Goal: Task Accomplishment & Management: Complete application form

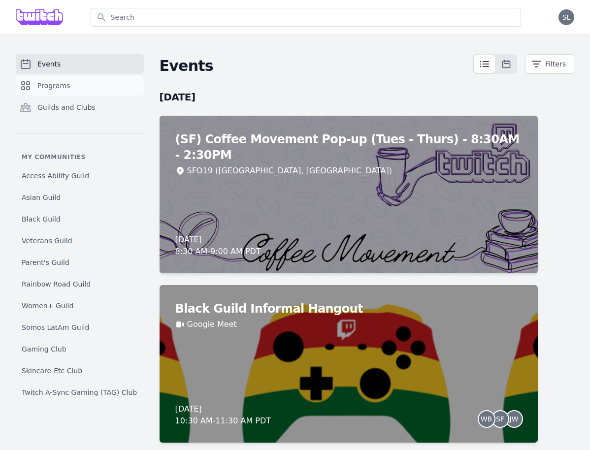
click at [48, 82] on span "Programs" at bounding box center [53, 86] width 33 height 10
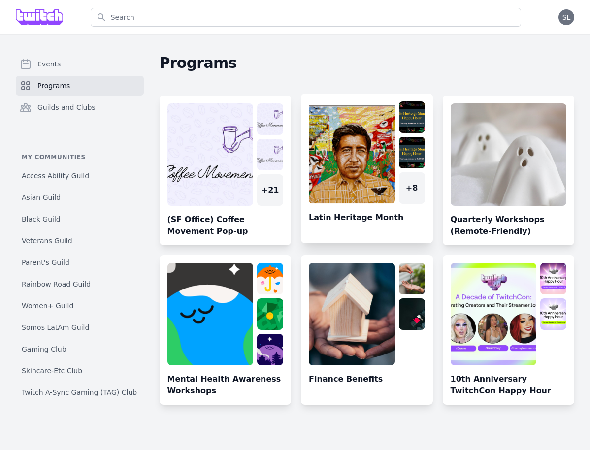
click at [347, 148] on link at bounding box center [367, 173] width 132 height 142
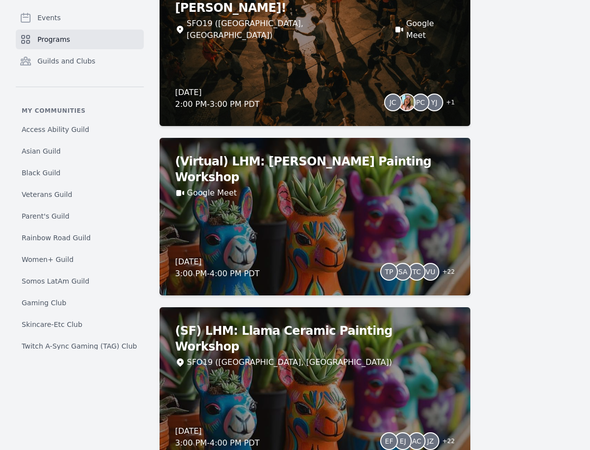
scroll to position [1152, 0]
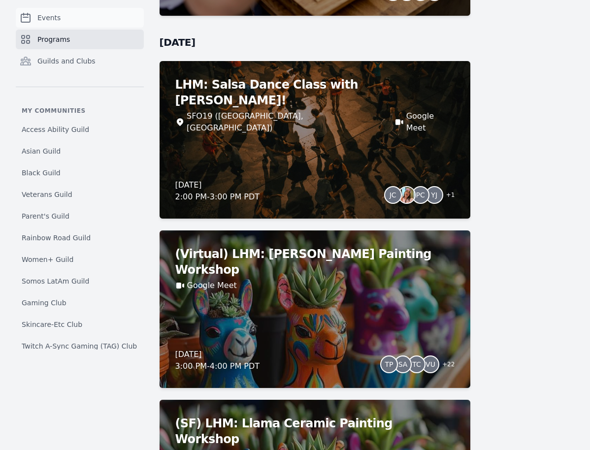
click at [58, 23] on link "Events" at bounding box center [80, 18] width 128 height 20
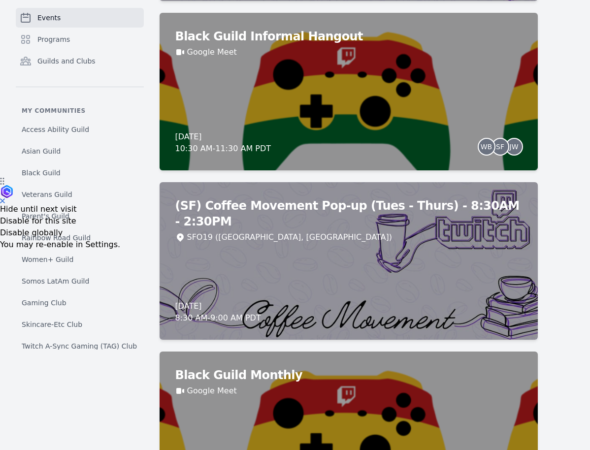
scroll to position [200, 0]
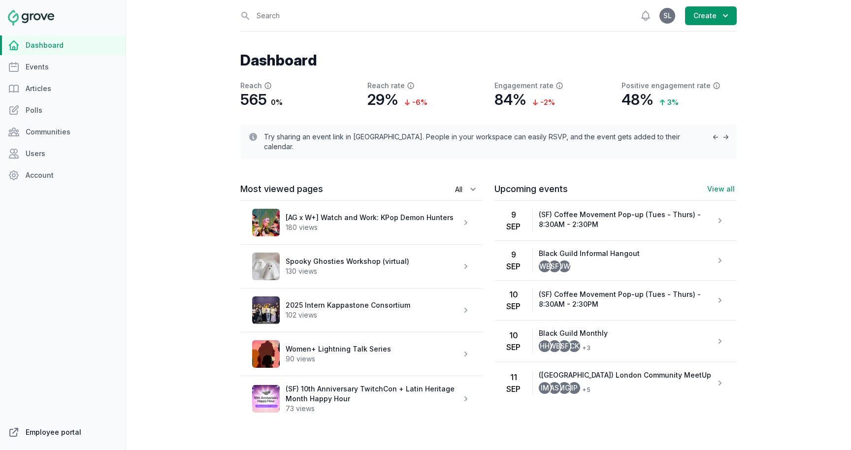
click at [66, 438] on link "Employee portal" at bounding box center [63, 433] width 126 height 20
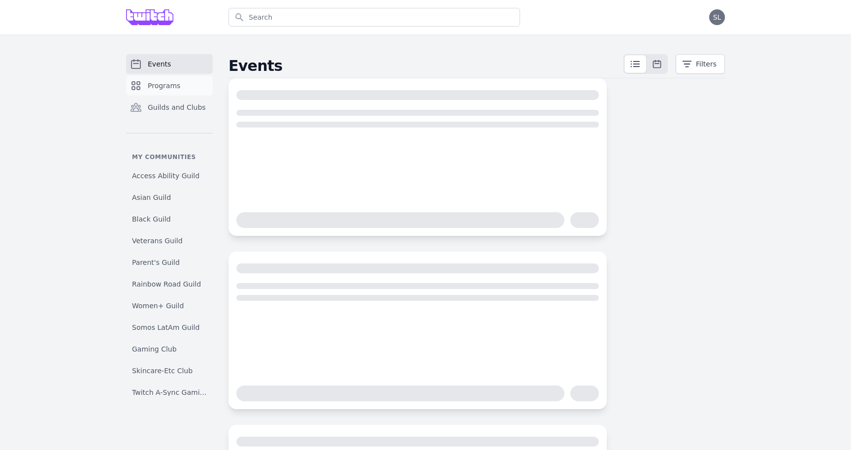
click at [153, 76] on link "Programs" at bounding box center [169, 86] width 87 height 20
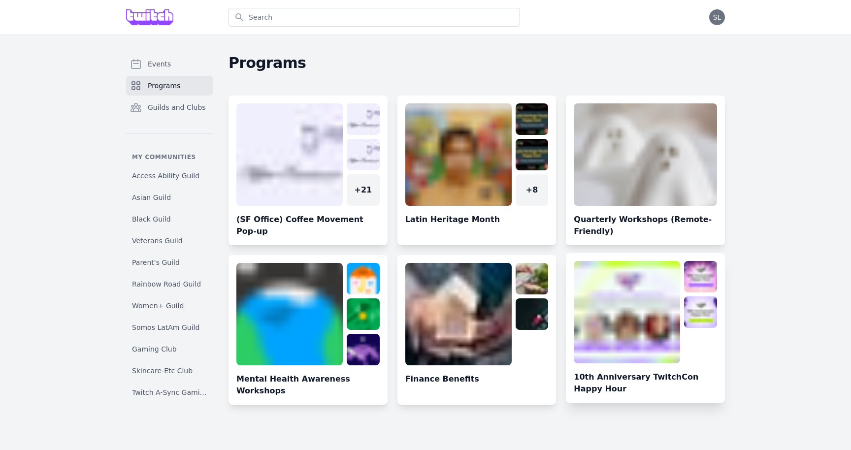
click at [686, 334] on link at bounding box center [645, 332] width 159 height 142
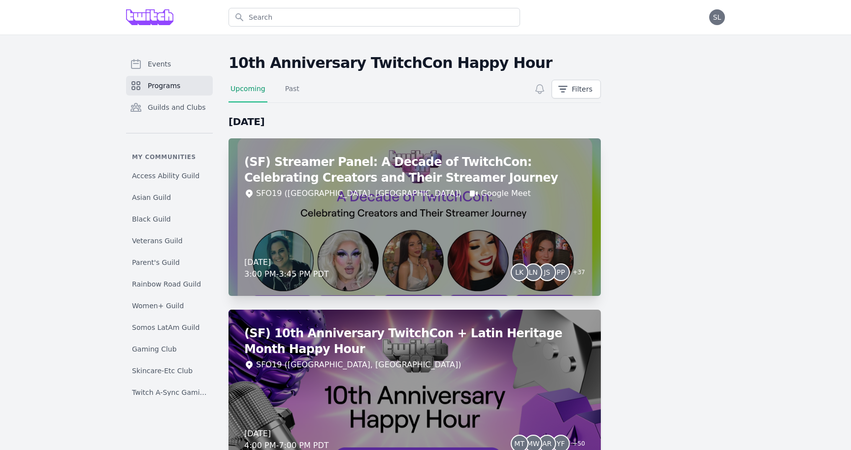
click at [471, 202] on div "(SF) Streamer Panel: A Decade of TwitchCon: Celebrating Creators and Their Stre…" at bounding box center [415, 217] width 373 height 158
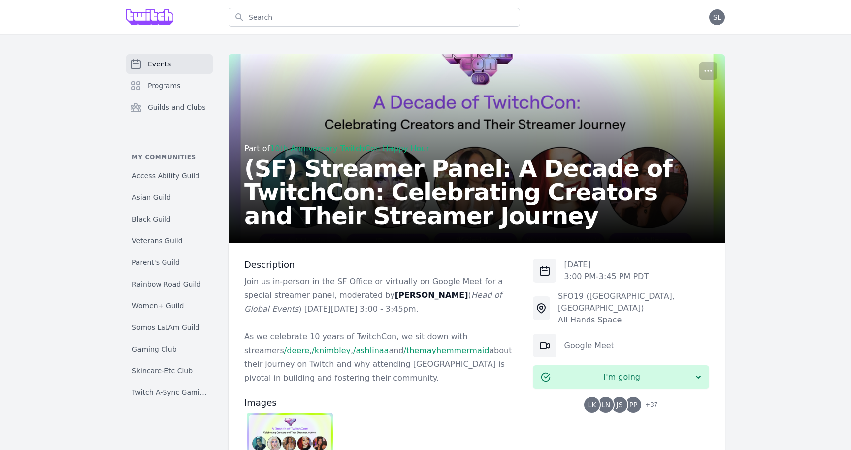
click at [310, 428] on img at bounding box center [290, 437] width 86 height 48
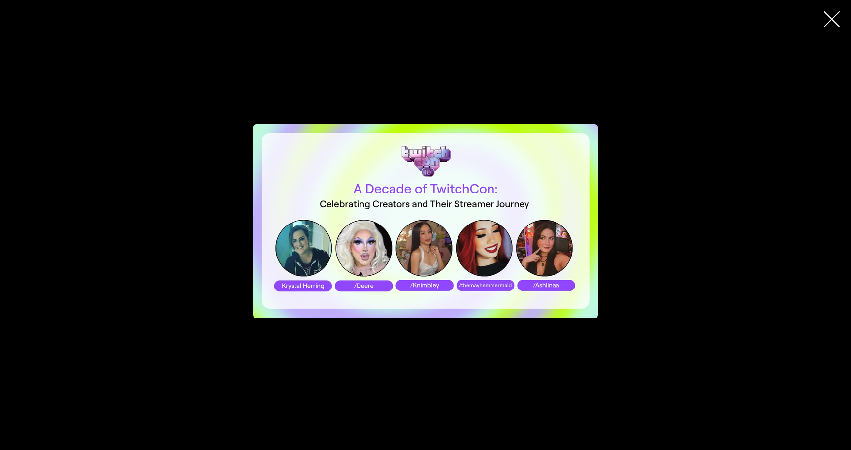
click at [706, 182] on div at bounding box center [425, 221] width 851 height 317
click at [827, 24] on icon "button" at bounding box center [832, 19] width 16 height 16
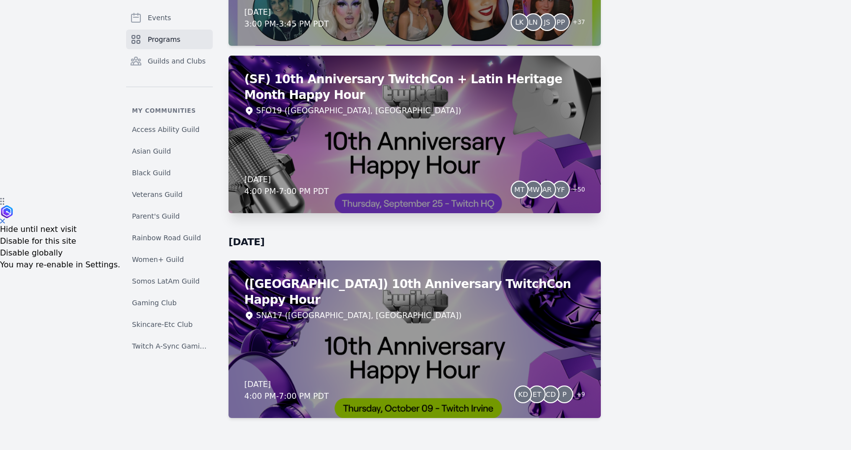
scroll to position [260, 0]
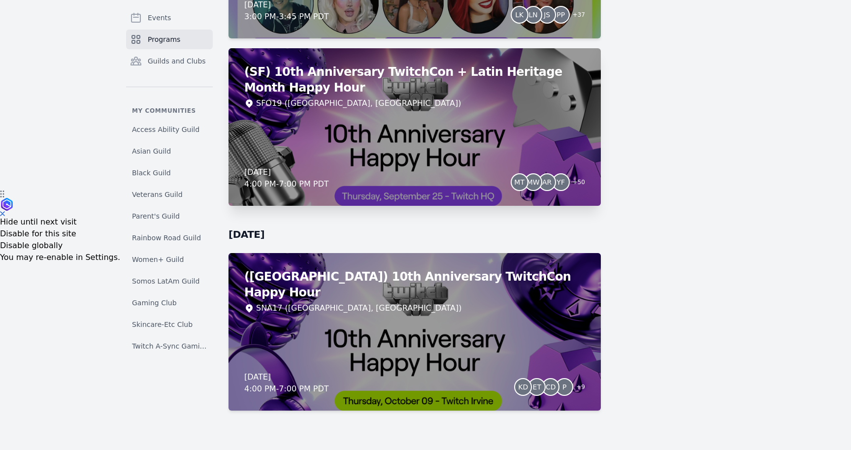
click at [431, 147] on div "(SF) 10th Anniversary TwitchCon + Latin Heritage Month Happy Hour SFO19 ([GEOGR…" at bounding box center [415, 127] width 373 height 158
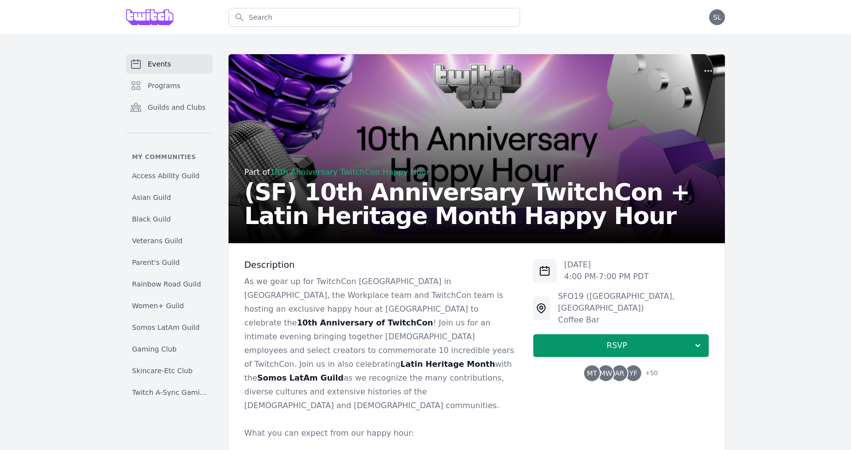
click at [604, 370] on span "MW" at bounding box center [606, 373] width 13 height 7
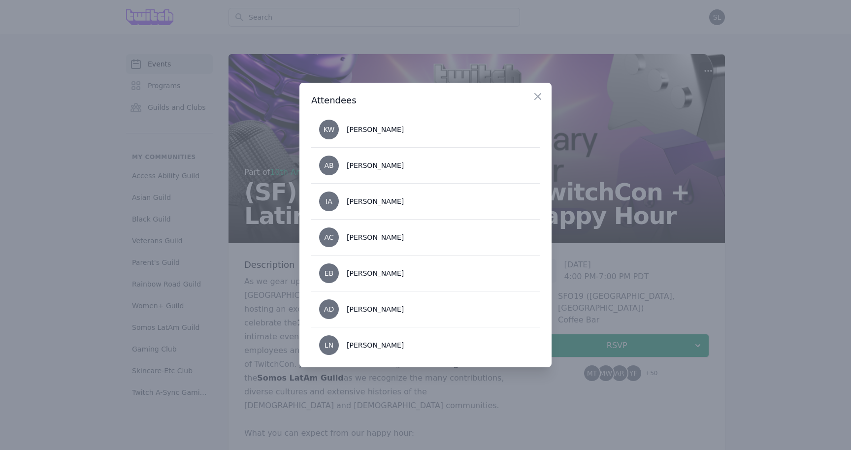
scroll to position [1700, 0]
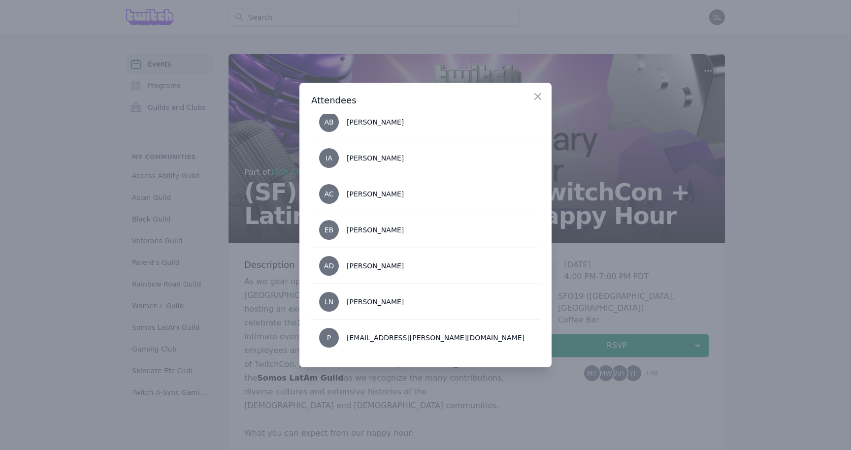
click at [431, 416] on div at bounding box center [425, 225] width 851 height 450
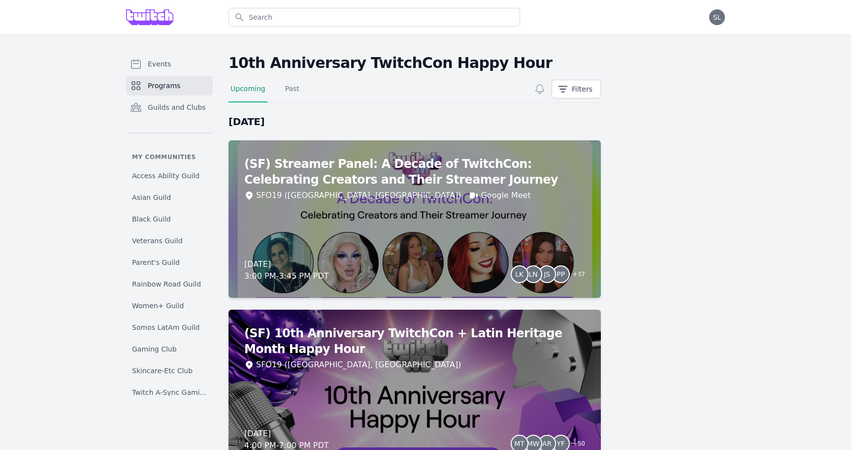
scroll to position [260, 0]
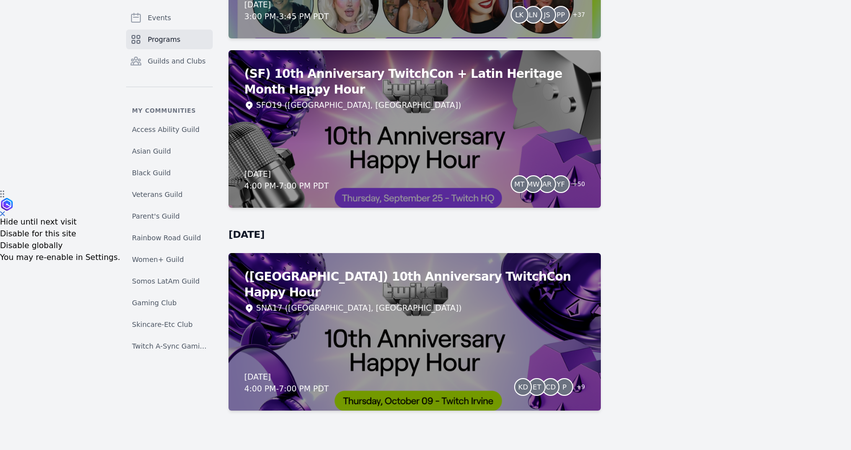
click at [153, 38] on span "Programs" at bounding box center [164, 39] width 33 height 10
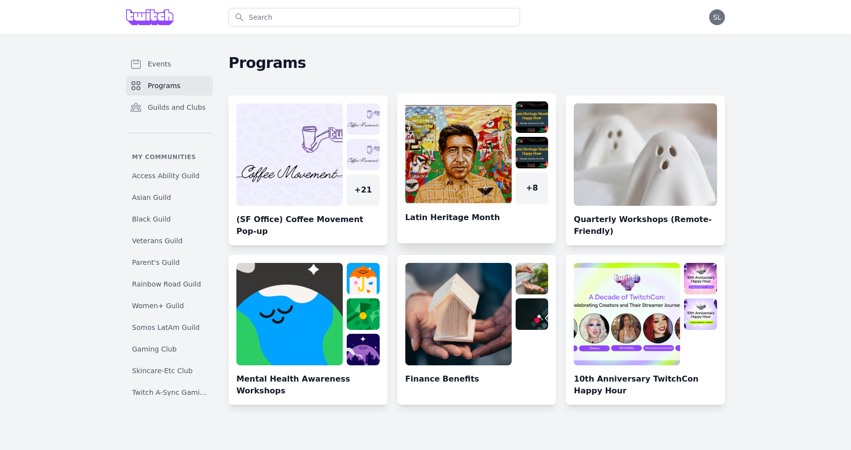
click at [477, 159] on link at bounding box center [477, 173] width 159 height 142
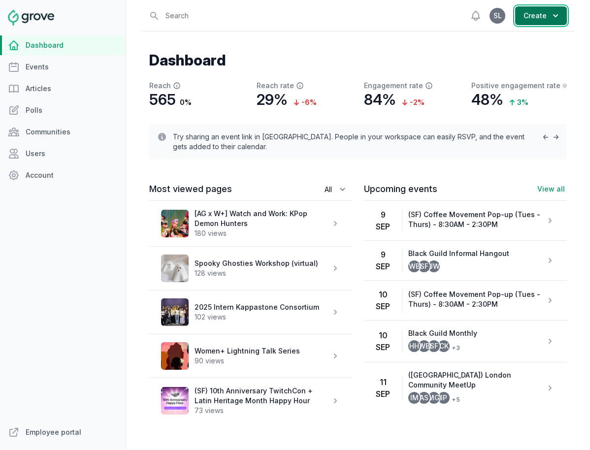
click at [540, 15] on button "Create" at bounding box center [541, 15] width 52 height 19
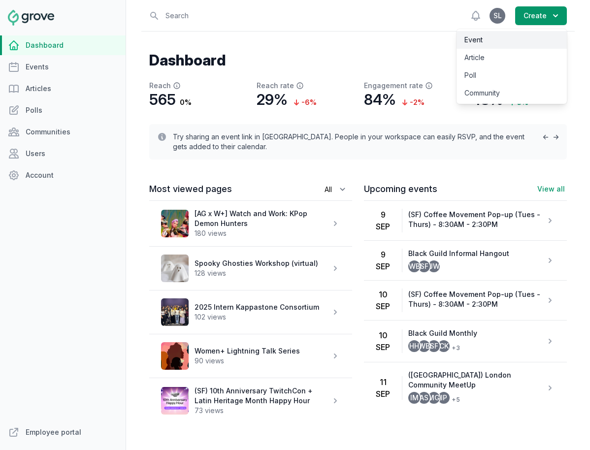
click at [506, 44] on link "Event" at bounding box center [512, 40] width 110 height 18
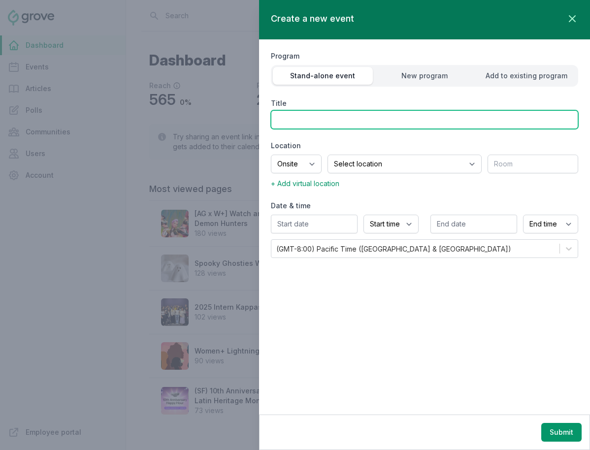
click at [468, 125] on input "Title" at bounding box center [424, 119] width 307 height 19
click at [345, 117] on input "(NY) Twitch Benefits Wellness Treatments" at bounding box center [424, 119] width 307 height 19
click at [364, 115] on input "(NY) Twitch Benefits Wellness Treatments" at bounding box center [424, 119] width 307 height 19
click at [430, 119] on input "(NY) Twitch Benefits Wellness Treatments" at bounding box center [424, 119] width 307 height 19
click at [347, 117] on input "(NY) Twitch Benefits Wellness Treatments" at bounding box center [424, 119] width 307 height 19
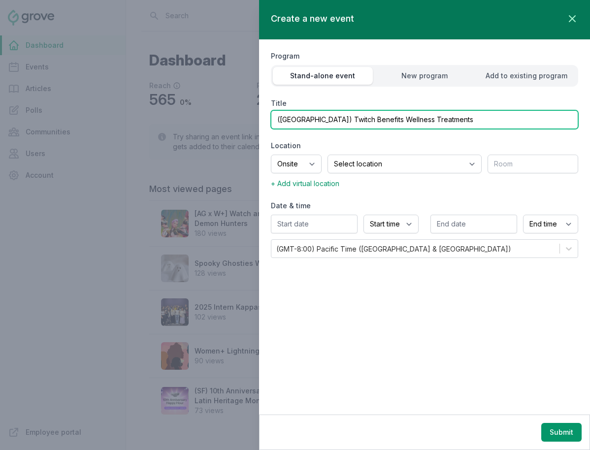
drag, startPoint x: 346, startPoint y: 119, endPoint x: 295, endPoint y: 120, distance: 51.7
click at [295, 120] on input "(NY) Twitch Benefits Wellness Treatments" at bounding box center [424, 119] width 307 height 19
click at [388, 120] on input "(NY) Wellness Treatments" at bounding box center [424, 119] width 307 height 19
drag, startPoint x: 378, startPoint y: 119, endPoint x: 295, endPoint y: 116, distance: 83.3
click at [295, 117] on input "(NY) Wellness Treatments" at bounding box center [424, 119] width 307 height 19
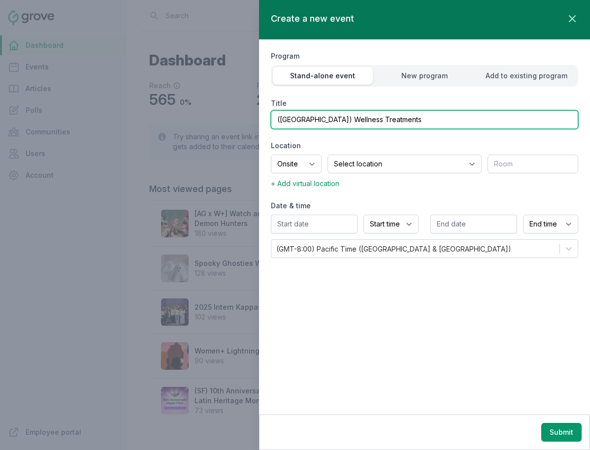
click at [393, 117] on input "(NY) Wellness Treatments" at bounding box center [424, 119] width 307 height 19
drag, startPoint x: 295, startPoint y: 122, endPoint x: 424, endPoint y: 123, distance: 129.1
click at [424, 123] on input "(NY) Wellness Treatments" at bounding box center [424, 119] width 307 height 19
type input "(NY) Equinox Wellness Day"
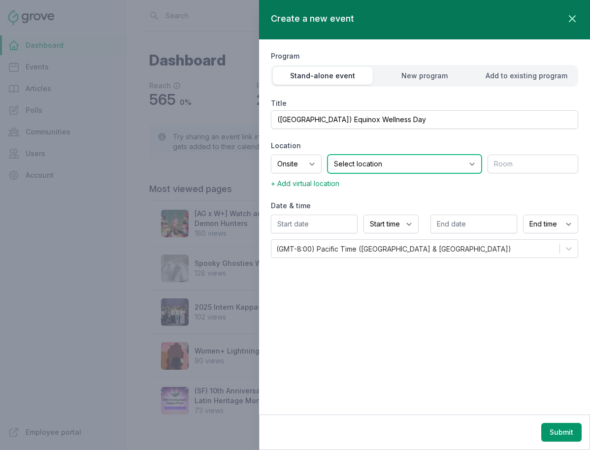
click at [401, 155] on select "Select location SEA81 Oscar (Seattle, WA) LHR32 (London, UK) SNA17 (Irvine, CA)…" at bounding box center [405, 164] width 154 height 19
select select "42"
click at [340, 155] on select "Select location SEA81 Oscar (Seattle, WA) LHR32 (London, UK) SNA17 (Irvine, CA)…" at bounding box center [405, 164] width 154 height 19
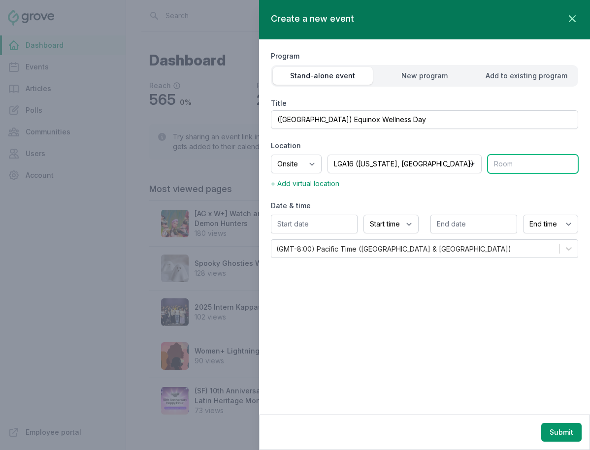
click at [509, 160] on input "text" at bounding box center [533, 164] width 91 height 19
type input "All Hands Space"
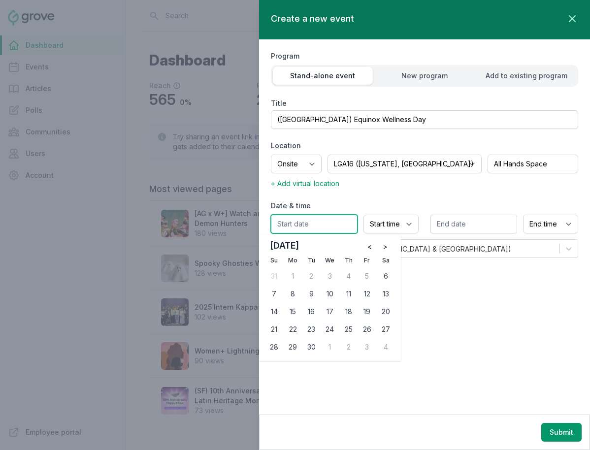
click at [317, 223] on input "text" at bounding box center [314, 224] width 87 height 19
click at [351, 314] on div "18" at bounding box center [349, 312] width 16 height 16
type input "09/18/2025"
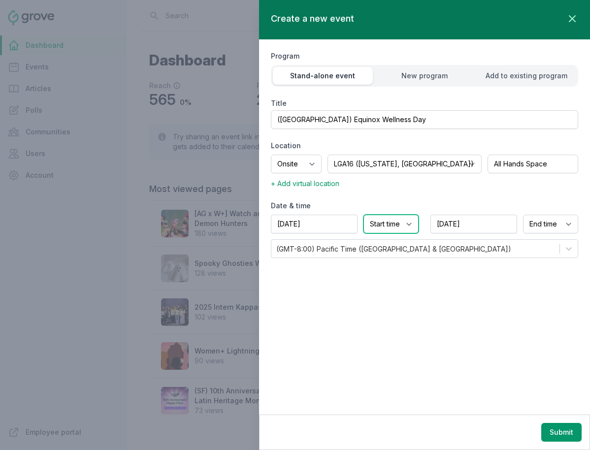
click at [396, 225] on select "Start time 12:00 AM 12:15 AM 12:30 AM 12:45 AM 1:00 AM 1:15 AM 1:30 AM 1:45 AM …" at bounding box center [391, 224] width 55 height 19
select select "2:00 PM"
click at [364, 215] on select "Start time 12:00 AM 12:15 AM 12:30 AM 12:45 AM 1:00 AM 1:15 AM 1:30 AM 1:45 AM …" at bounding box center [391, 224] width 55 height 19
click at [552, 226] on select "End time 12:00 AM 12:15 AM 12:30 AM 12:45 AM 1:00 AM 1:15 AM 1:30 AM 1:45 AM 2:…" at bounding box center [550, 224] width 55 height 19
select select "4:00 PM"
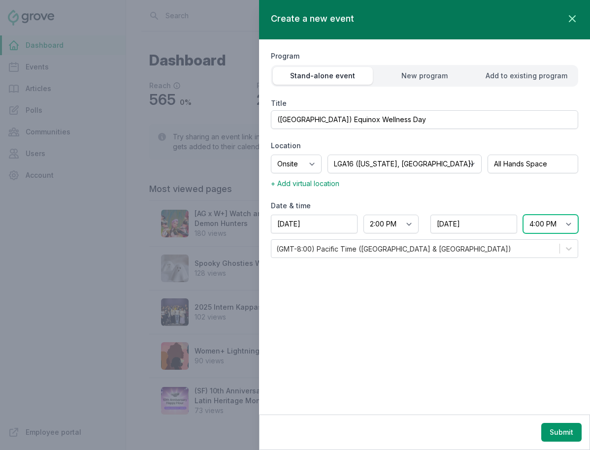
click at [523, 215] on select "End time 12:00 AM 12:15 AM 12:30 AM 12:45 AM 1:00 AM 1:15 AM 1:30 AM 1:45 AM 2:…" at bounding box center [550, 224] width 55 height 19
click at [475, 250] on div "(GMT-8:00) Pacific Time (US & Canada)" at bounding box center [415, 249] width 288 height 18
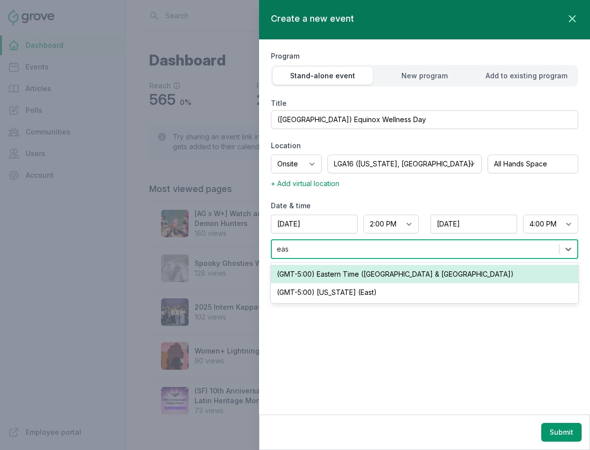
type input "east"
click at [434, 275] on div "(GMT-5:00) Eastern Time (US & Canada)" at bounding box center [424, 274] width 307 height 18
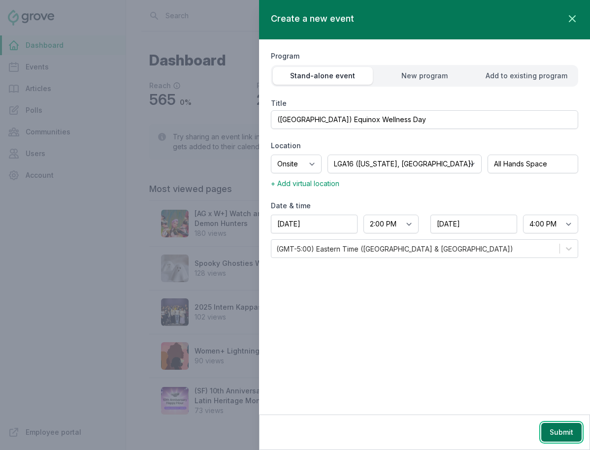
click at [572, 433] on button "Submit" at bounding box center [562, 432] width 40 height 19
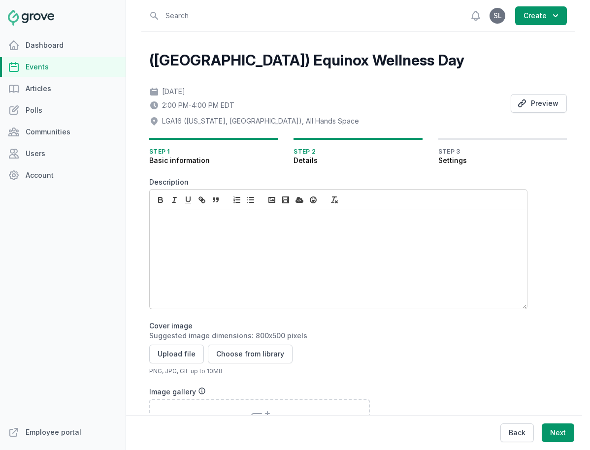
click at [288, 256] on div at bounding box center [338, 259] width 377 height 99
click at [399, 246] on div at bounding box center [338, 259] width 377 height 99
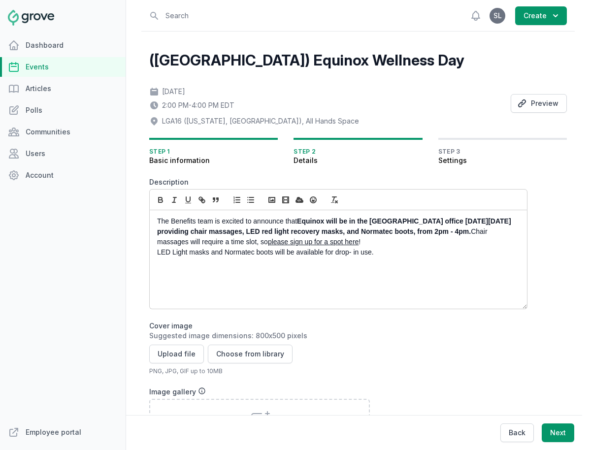
click at [171, 222] on p "The Benefits team is excited to announce that Equinox will be in the NYC office…" at bounding box center [335, 231] width 357 height 31
click at [305, 220] on p "The Twitch Benefits team is excited to announce that Equinox will be in the NYC…" at bounding box center [335, 231] width 357 height 31
drag, startPoint x: 350, startPoint y: 222, endPoint x: 393, endPoint y: 222, distance: 42.9
click at [393, 222] on strong "Equinox will be in the NYC office on Thursday, September 18 providing chair mas…" at bounding box center [333, 226] width 353 height 18
click at [161, 200] on icon "button" at bounding box center [161, 201] width 4 height 2
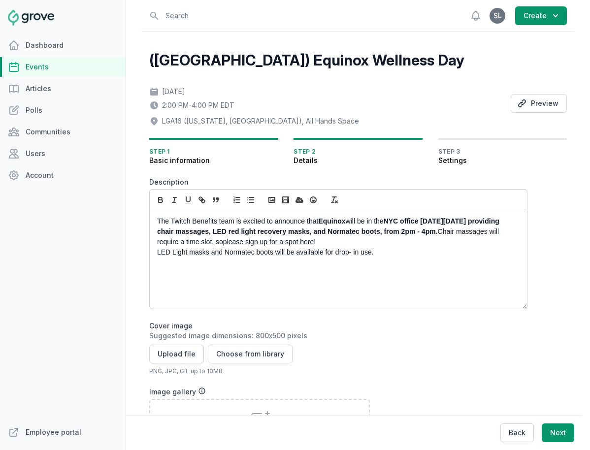
click at [430, 225] on strong "NYC office on Thursday, September 18 providing chair massages, LED red light re…" at bounding box center [329, 226] width 344 height 18
click at [163, 198] on icon "button" at bounding box center [160, 200] width 9 height 9
click at [167, 234] on strong "Thursday, September 18 providing chair massages, LED red light recovery masks, …" at bounding box center [329, 226] width 345 height 18
drag, startPoint x: 165, startPoint y: 234, endPoint x: 224, endPoint y: 234, distance: 58.6
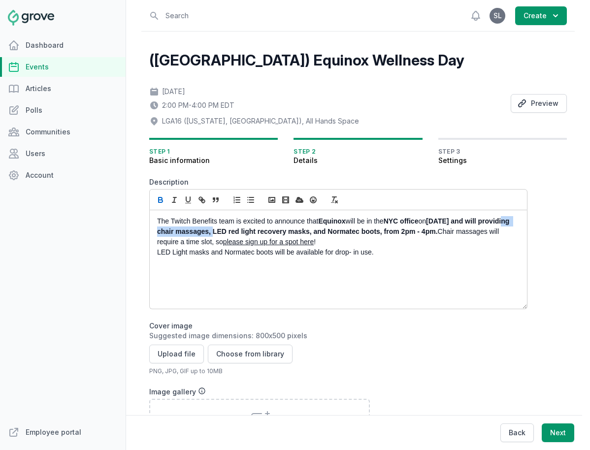
click at [225, 235] on strong "Thursday, September 18 and will providing chair massages, LED red light recover…" at bounding box center [334, 226] width 354 height 18
click at [161, 198] on icon "button" at bounding box center [160, 199] width 3 height 2
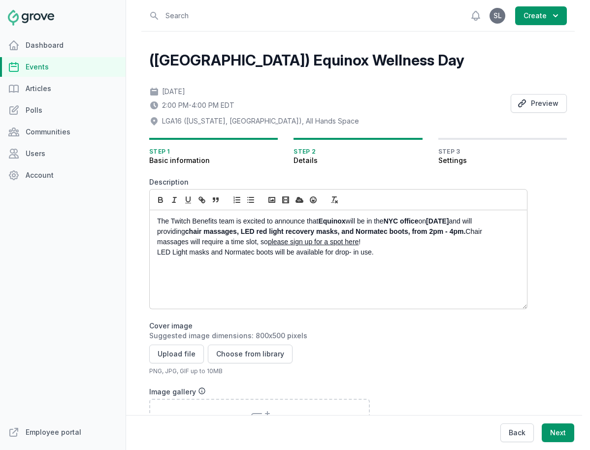
click at [210, 230] on p "The Twitch Benefits team is excited to announce that Equinox will be in the NYC…" at bounding box center [335, 231] width 357 height 31
click at [377, 235] on strong "chair massages, LED red light recovery masks, and Normatec boots, from 2pm - 4p…" at bounding box center [336, 226] width 358 height 18
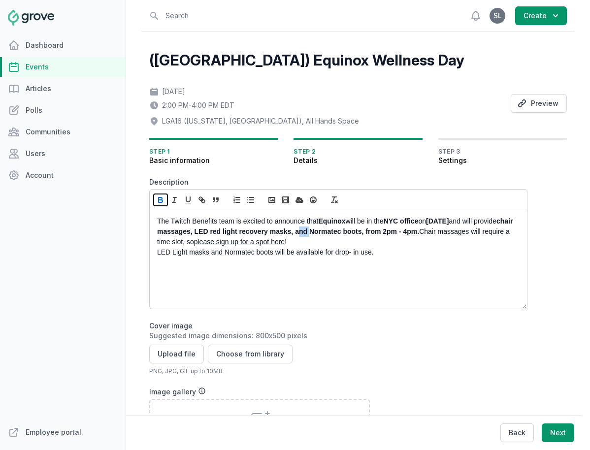
click at [159, 201] on icon "button" at bounding box center [161, 201] width 4 height 2
click at [415, 235] on strong "Normatec boots, from 2pm - 4pm." at bounding box center [360, 232] width 110 height 8
click at [159, 200] on icon "button" at bounding box center [161, 201] width 4 height 2
click at [496, 234] on p "The Twitch Benefits team is excited to announce that Equinox will be in the NYC…" at bounding box center [335, 231] width 357 height 31
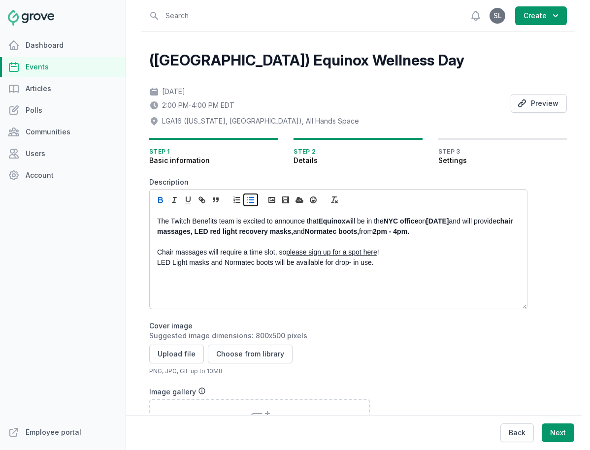
click at [252, 199] on icon "button" at bounding box center [250, 200] width 9 height 9
click at [196, 242] on p at bounding box center [335, 242] width 357 height 10
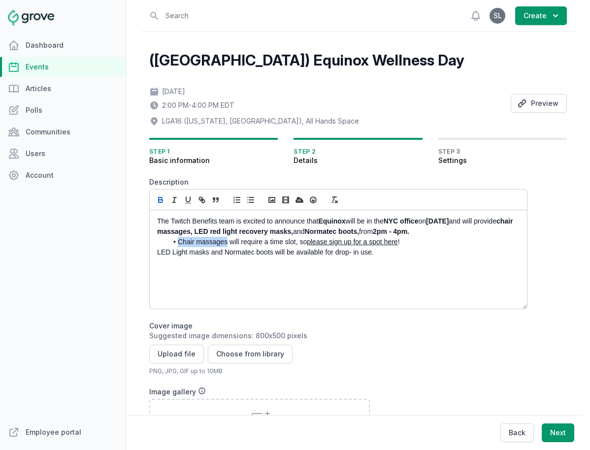
drag, startPoint x: 228, startPoint y: 242, endPoint x: 177, endPoint y: 242, distance: 50.3
click at [177, 242] on li "Chair massages will require a time slot, so please sign up for a spot here !" at bounding box center [341, 242] width 347 height 10
click at [159, 199] on icon "button" at bounding box center [160, 200] width 9 height 9
click at [157, 252] on div "The Twitch Benefits team is excited to announce that Equinox will be in the NYC…" at bounding box center [338, 259] width 377 height 99
click at [248, 200] on icon "button" at bounding box center [250, 200] width 9 height 9
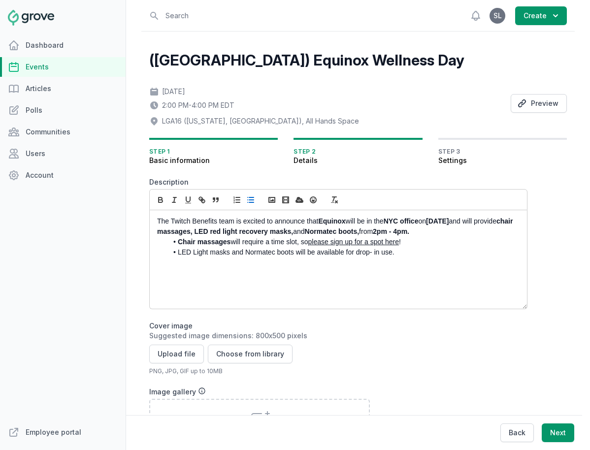
click at [399, 253] on li "LED Light masks and Normatec boots will be available for drop- in use." at bounding box center [341, 252] width 347 height 10
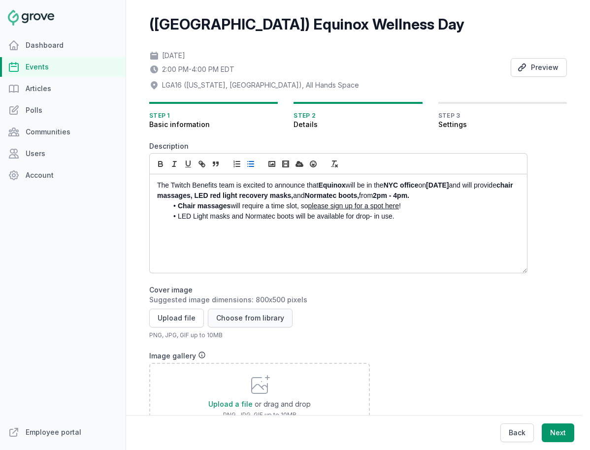
scroll to position [41, 0]
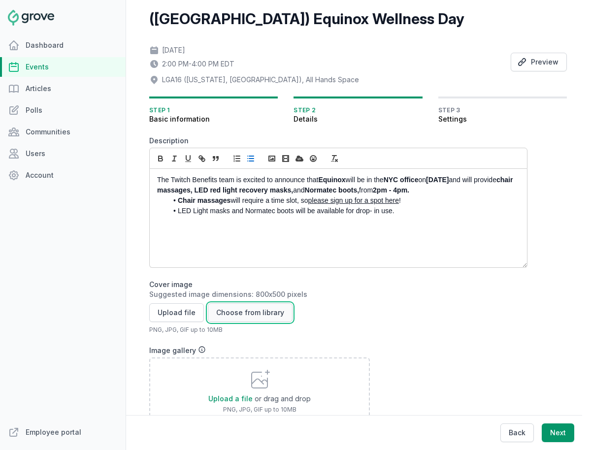
click at [254, 314] on button "Choose from library" at bounding box center [250, 313] width 85 height 19
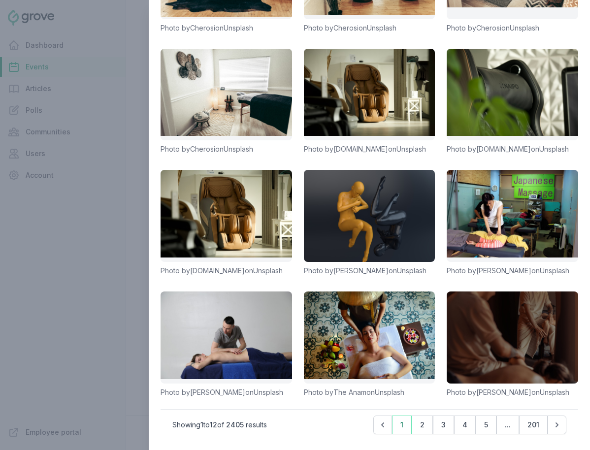
scroll to position [0, 0]
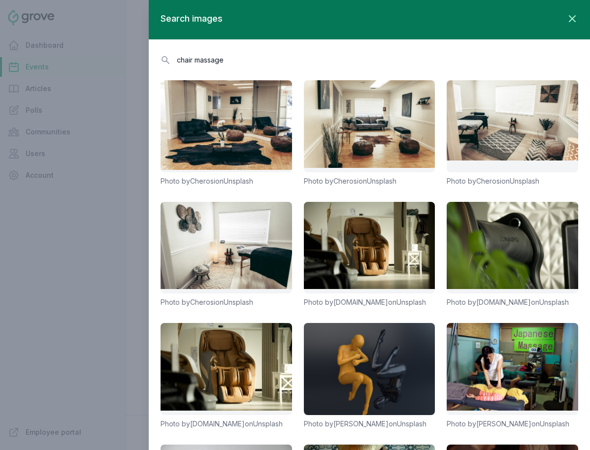
click at [193, 55] on input "chair massage" at bounding box center [370, 59] width 418 height 17
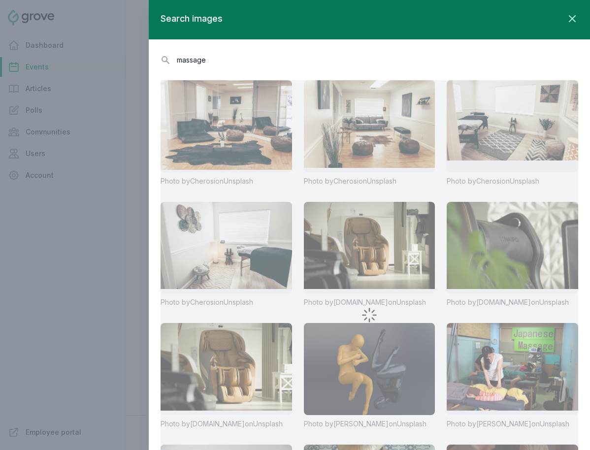
type input "massage"
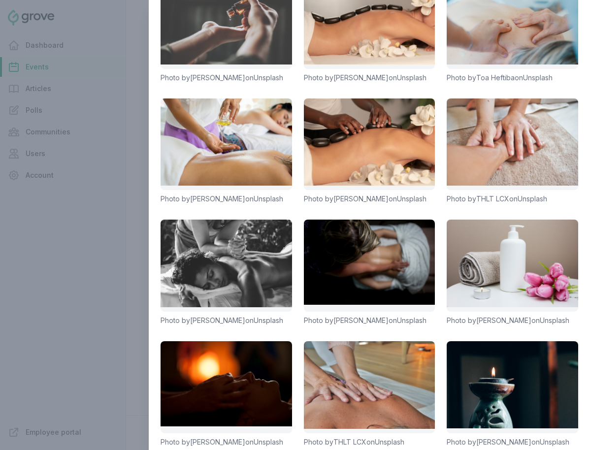
scroll to position [153, 0]
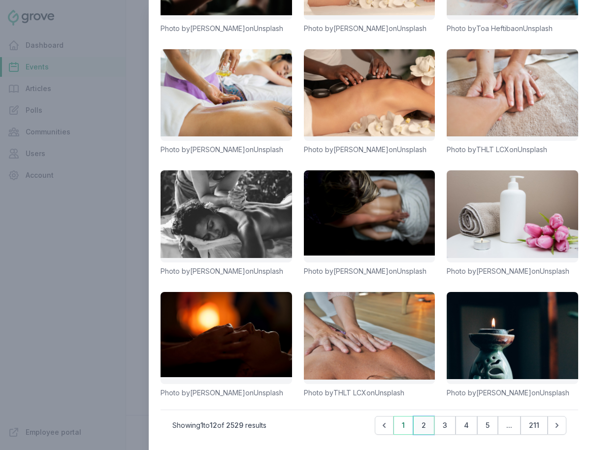
click at [424, 430] on button "2" at bounding box center [423, 425] width 21 height 19
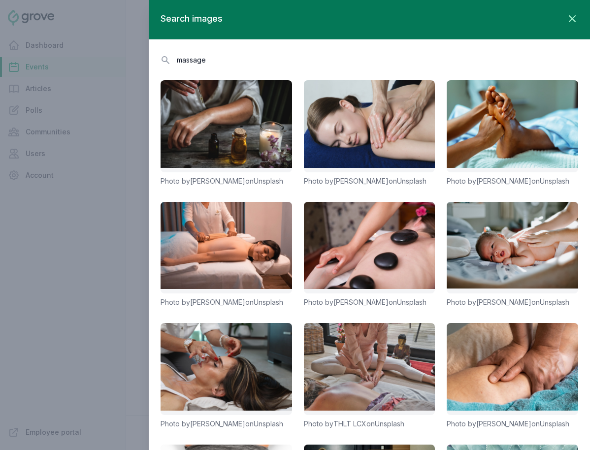
scroll to position [172, 0]
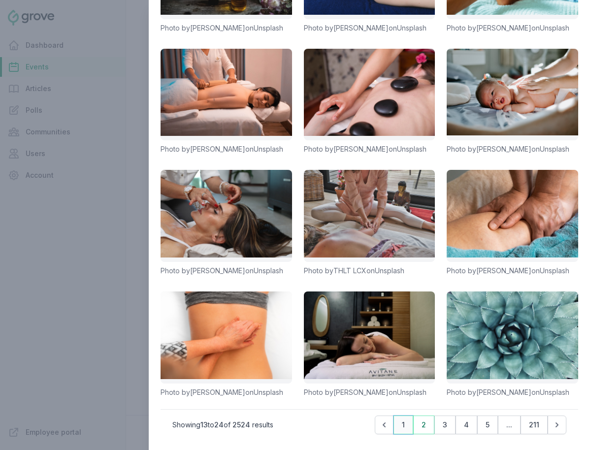
click at [404, 428] on button "1" at bounding box center [404, 425] width 20 height 19
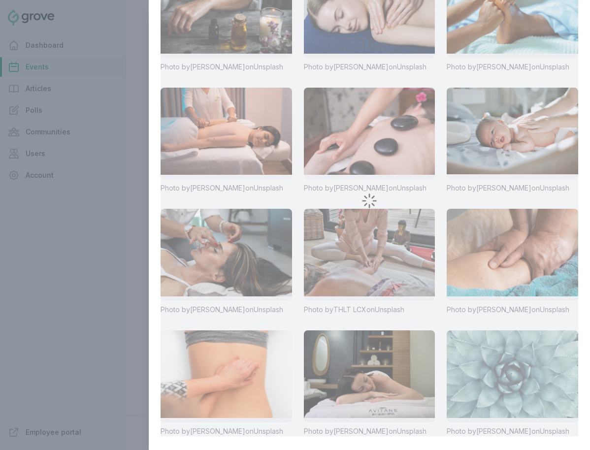
scroll to position [153, 0]
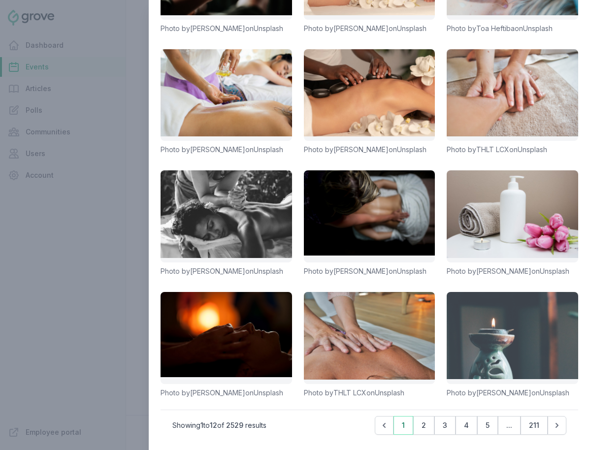
click at [506, 331] on link at bounding box center [513, 338] width 132 height 92
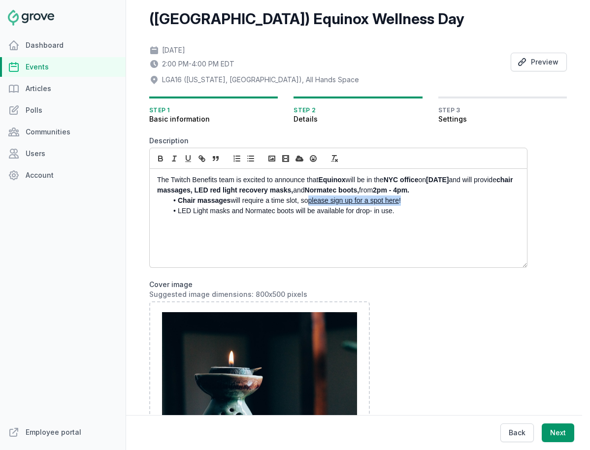
drag, startPoint x: 404, startPoint y: 202, endPoint x: 313, endPoint y: 205, distance: 90.7
click at [313, 205] on li "Chair massages will require a time slot, so please sign up for a spot here !" at bounding box center [341, 201] width 347 height 10
click at [280, 202] on li "Chair massages will require a time slot, so please sign up for a spot here !" at bounding box center [341, 201] width 347 height 10
click at [279, 250] on div "The Twitch Benefits team is excited to announce that Equinox will be in the NYC…" at bounding box center [338, 218] width 377 height 99
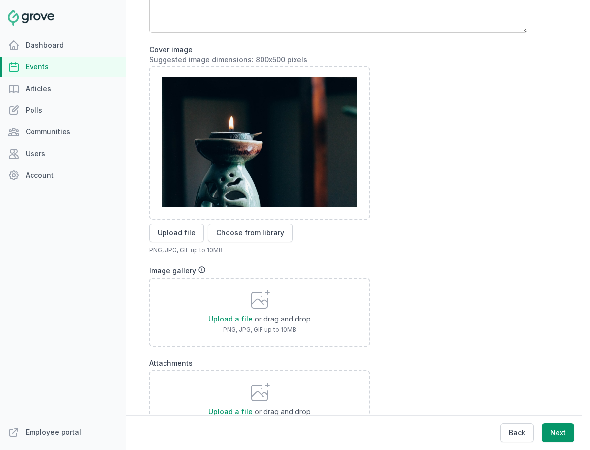
scroll to position [375, 0]
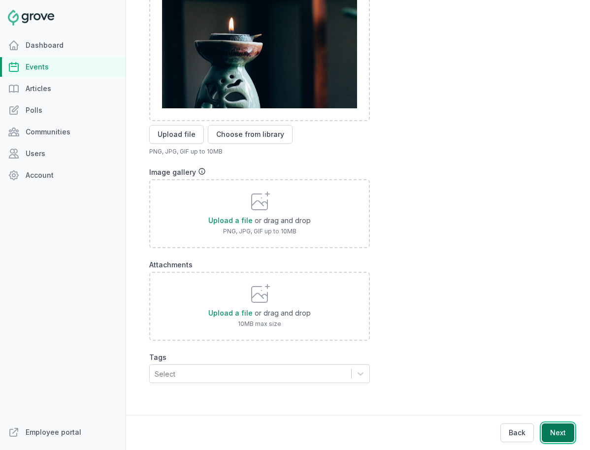
click at [552, 431] on button "Next" at bounding box center [558, 433] width 33 height 19
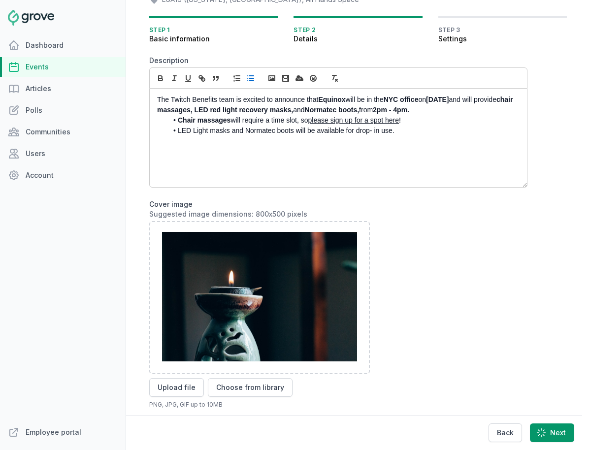
scroll to position [0, 0]
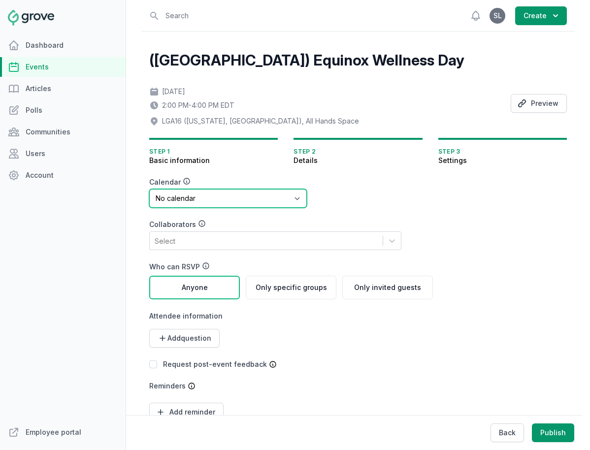
click at [254, 192] on select "No calendar Virtual Events Calendar" at bounding box center [228, 198] width 158 height 19
select select "89"
click at [149, 189] on select "No calendar Virtual Events Calendar" at bounding box center [228, 198] width 158 height 19
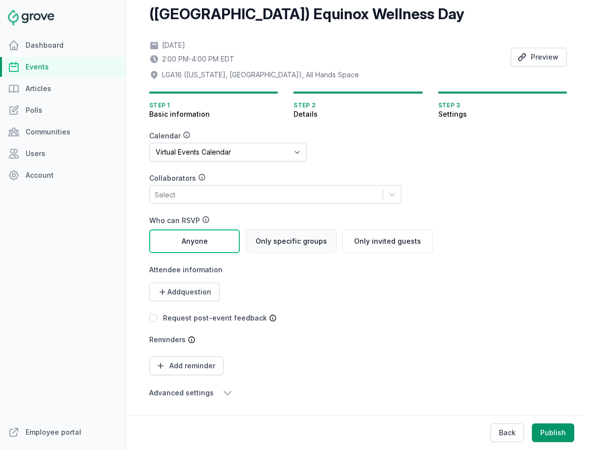
click at [317, 246] on div "Only specific groups" at bounding box center [291, 242] width 91 height 24
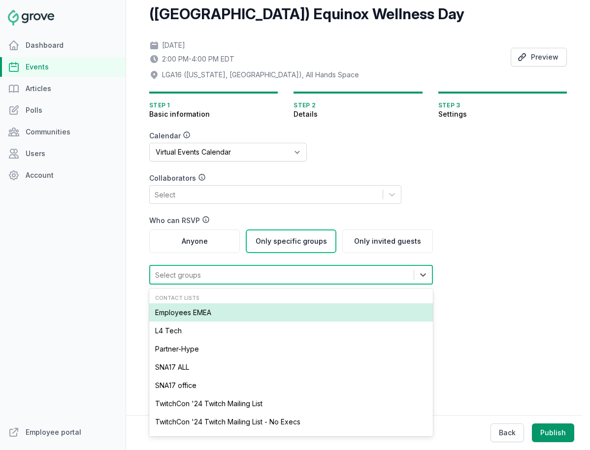
click at [286, 270] on div "Select groups" at bounding box center [282, 275] width 264 height 18
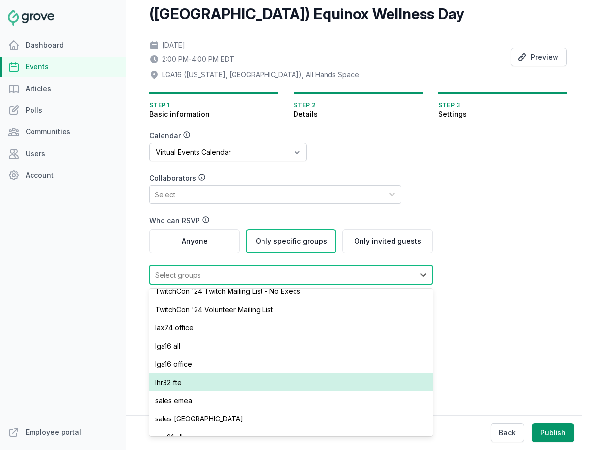
scroll to position [116, 0]
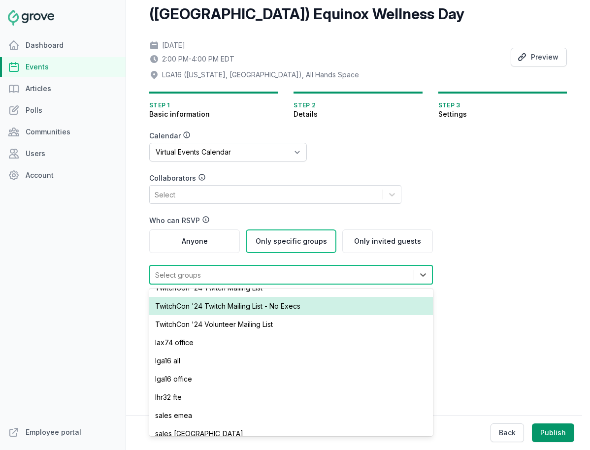
click at [520, 281] on form "Calendar No calendar Virtual Events Calendar Collaborators Select Who can RSVP …" at bounding box center [338, 281] width 378 height 300
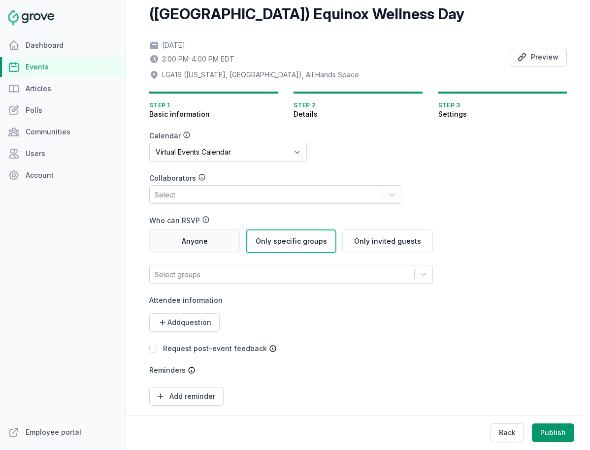
click at [187, 247] on div "Anyone" at bounding box center [194, 242] width 91 height 24
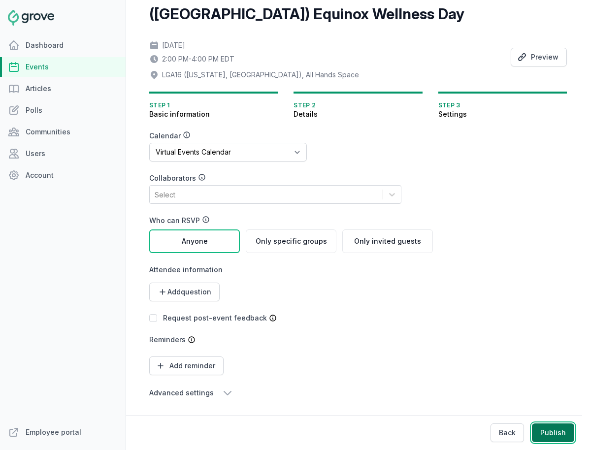
click at [548, 437] on button "Publish" at bounding box center [553, 433] width 42 height 19
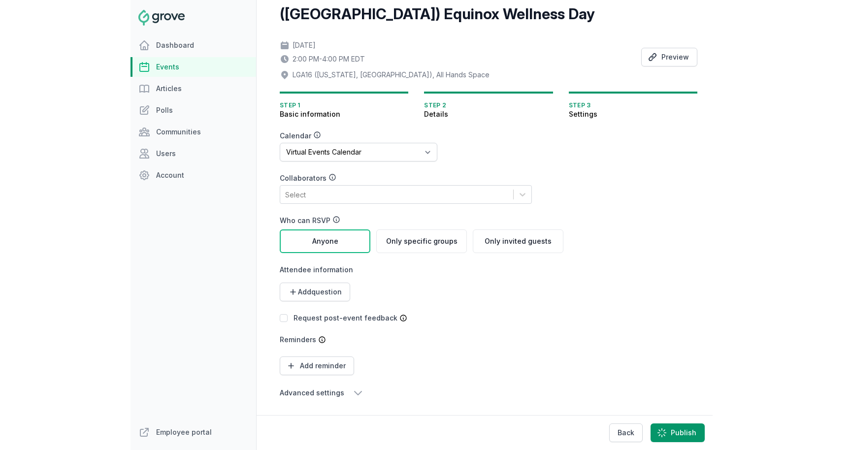
scroll to position [0, 0]
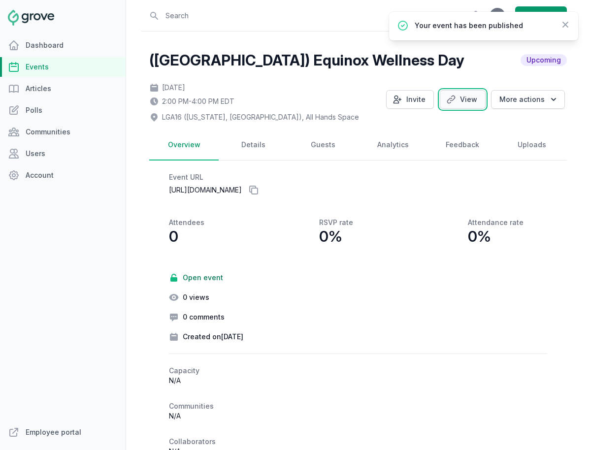
click at [474, 102] on link "View" at bounding box center [463, 99] width 46 height 19
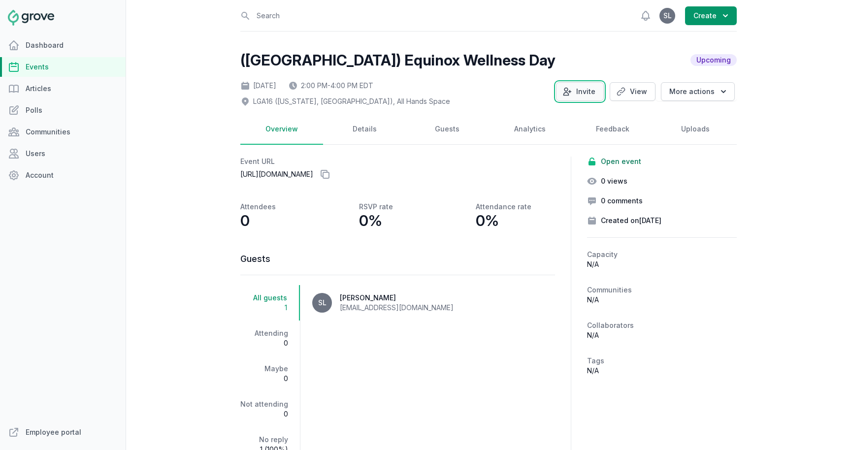
click at [576, 97] on button "Invite" at bounding box center [580, 91] width 48 height 19
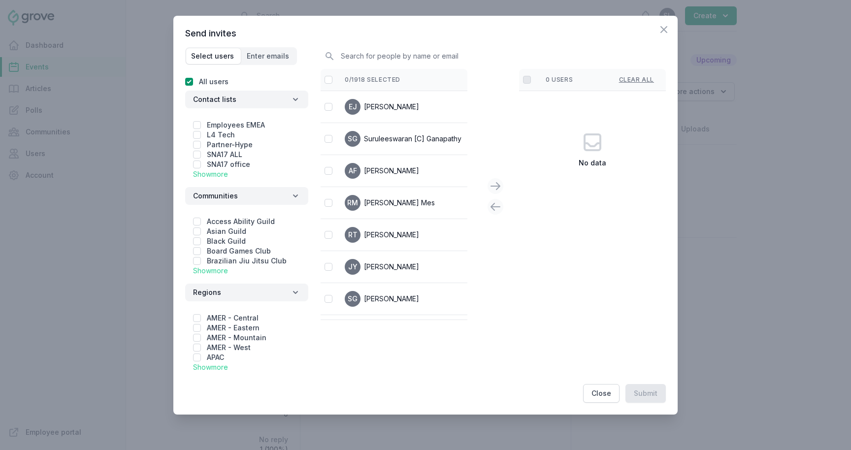
click at [212, 177] on link "Show more" at bounding box center [210, 174] width 35 height 8
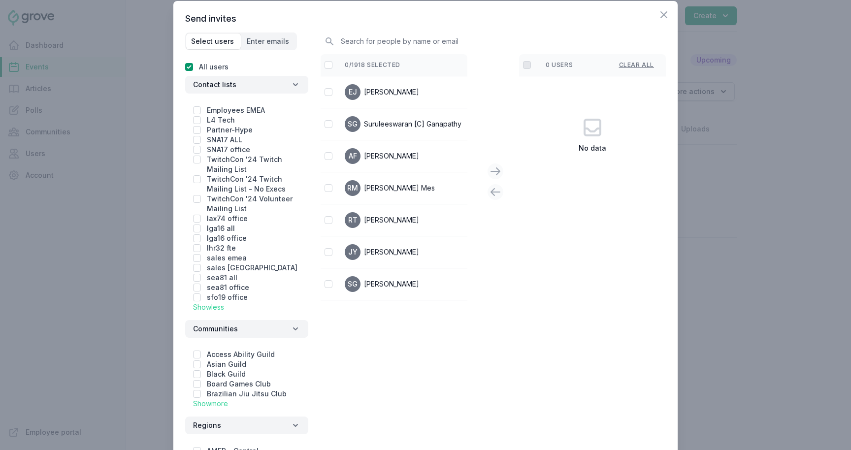
scroll to position [20, 0]
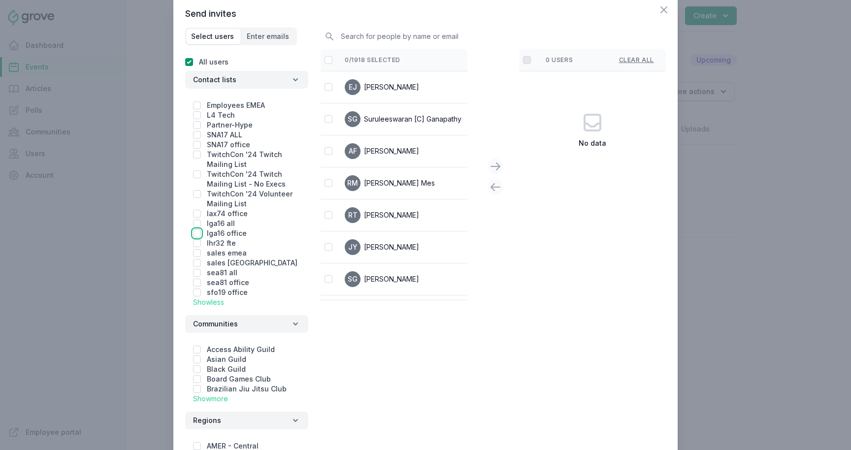
click at [196, 232] on input "checkbox" at bounding box center [197, 234] width 8 height 8
checkbox input "true"
checkbox input "false"
click at [196, 225] on input "checkbox" at bounding box center [197, 224] width 8 height 8
checkbox input "true"
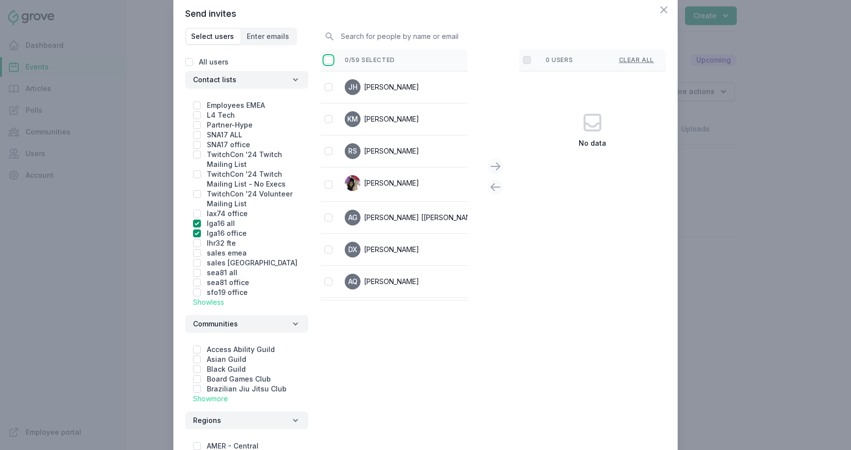
click at [327, 57] on input "checkbox" at bounding box center [329, 60] width 8 height 8
checkbox input "false"
checkbox input "true"
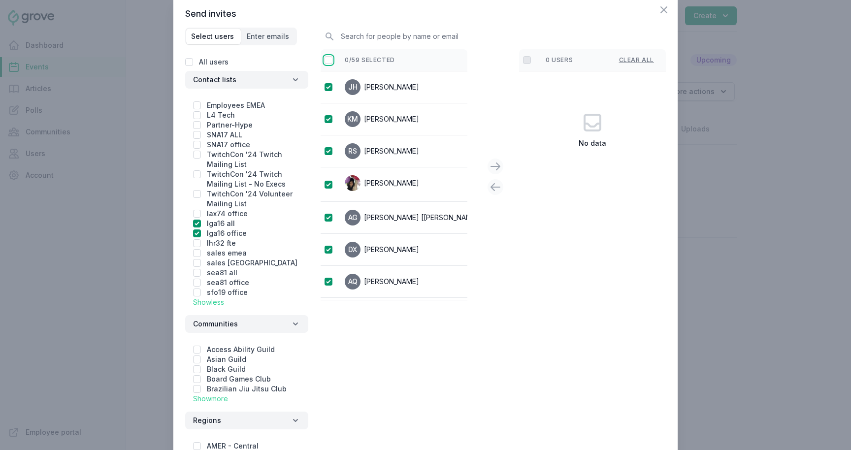
checkbox input "true"
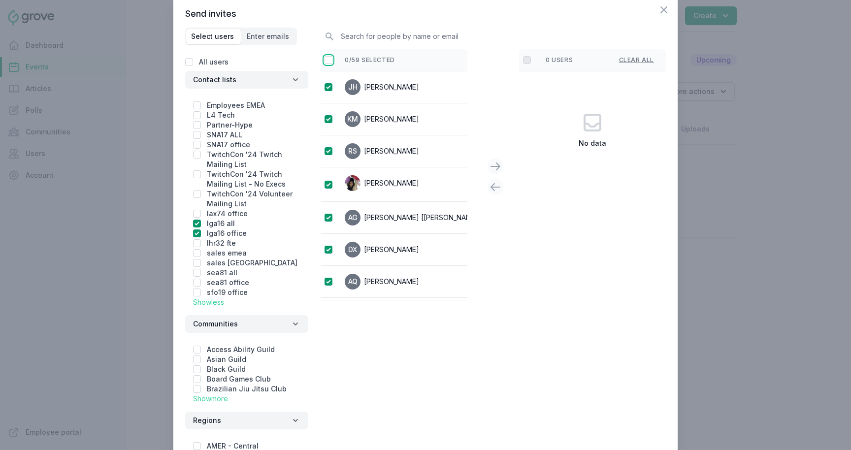
checkbox input "true"
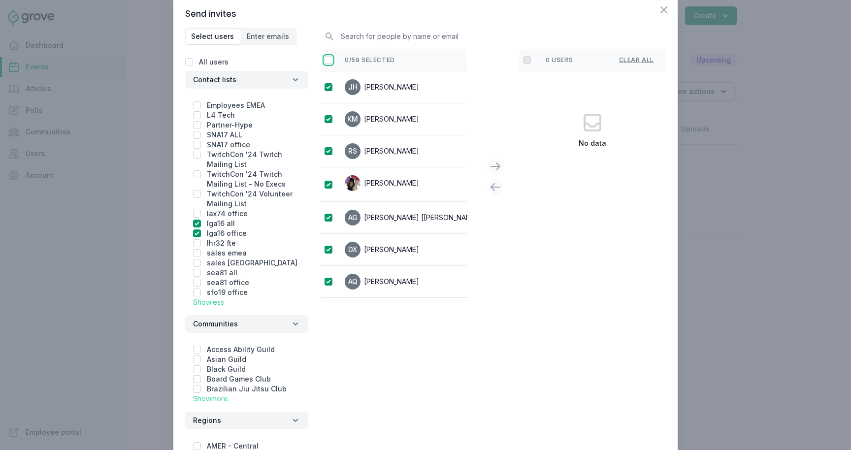
checkbox input "true"
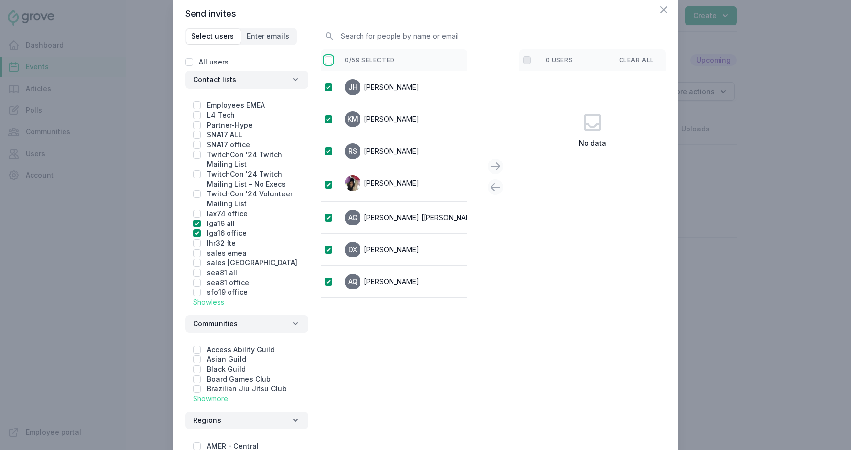
checkbox input "true"
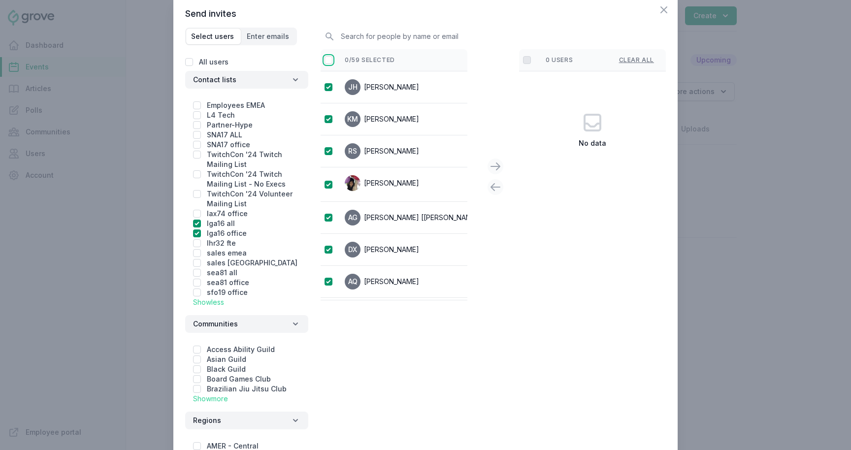
checkbox input "true"
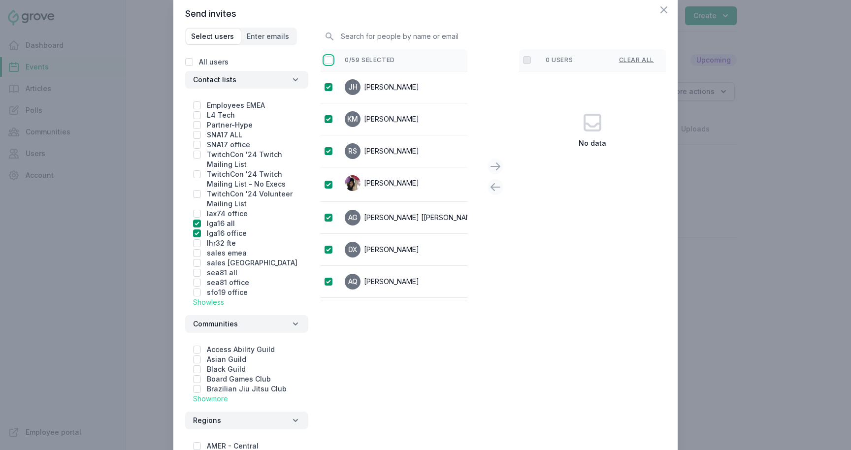
checkbox input "true"
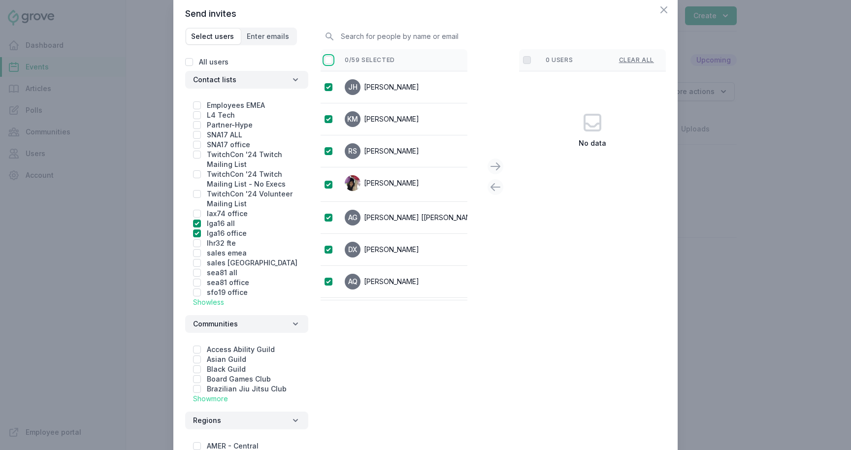
checkbox input "true"
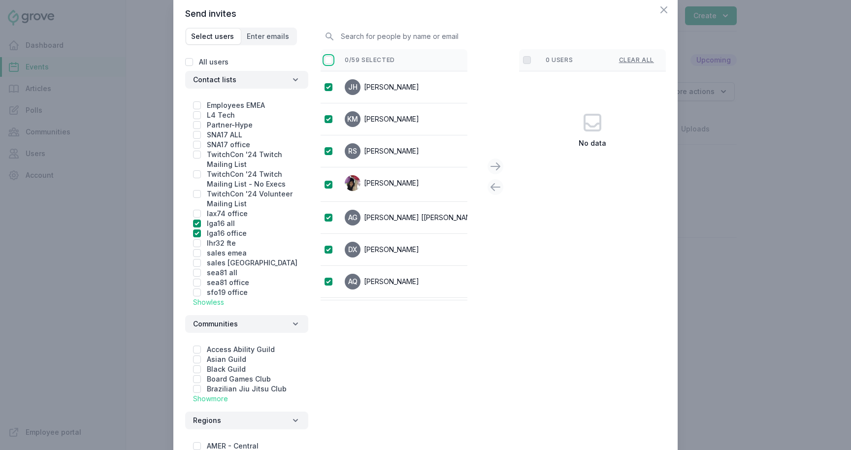
checkbox input "true"
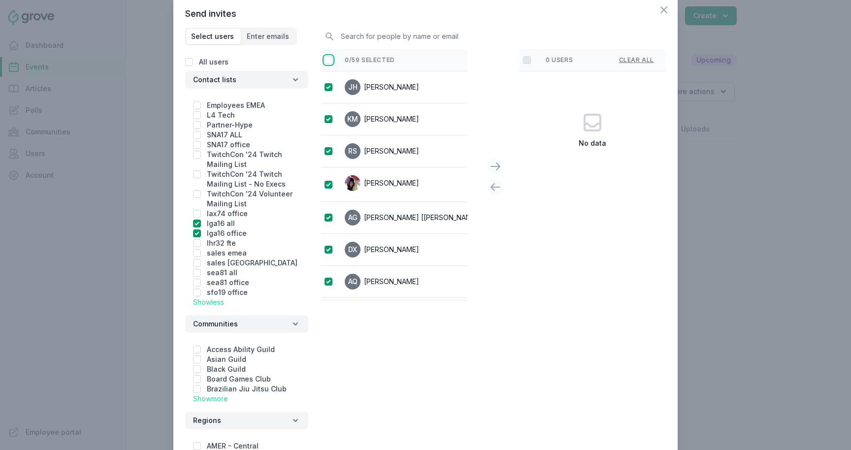
checkbox input "true"
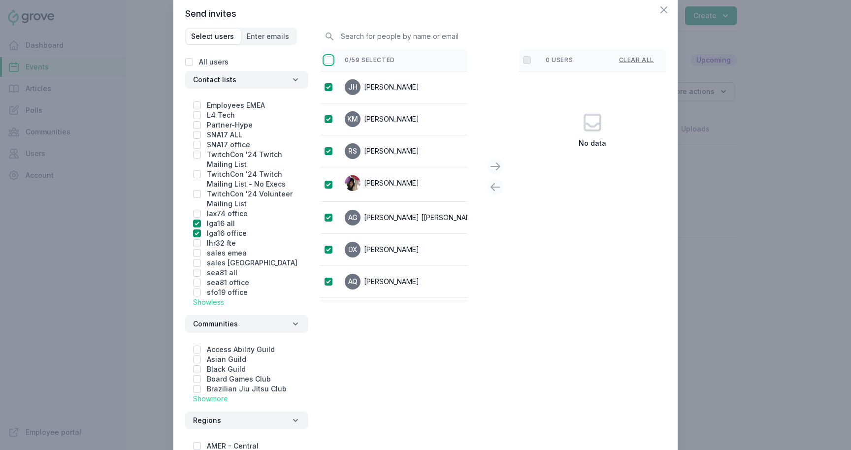
checkbox input "true"
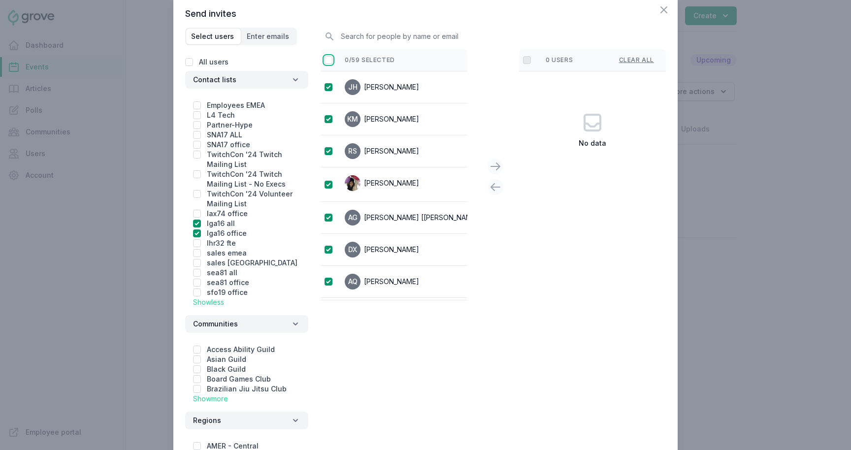
checkbox input "true"
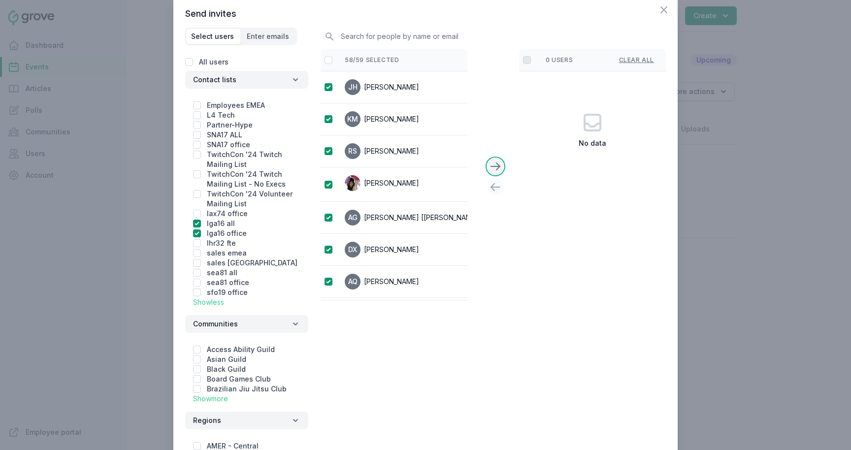
click at [496, 170] on icon at bounding box center [495, 166] width 9 height 7
checkbox input "false"
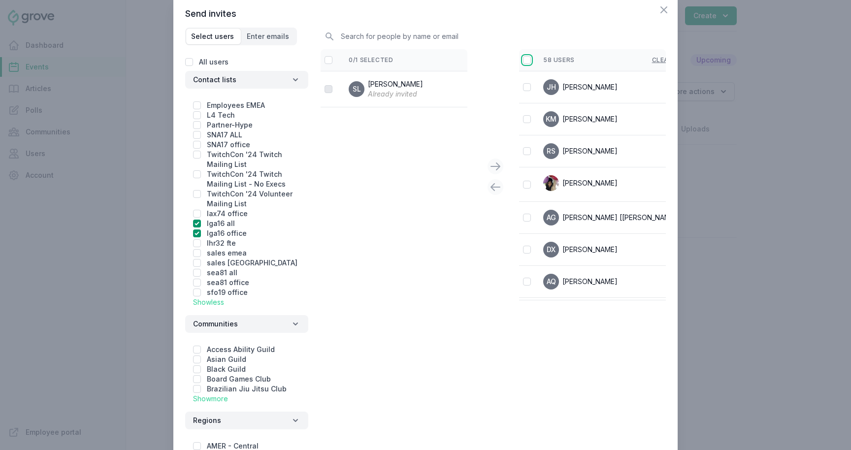
click at [526, 60] on input "checkbox" at bounding box center [527, 60] width 8 height 8
checkbox input "true"
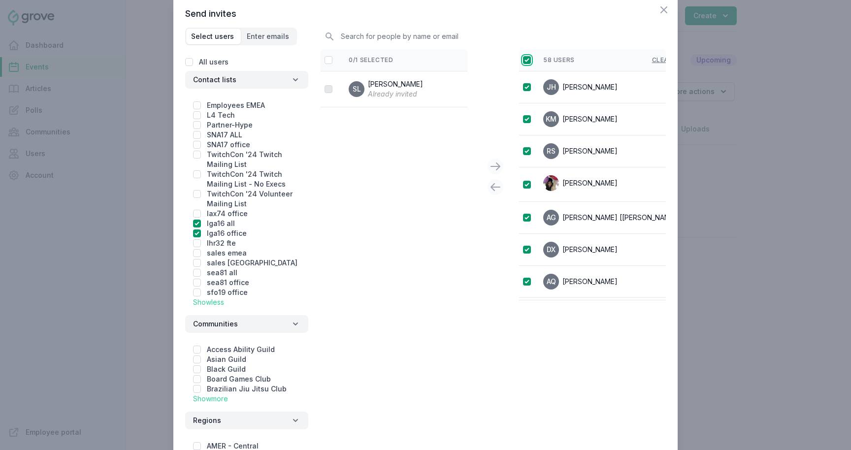
checkbox input "true"
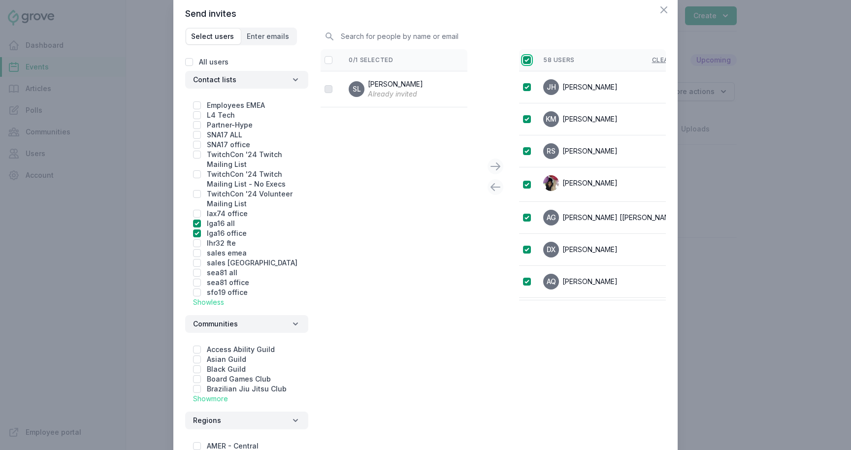
checkbox input "true"
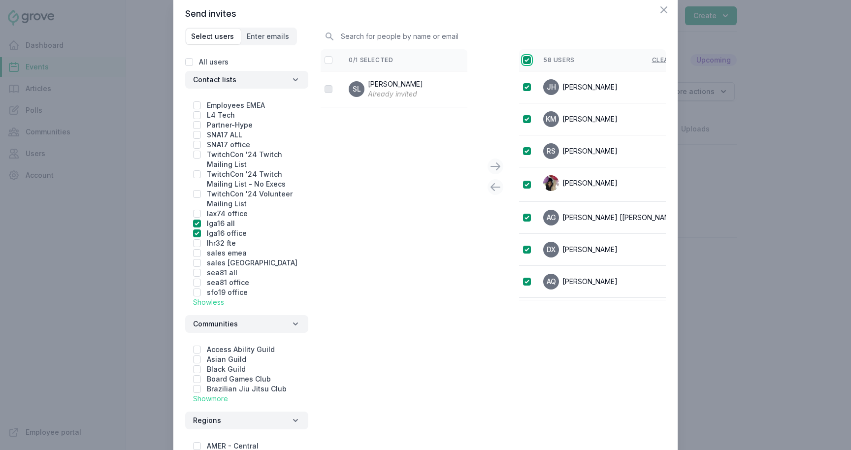
checkbox input "true"
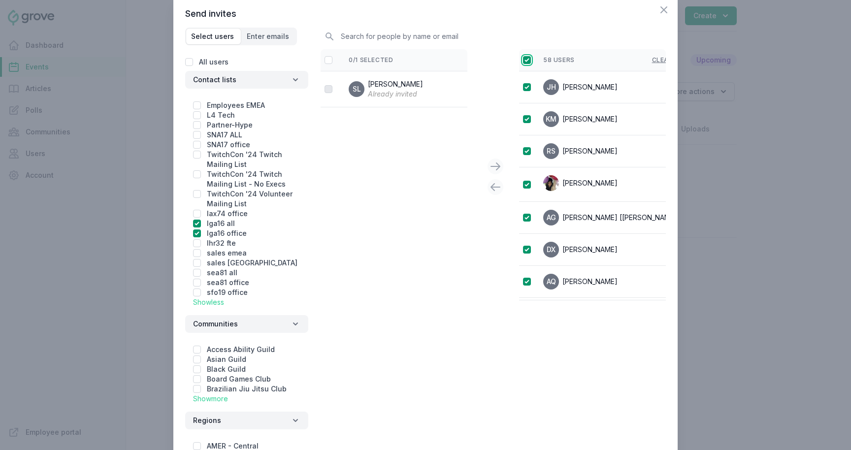
checkbox input "true"
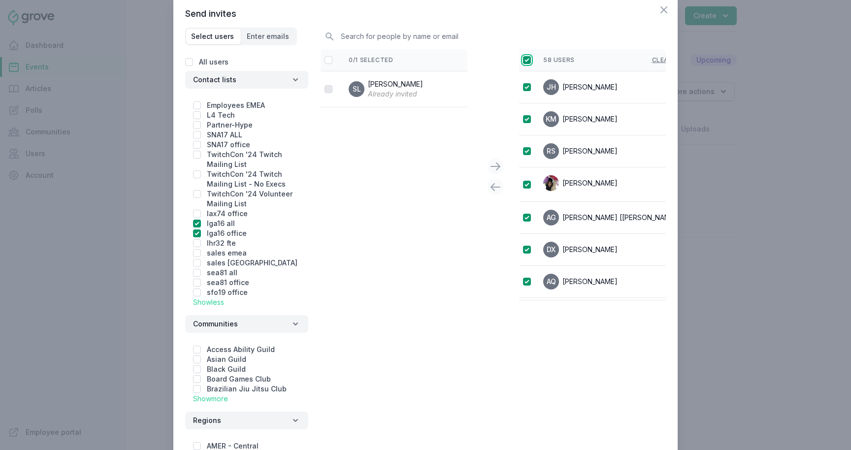
checkbox input "true"
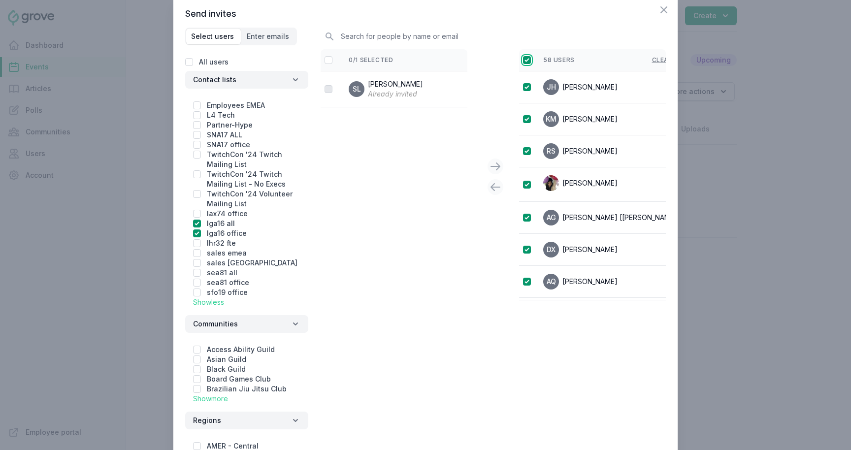
checkbox input "true"
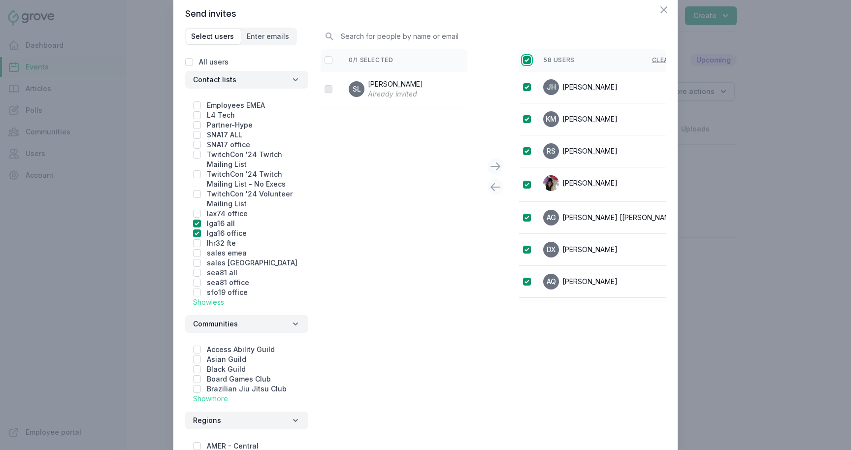
checkbox input "true"
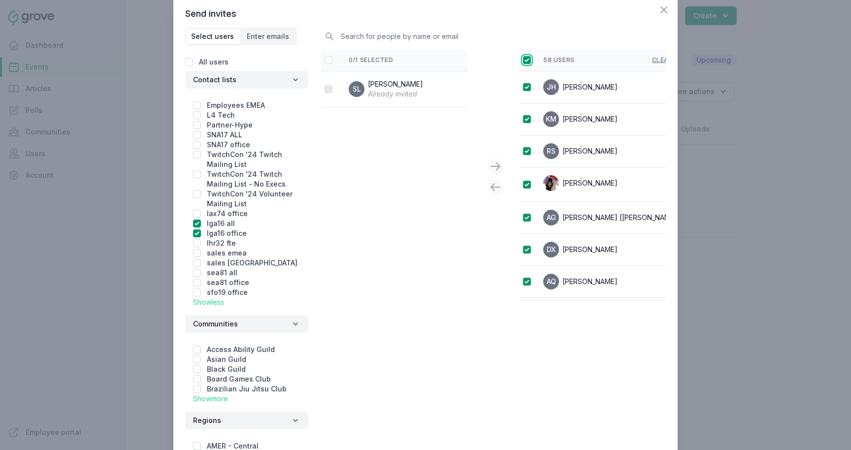
checkbox input "true"
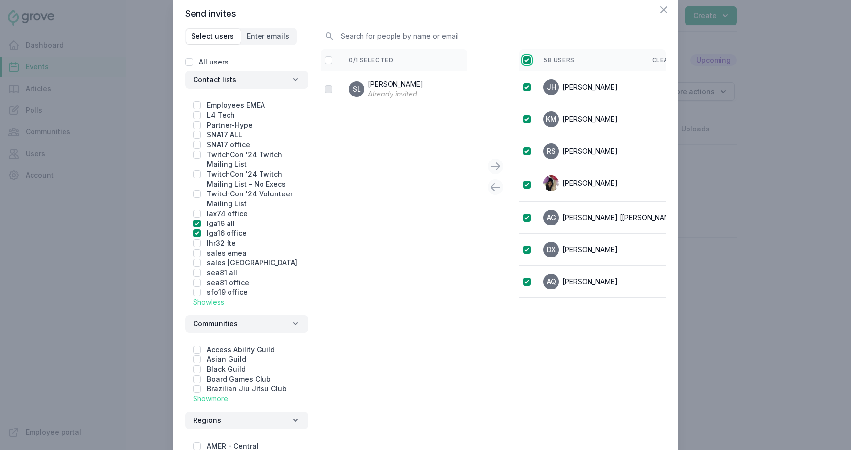
checkbox input "true"
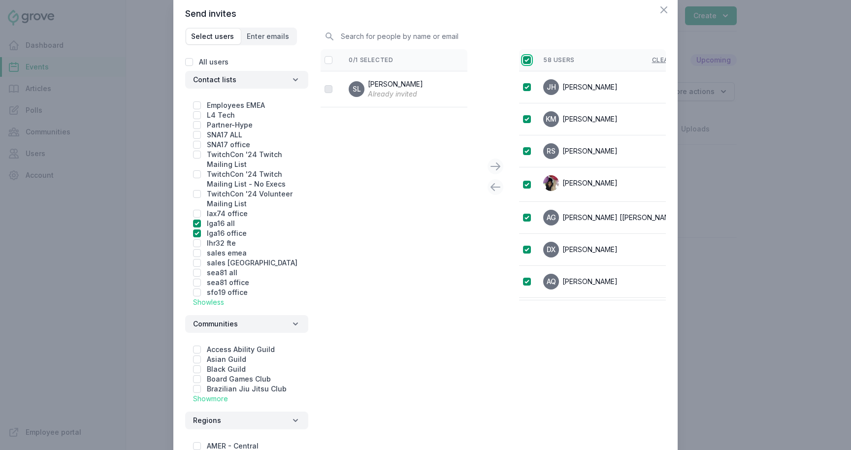
checkbox input "true"
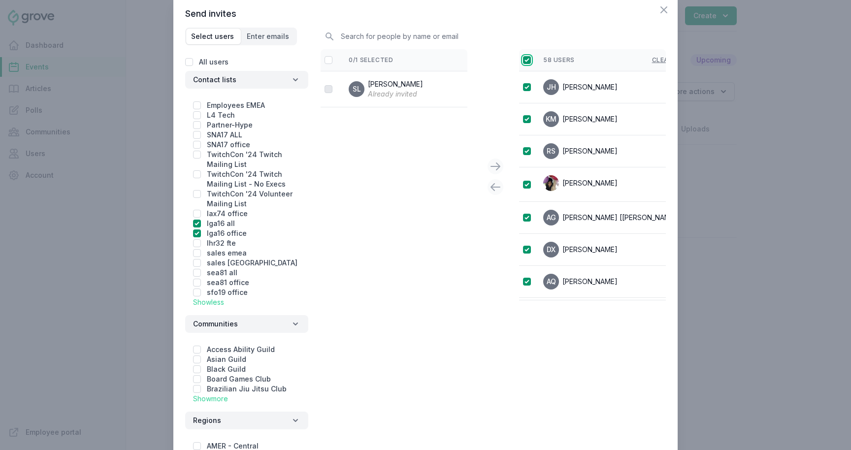
checkbox input "true"
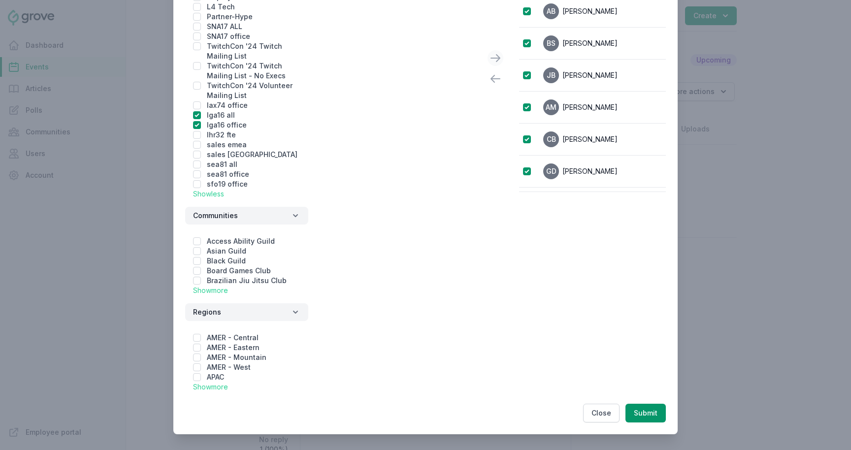
scroll to position [773, 0]
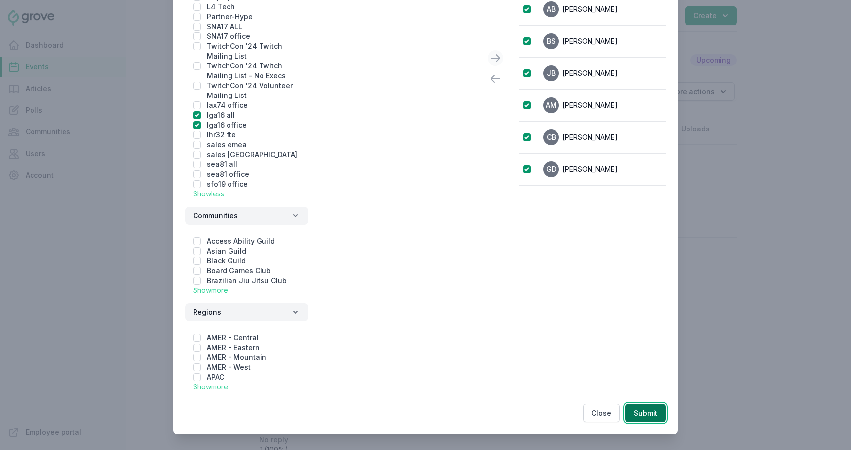
click at [590, 411] on button "Submit" at bounding box center [646, 413] width 40 height 19
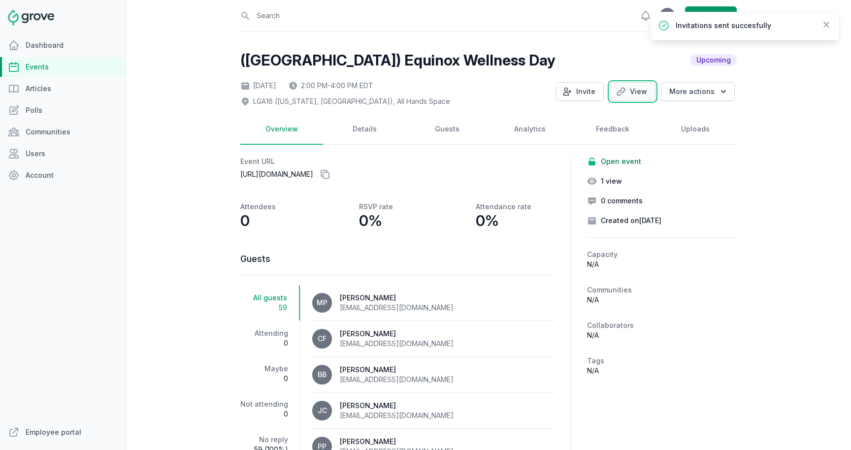
click at [590, 95] on link "View" at bounding box center [633, 91] width 46 height 19
click at [68, 65] on link "Events" at bounding box center [63, 67] width 126 height 20
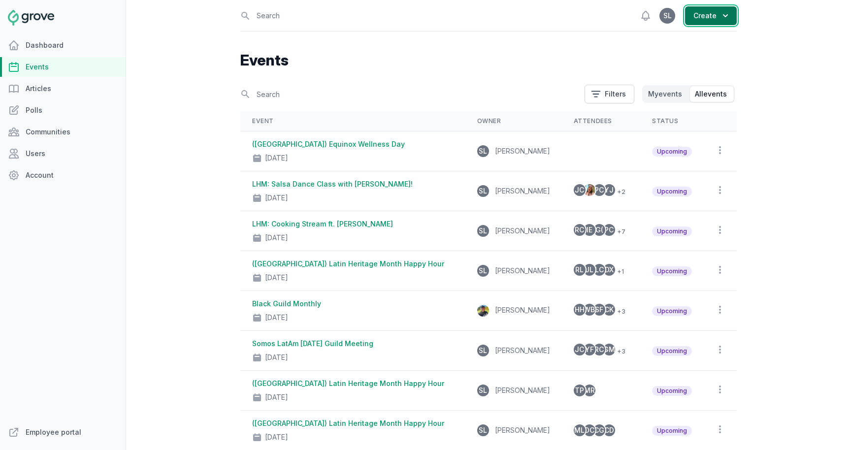
click at [590, 17] on button "Create" at bounding box center [711, 15] width 52 height 19
click at [590, 40] on link "Event" at bounding box center [682, 40] width 110 height 18
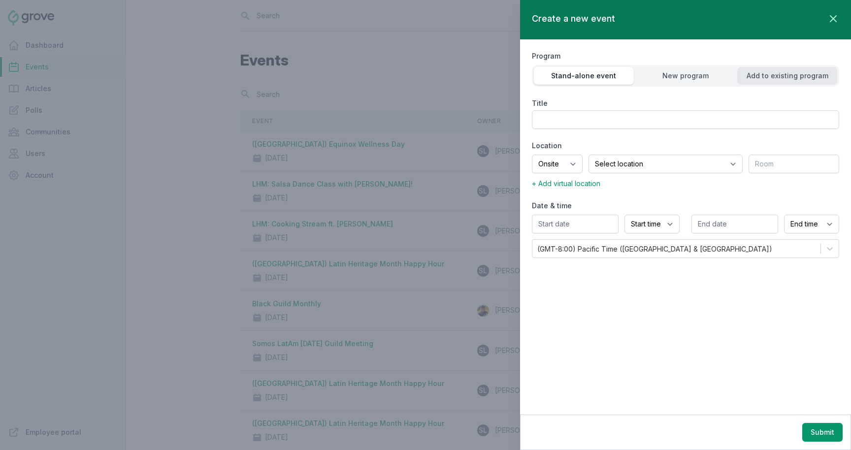
click at [590, 77] on div "Add to existing program" at bounding box center [788, 76] width 100 height 10
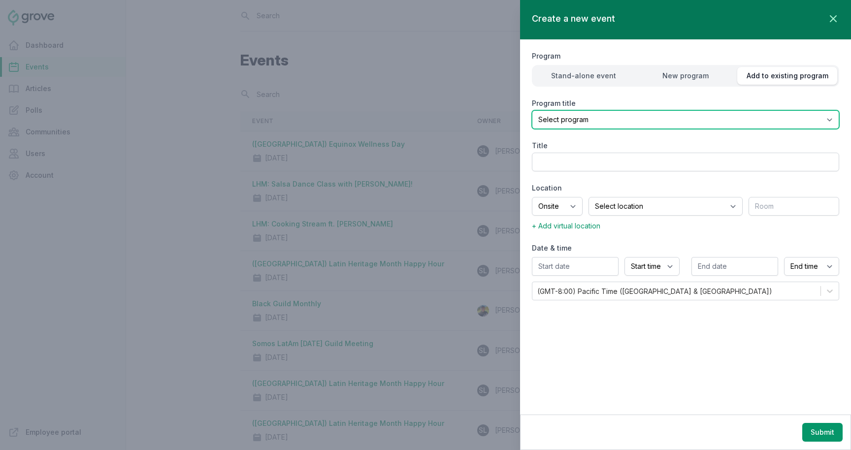
click at [590, 124] on select "Select program (SF Office) Coffee Movement Pop-up Mental Health Awareness Works…" at bounding box center [685, 119] width 307 height 19
select select "129"
click at [532, 110] on select "Select program (SF Office) Coffee Movement Pop-up Mental Health Awareness Works…" at bounding box center [685, 119] width 307 height 19
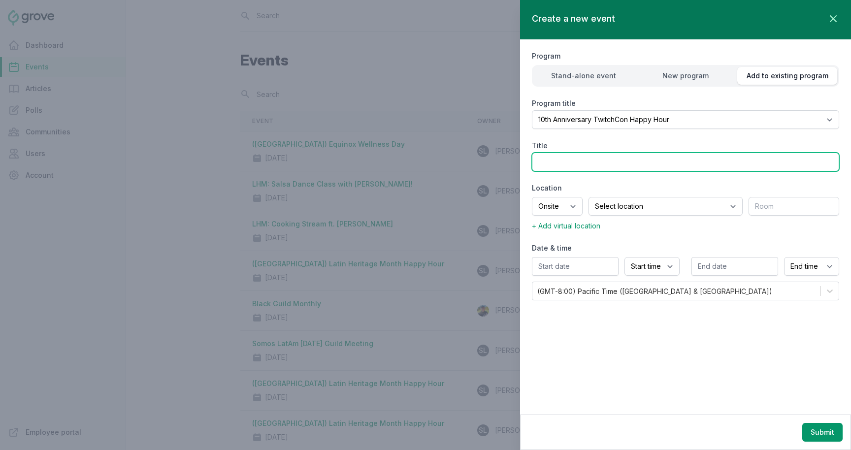
click at [577, 159] on input "Title" at bounding box center [685, 162] width 307 height 19
type input "(SF) Twitch Rivals Competition: Tetris!"
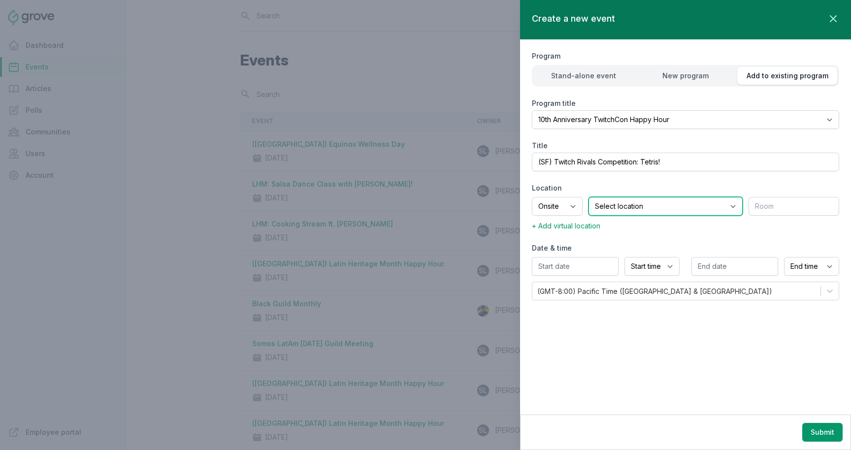
click at [590, 204] on select "Select location SEA81 Oscar (Seattle, WA) LHR32 (London, UK) SNA17 (Irvine, CA)…" at bounding box center [666, 206] width 154 height 19
select select "43"
click at [590, 197] on select "Select location SEA81 Oscar (Seattle, WA) LHR32 (London, UK) SNA17 (Irvine, CA)…" at bounding box center [666, 206] width 154 height 19
click at [590, 208] on input "text" at bounding box center [794, 206] width 91 height 19
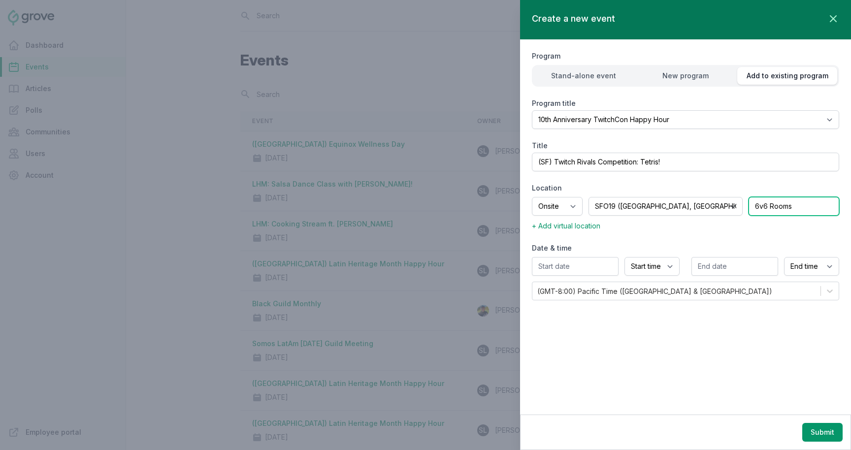
type input "6v6 Rooms"
click at [585, 267] on input "text" at bounding box center [575, 266] width 87 height 19
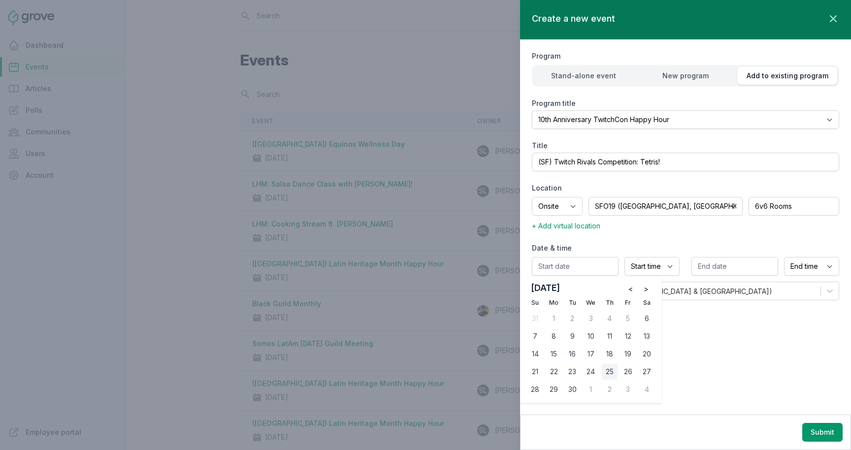
click at [590, 370] on div "25" at bounding box center [610, 372] width 16 height 16
type input "09/25/2025"
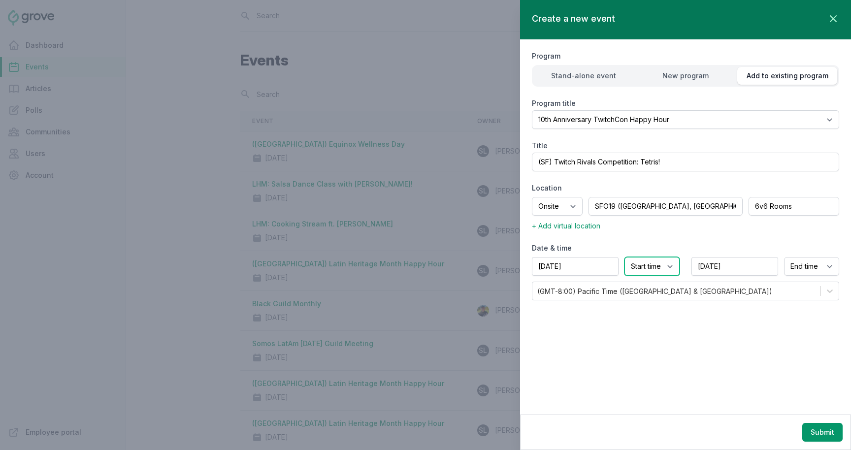
click at [590, 264] on select "Start time 12:00 AM 12:15 AM 12:30 AM 12:45 AM 1:00 AM 1:15 AM 1:30 AM 1:45 AM …" at bounding box center [652, 266] width 55 height 19
select select "4:00 PM"
click at [590, 257] on select "Start time 12:00 AM 12:15 AM 12:30 AM 12:45 AM 1:00 AM 1:15 AM 1:30 AM 1:45 AM …" at bounding box center [652, 266] width 55 height 19
click at [590, 261] on select "End time 12:00 AM 12:15 AM 12:30 AM 12:45 AM 1:00 AM 1:15 AM 1:30 AM 1:45 AM 2:…" at bounding box center [811, 266] width 55 height 19
select select "6:30 PM"
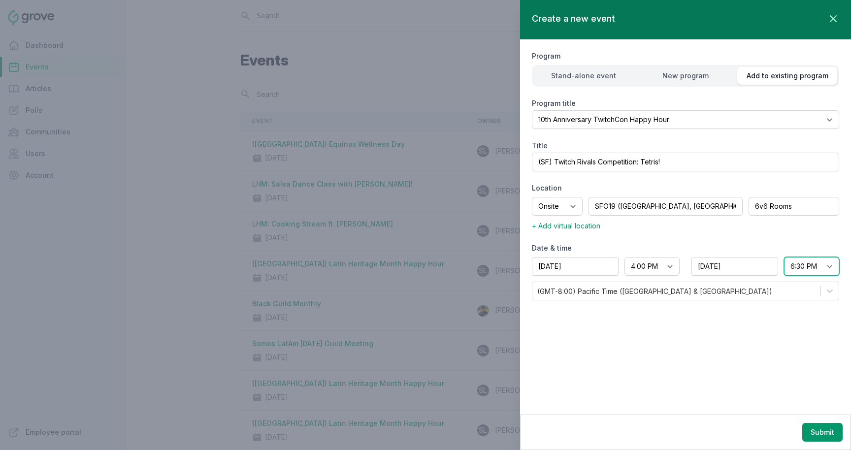
click at [590, 257] on select "End time 12:00 AM 12:15 AM 12:30 AM 12:45 AM 1:00 AM 1:15 AM 1:30 AM 1:45 AM 2:…" at bounding box center [811, 266] width 55 height 19
click at [590, 436] on button "Submit" at bounding box center [823, 432] width 40 height 19
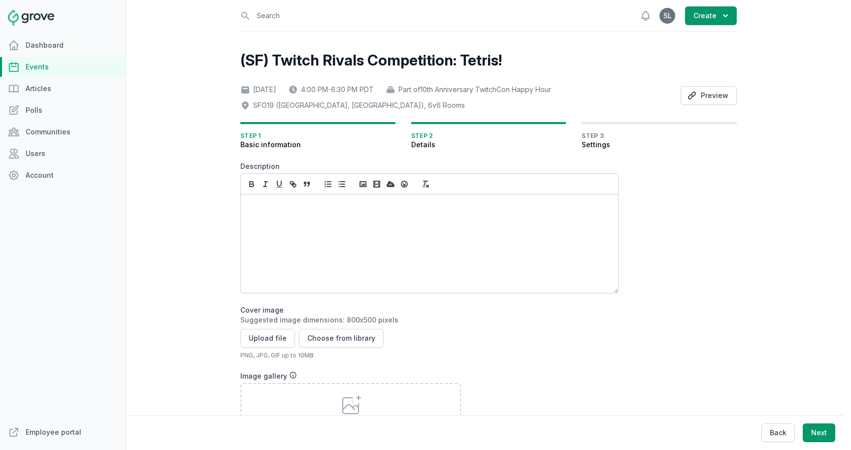
click at [330, 222] on div at bounding box center [429, 244] width 377 height 99
paste div
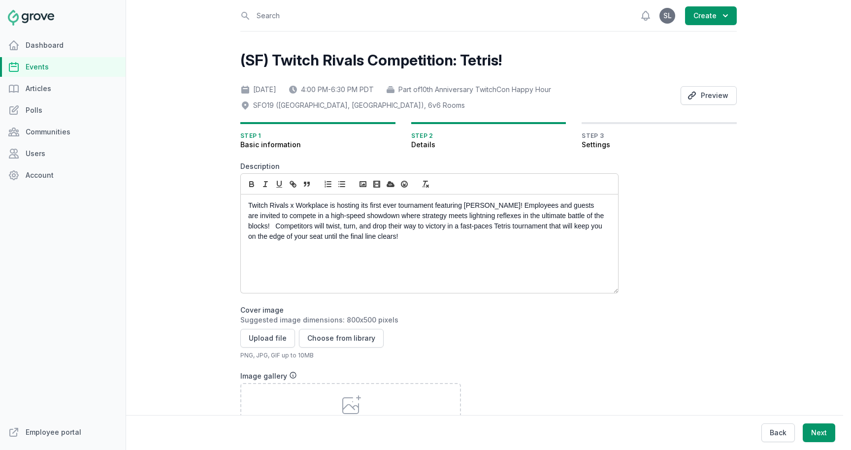
click at [246, 203] on div "Twitch Rivals x Workplace is hosting its first ever tournament featuring Tetris…" at bounding box center [429, 244] width 377 height 99
click at [291, 203] on p "As part of our 10th Anniversary TwitchTwitch Rivals x Workplace is hosting its …" at bounding box center [426, 221] width 357 height 41
click at [392, 206] on p "As part of our TwitchCon 10th Anniversary TwitchTwitch Rivals x Workplace is ho…" at bounding box center [426, 221] width 357 height 41
click at [379, 206] on p "As part of our TwitchCon 10th Anniversary TwitchTwitch Rivals x Workplace is ho…" at bounding box center [426, 221] width 357 height 41
click at [439, 204] on p "As part of our TwitchCon 10th Anniversary Happy Hour, the TwitchTwitch Rivals x…" at bounding box center [426, 221] width 357 height 41
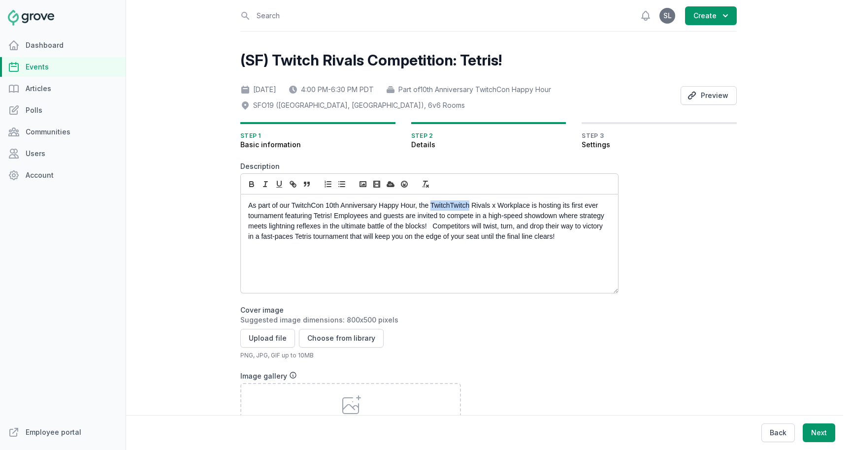
click at [439, 204] on p "As part of our TwitchCon 10th Anniversary Happy Hour, the TwitchTwitch Rivals x…" at bounding box center [426, 221] width 357 height 41
click at [432, 207] on p "As part of our TwitchCon 10th Anniversary Happy Hour, the Twitch Rivals x Workp…" at bounding box center [426, 221] width 357 height 41
click at [471, 208] on p "As part of our TwitchCon 10th Anniversary Happy Hour, Twitch Rivals x Workplace…" at bounding box center [426, 221] width 357 height 41
click at [518, 208] on p "As part of our TwitchCon 10th Anniversary Happy Hour, Twitch Rivals x Workplace…" at bounding box center [426, 221] width 357 height 41
click at [350, 218] on p "As part of our TwitchCon 10th Anniversary Happy Hour, Twitch Rivals x Workplace…" at bounding box center [426, 221] width 357 height 41
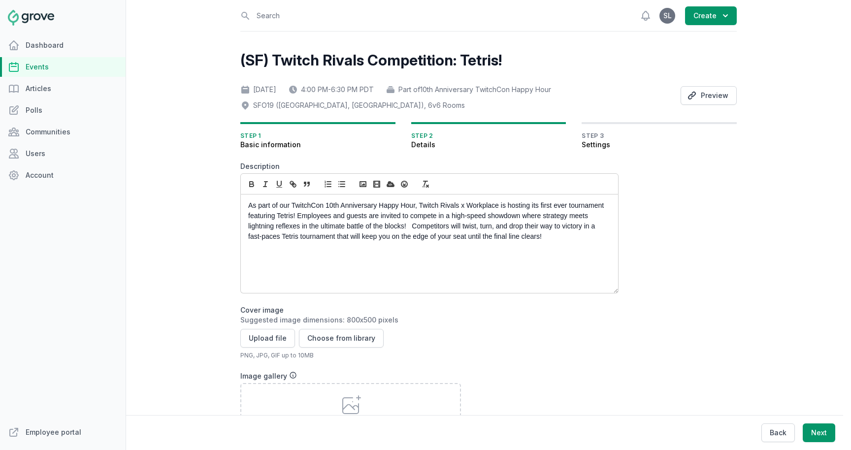
click at [298, 216] on p "As part of our TwitchCon 10th Anniversary Happy Hour, Twitch Rivals x Workplace…" at bounding box center [426, 221] width 357 height 41
click at [412, 227] on p "As part of our TwitchCon 10th Anniversary Happy Hour, Twitch Rivals x Workplace…" at bounding box center [426, 221] width 357 height 41
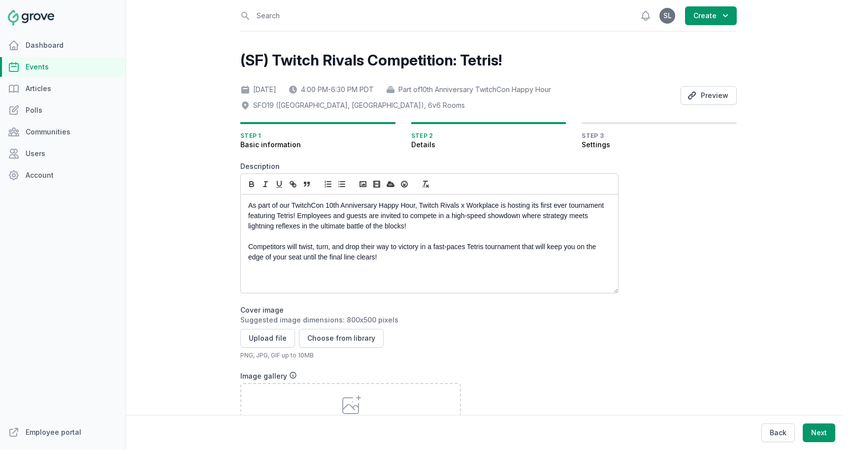
click at [417, 258] on p "Competitors will twist, turn, and drop their way to victory in a fast-paces Tet…" at bounding box center [426, 252] width 357 height 21
click at [313, 252] on p "Competitors will twist, turn, and drop their way to victory in a fast-paces Tet…" at bounding box center [426, 252] width 357 height 21
click at [349, 216] on p "As part of our TwitchCon 10th Anniversary Happy Hour, Twitch Rivals x Workplace…" at bounding box center [426, 216] width 357 height 31
click at [304, 256] on p "Competitors will twist, turn, and drop their way to victory in a fast-paces Tet…" at bounding box center [426, 252] width 357 height 21
drag, startPoint x: 292, startPoint y: 206, endPoint x: 415, endPoint y: 208, distance: 123.7
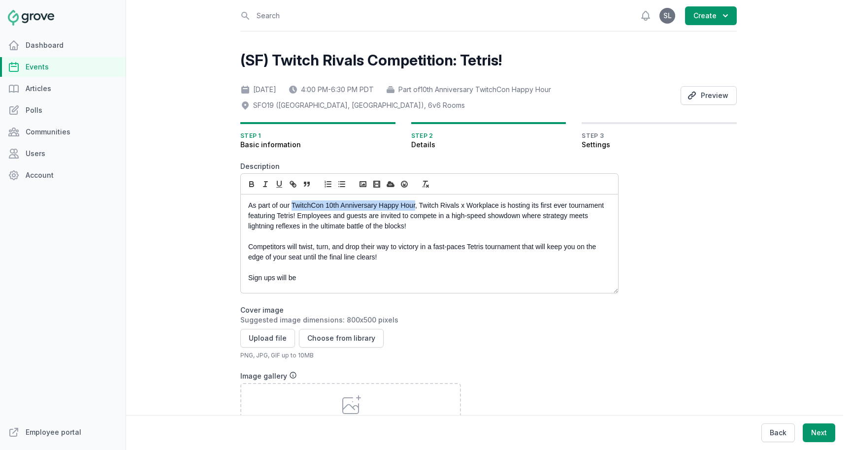
click at [415, 208] on p "As part of our TwitchCon 10th Anniversary Happy Hour, Twitch Rivals x Workplace…" at bounding box center [426, 216] width 357 height 31
click at [293, 184] on icon "button" at bounding box center [294, 185] width 3 height 3
paste input "https://twitch.groveplatform.com/app/events/2570"
type input "https://twitch.groveplatform.com/app/events/2570"
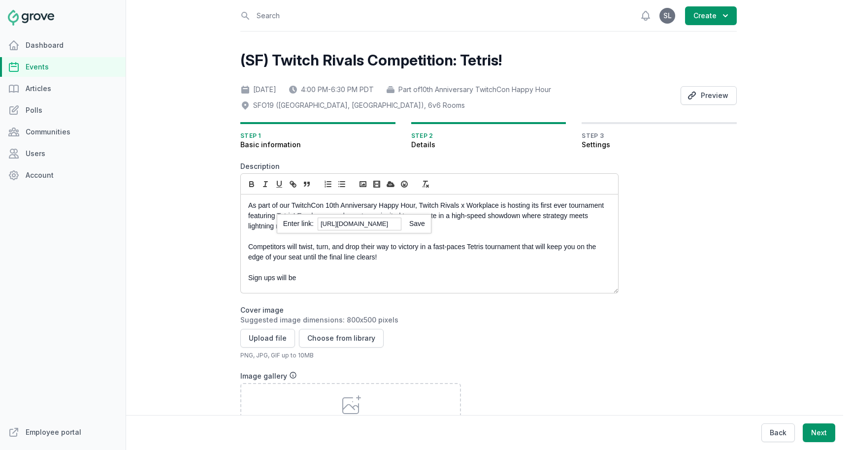
scroll to position [0, 0]
click at [422, 227] on link at bounding box center [414, 224] width 24 height 8
drag, startPoint x: 419, startPoint y: 206, endPoint x: 498, endPoint y: 207, distance: 78.8
click at [498, 207] on p "As part of our TwitchCon 10th Anniversary Happy Hour , Twitch Rivals x Workplac…" at bounding box center [426, 216] width 357 height 31
click at [250, 182] on icon "button" at bounding box center [251, 183] width 3 height 2
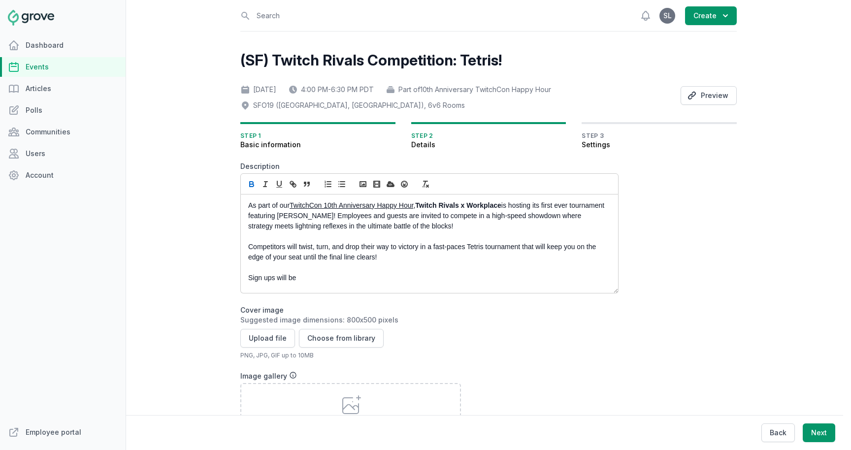
click at [442, 259] on p "Competitors will twist, turn, and drop their way to victory in a fast-paces Tet…" at bounding box center [426, 252] width 357 height 21
click at [505, 207] on p "As part of our TwitchCon 10th Anniversary Happy Hour , Twitch Rivals x Workplac…" at bounding box center [426, 216] width 357 height 31
click at [323, 217] on p "As part of our TwitchCon 10th Anniversary Happy Hour , Twitch Rivals x Workplac…" at bounding box center [426, 216] width 357 height 31
click at [250, 186] on icon "button" at bounding box center [252, 185] width 4 height 2
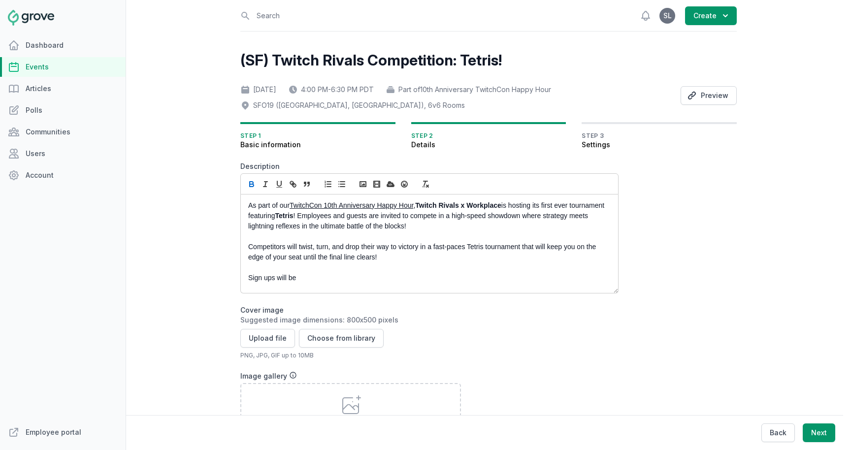
click at [465, 225] on p "As part of our TwitchCon 10th Anniversary Happy Hour , Twitch Rivals x Workplac…" at bounding box center [426, 216] width 357 height 31
click at [348, 284] on p at bounding box center [426, 288] width 357 height 10
click at [319, 279] on p "Sign ups will be" at bounding box center [426, 278] width 357 height 10
click at [249, 278] on p "You can sign up" at bounding box center [426, 278] width 357 height 10
click at [321, 282] on p "*You can sign up" at bounding box center [426, 278] width 357 height 10
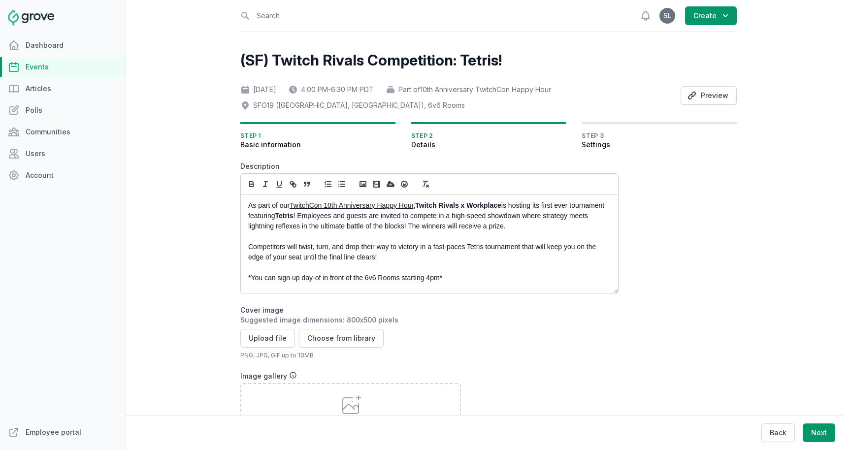
click at [303, 278] on p "*You can sign up day-of in front of the 6v6 Rooms starting 4pm*" at bounding box center [426, 278] width 357 height 10
click at [254, 185] on icon "button" at bounding box center [251, 184] width 9 height 9
click at [306, 278] on strong "*You can sign up day-of in front of the 6v6 Rooms starting 4pm*" at bounding box center [352, 278] width 209 height 8
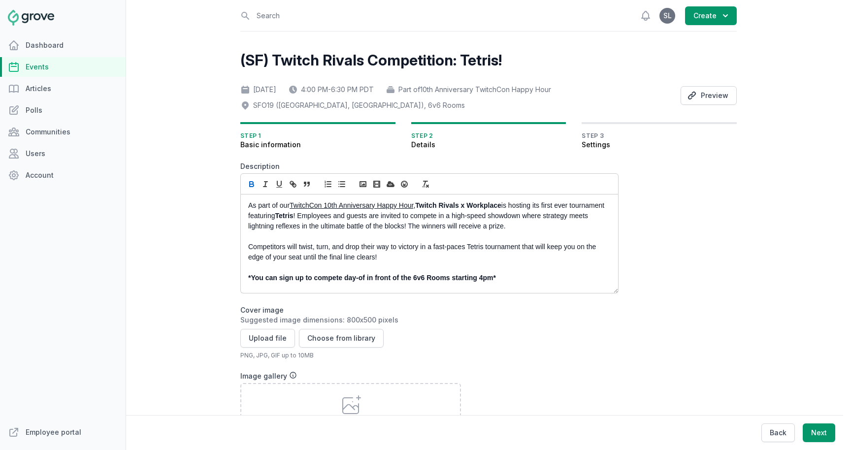
click at [515, 282] on p "*You can sign up to compete day-of in front of the 6v6 Rooms starting 4pm*" at bounding box center [426, 278] width 357 height 10
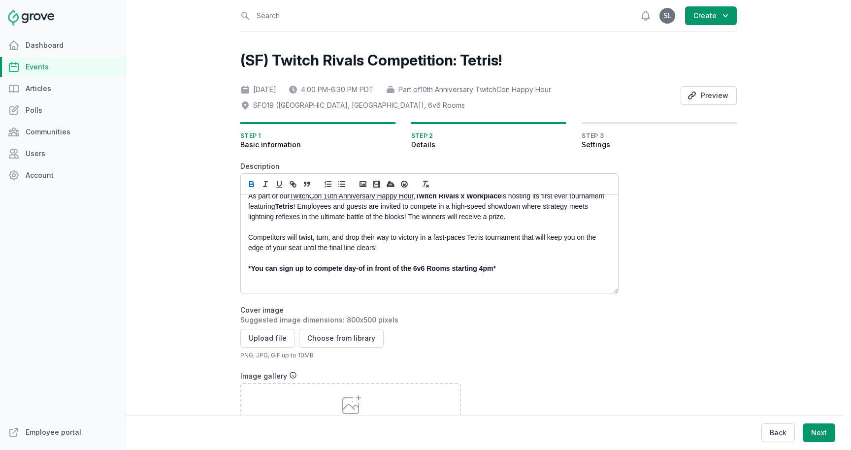
click at [502, 267] on p "*You can sign up to compete day-of in front of the 6v6 Rooms starting 4pm*" at bounding box center [426, 269] width 357 height 10
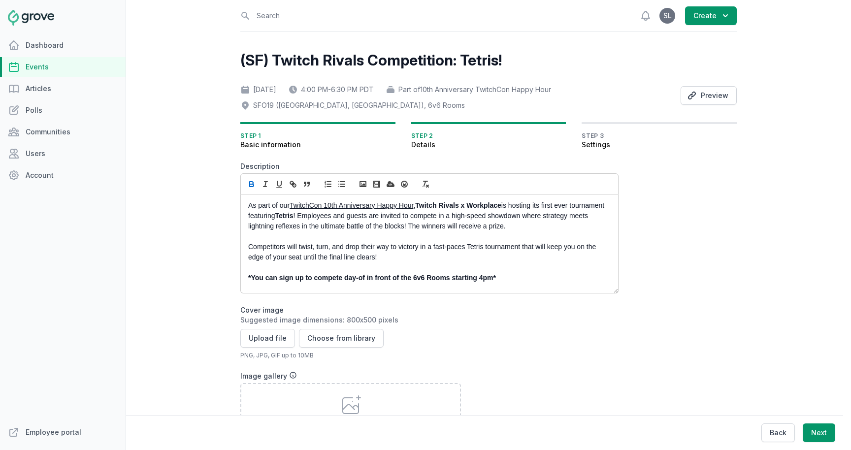
click at [487, 282] on strong "*You can sign up to compete day-of in front of the 6v6 Rooms starting 4pm*" at bounding box center [372, 278] width 248 height 8
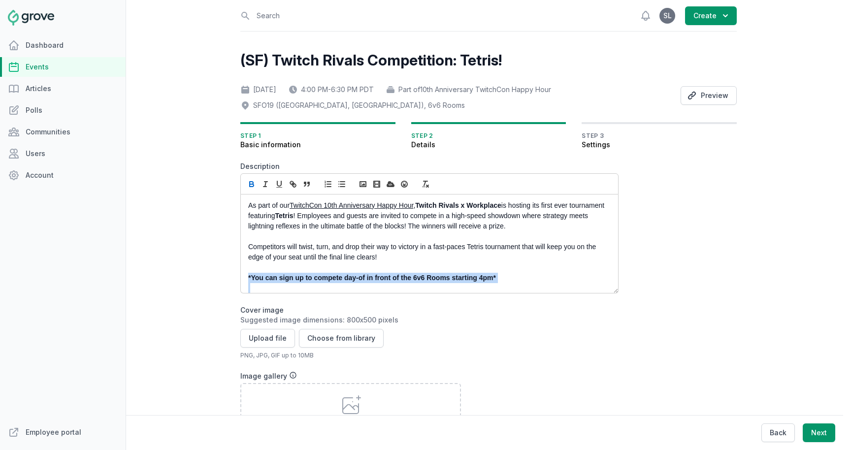
click at [487, 282] on strong "*You can sign up to compete day-of in front of the 6v6 Rooms starting 4pm*" at bounding box center [372, 278] width 248 height 8
click at [279, 186] on icon "button" at bounding box center [279, 183] width 4 height 5
click at [292, 256] on p "Competitors will twist, turn, and drop their way to victory in a fast-paces Tet…" at bounding box center [426, 252] width 357 height 21
click at [402, 258] on p "Competitors will twist, turn, and drop their way to victory in a fast-paces Tet…" at bounding box center [426, 252] width 357 height 21
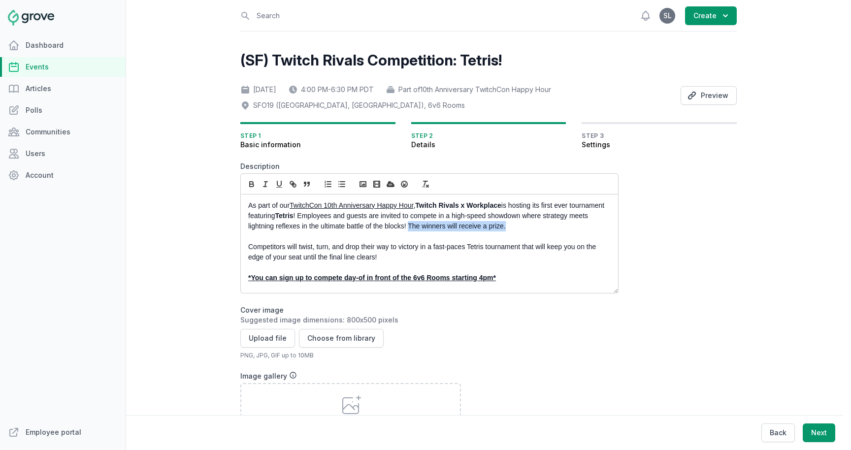
drag, startPoint x: 553, startPoint y: 230, endPoint x: 456, endPoint y: 227, distance: 97.1
click at [456, 227] on p "As part of our TwitchCon 10th Anniversary Happy Hour , Twitch Rivals x Workplac…" at bounding box center [426, 216] width 357 height 31
click at [458, 227] on p "As part of our TwitchCon 10th Anniversary Happy Hour , Twitch Rivals x Workplac…" at bounding box center [426, 216] width 357 height 31
click at [410, 258] on p "Competitors will twist, turn, and drop their way to victory in a fast-paces Tet…" at bounding box center [426, 252] width 357 height 21
click at [251, 279] on u "*You can sign up to compete day-of in front of the 6v6 Rooms starting 4pm*" at bounding box center [372, 278] width 248 height 8
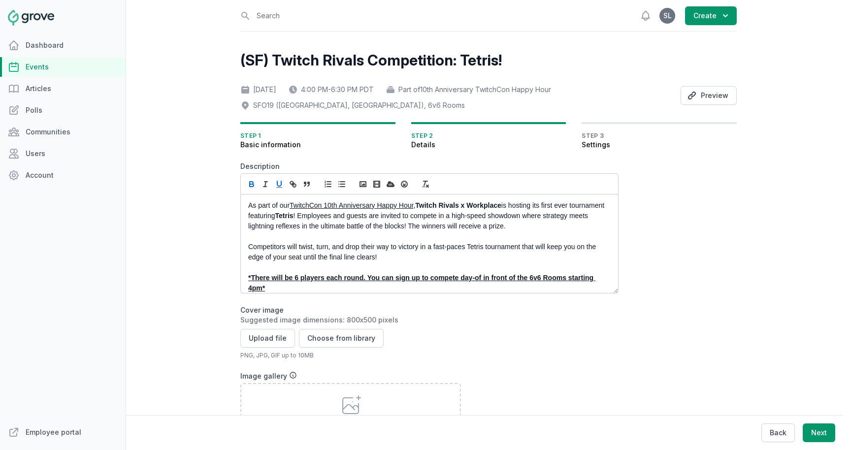
click at [308, 289] on p "*There will be 6 players each round. You can sign up to compete day-of in front…" at bounding box center [426, 283] width 357 height 21
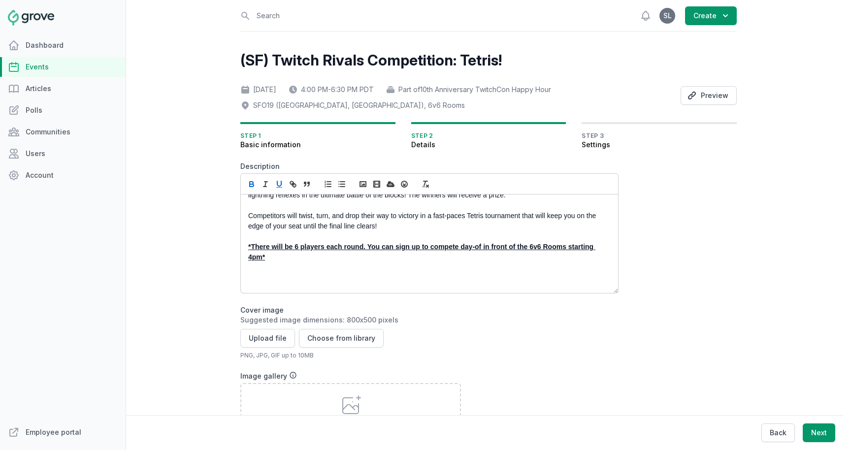
scroll to position [37, 0]
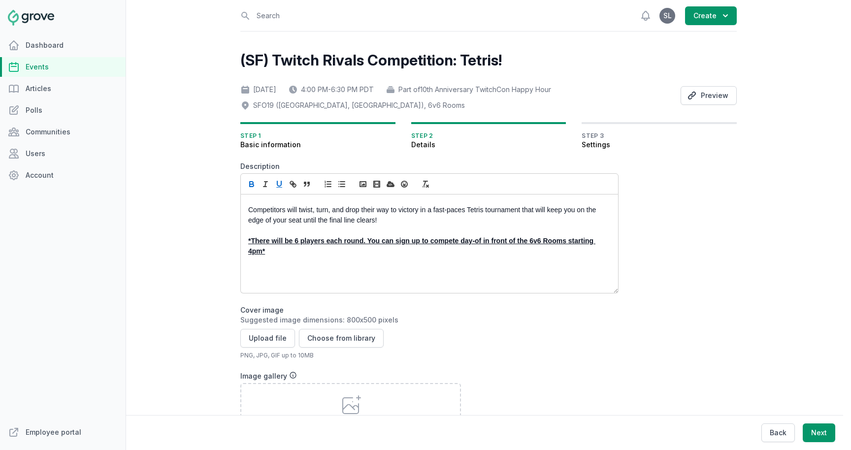
click at [329, 285] on p at bounding box center [426, 282] width 357 height 10
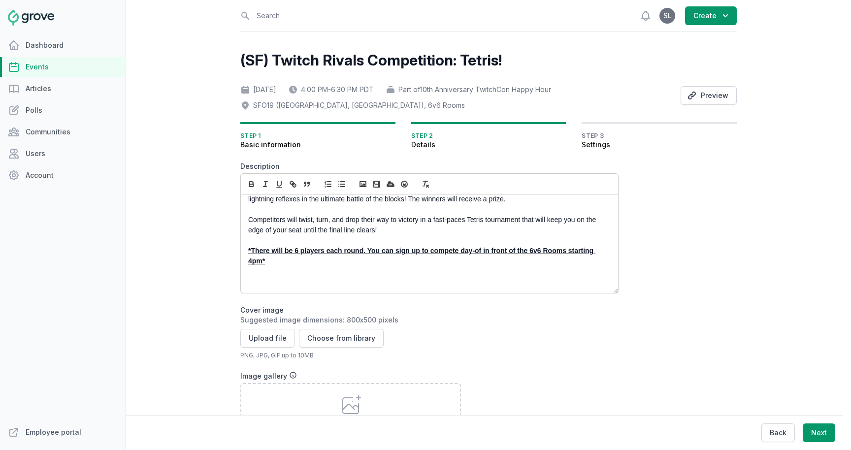
click at [295, 284] on p at bounding box center [426, 282] width 357 height 10
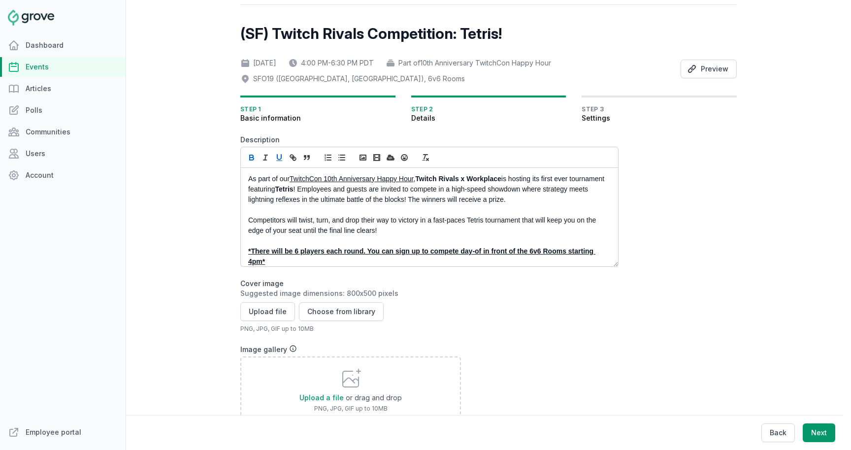
scroll to position [26, 0]
click at [271, 318] on button "Upload file" at bounding box center [267, 313] width 55 height 19
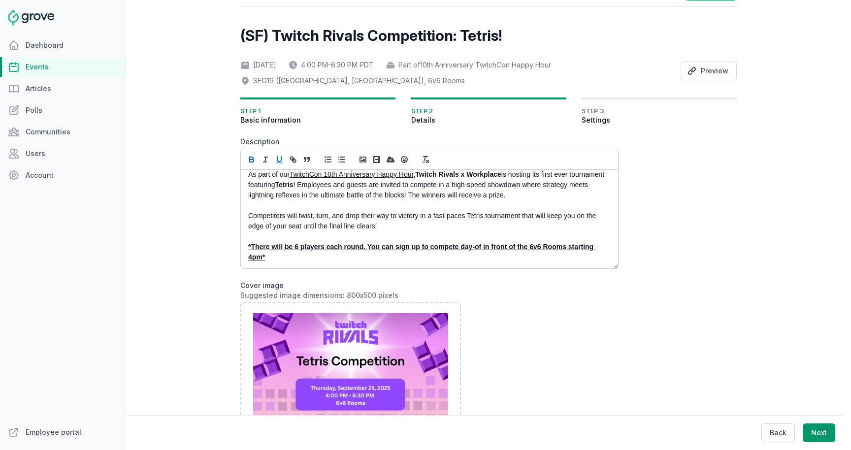
scroll to position [16, 0]
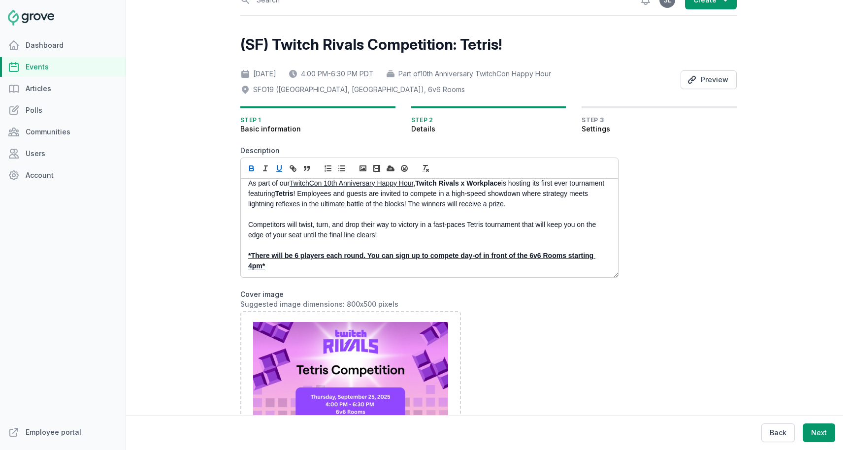
click at [551, 205] on p "As part of our TwitchCon 10th Anniversary Happy Hour , Twitch Rivals x Workplac…" at bounding box center [426, 193] width 357 height 31
click at [274, 209] on p "As part of our TwitchCon 10th Anniversary Happy Hour , Twitch Rivals x Workplac…" at bounding box center [426, 193] width 357 height 31
click at [315, 265] on p "*There will be 6 players each round. You can sign up to compete day-of in front…" at bounding box center [426, 261] width 357 height 21
click at [362, 256] on u "*There will be 6 players each round. You can sign up to compete day-of in front…" at bounding box center [421, 261] width 347 height 18
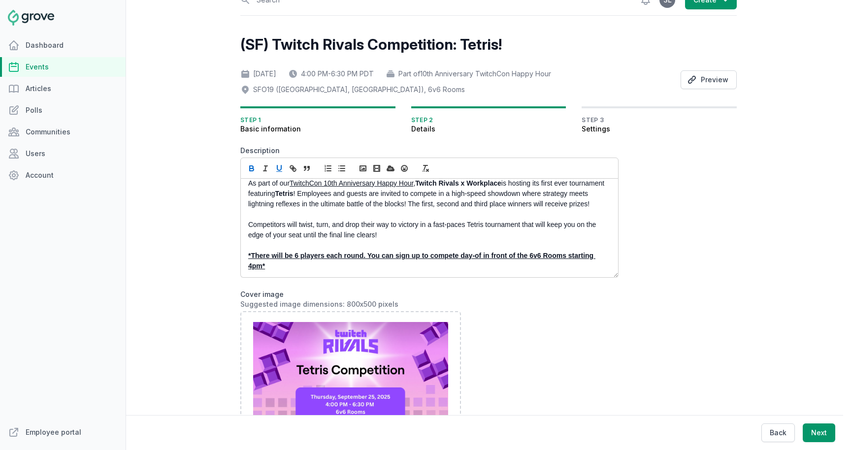
click at [367, 257] on u "*There will be 6 players each round. You can sign up to compete day-of in front…" at bounding box center [421, 261] width 347 height 18
click at [367, 265] on p "*There will be 6 players each round. You can sign up to compete day-of in front…" at bounding box center [426, 261] width 357 height 21
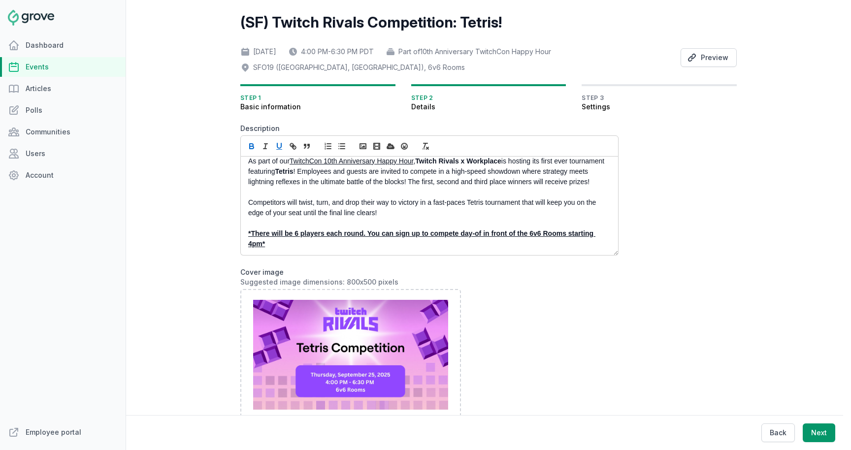
scroll to position [39, 0]
click at [363, 234] on u "*There will be 6 players each round. You can sign up to compete day-of in front…" at bounding box center [421, 238] width 347 height 18
drag, startPoint x: 371, startPoint y: 234, endPoint x: 252, endPoint y: 233, distance: 118.8
click at [252, 233] on u "*There will be 6 players each round -. You can sign up to compete day-of in fro…" at bounding box center [424, 238] width 352 height 18
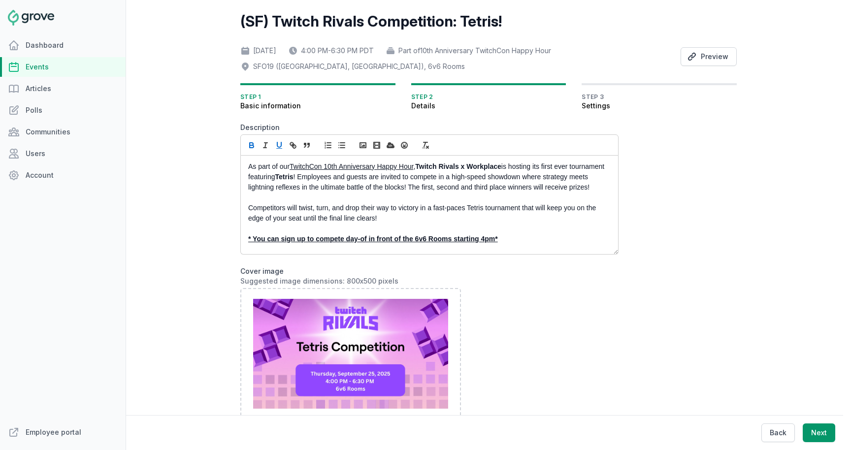
scroll to position [6, 0]
click at [327, 243] on u "*You can sign up to compete day-of in front of the 6v6 Rooms starting 4pm*" at bounding box center [372, 239] width 248 height 8
click at [375, 192] on p "As part of our TwitchCon 10th Anniversary Happy Hour , Twitch Rivals x Workplac…" at bounding box center [426, 177] width 357 height 31
click at [455, 180] on p "As part of our TwitchCon 10th Anniversary Happy Hour , Twitch Rivals x Workplac…" at bounding box center [426, 177] width 357 height 31
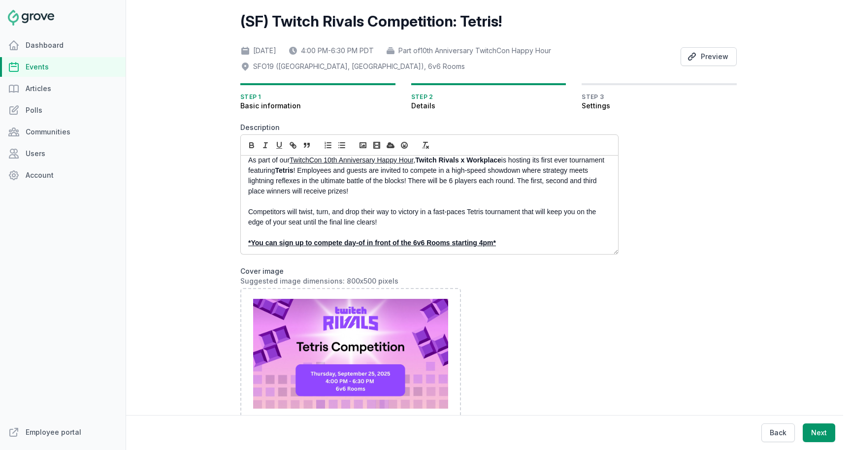
click at [343, 192] on p "As part of our TwitchCon 10th Anniversary Happy Hour , Twitch Rivals x Workplac…" at bounding box center [426, 175] width 357 height 41
drag, startPoint x: 578, startPoint y: 181, endPoint x: 453, endPoint y: 191, distance: 126.1
click at [453, 191] on p "As part of our TwitchCon 10th Anniversary Happy Hour , Twitch Rivals x Workplac…" at bounding box center [426, 175] width 357 height 41
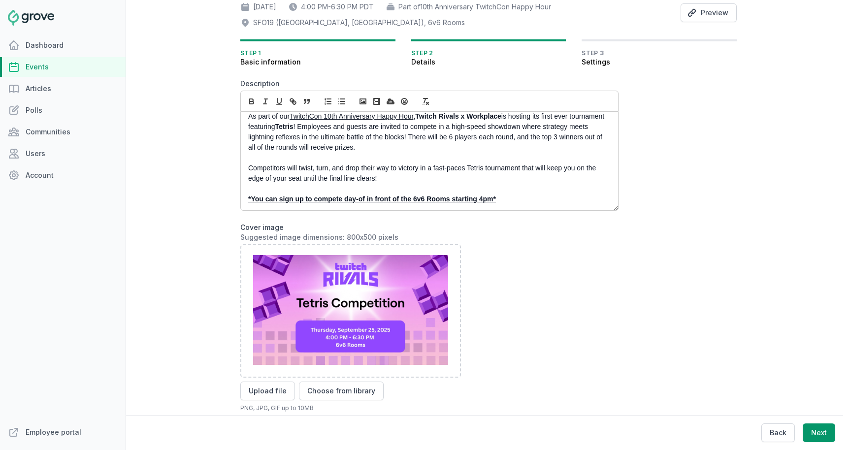
scroll to position [84, 0]
click at [510, 198] on p "*You can sign up to compete day-of in front of the 6v6 Rooms starting 4pm*" at bounding box center [426, 198] width 357 height 10
click at [492, 198] on u "*You can sign up to compete day-of in front of the 6v6 Rooms starting 4pm*" at bounding box center [372, 198] width 248 height 8
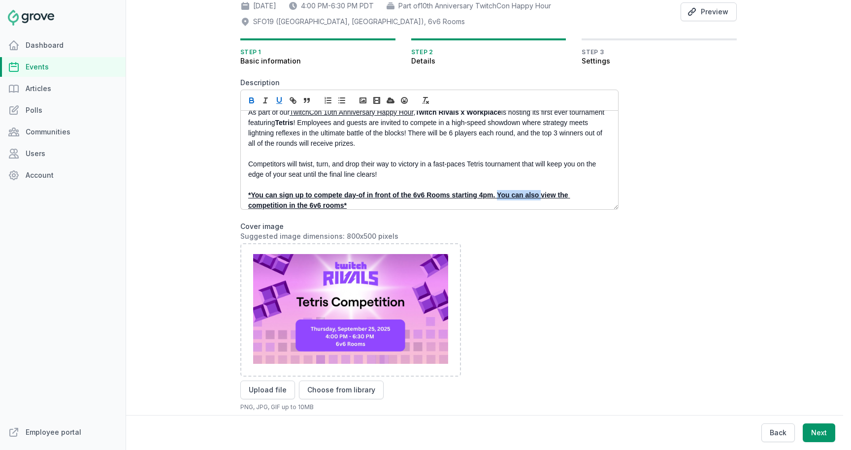
drag, startPoint x: 541, startPoint y: 195, endPoint x: 499, endPoint y: 196, distance: 42.4
click at [499, 196] on u "*You can sign up to compete day-of in front of the 6v6 Rooms starting 4pm. You …" at bounding box center [409, 200] width 322 height 18
click at [572, 196] on u "*You can sign up to compete day-of in front of the 6v6 Rooms starting 4pm. We a…" at bounding box center [416, 200] width 337 height 18
click at [369, 203] on p "*You can sign up to compete day-of in front of the 6v6 Rooms starting 4pm. We a…" at bounding box center [426, 200] width 357 height 21
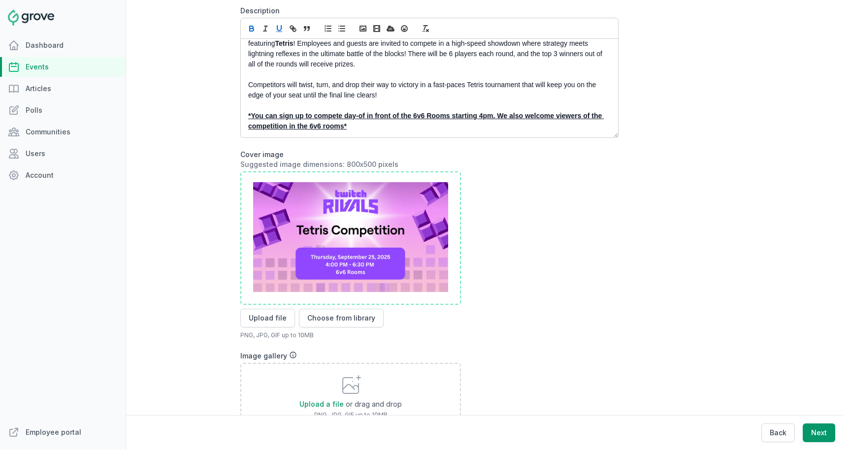
scroll to position [339, 0]
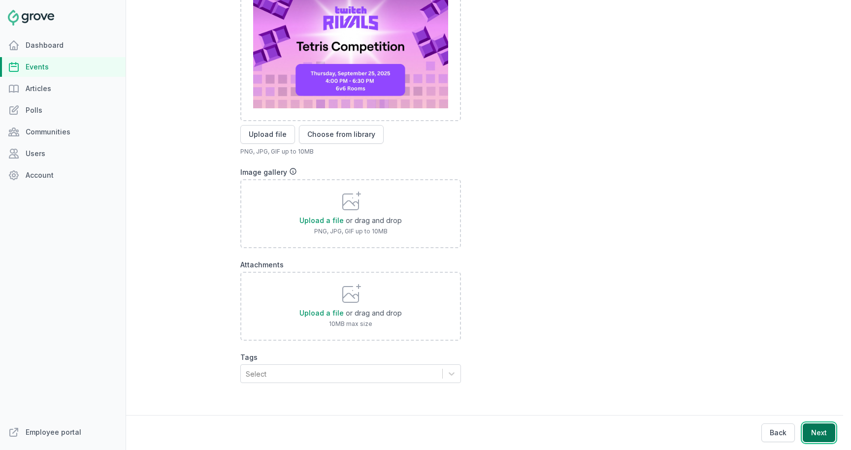
click at [590, 436] on button "Next" at bounding box center [819, 433] width 33 height 19
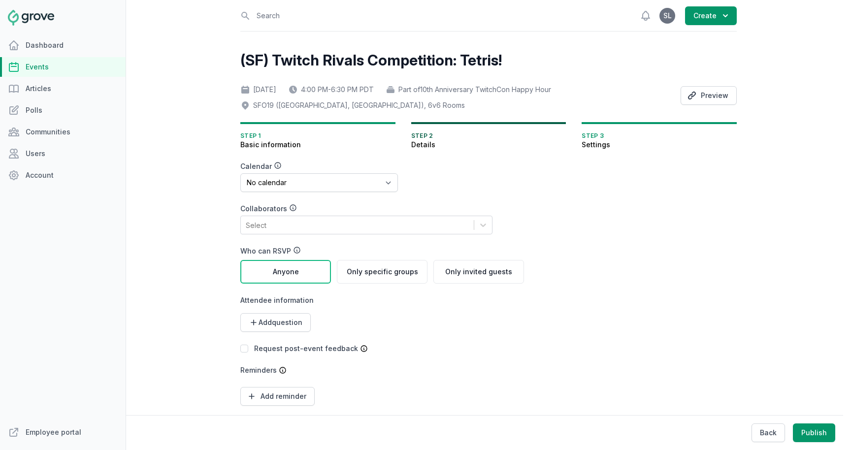
scroll to position [31, 0]
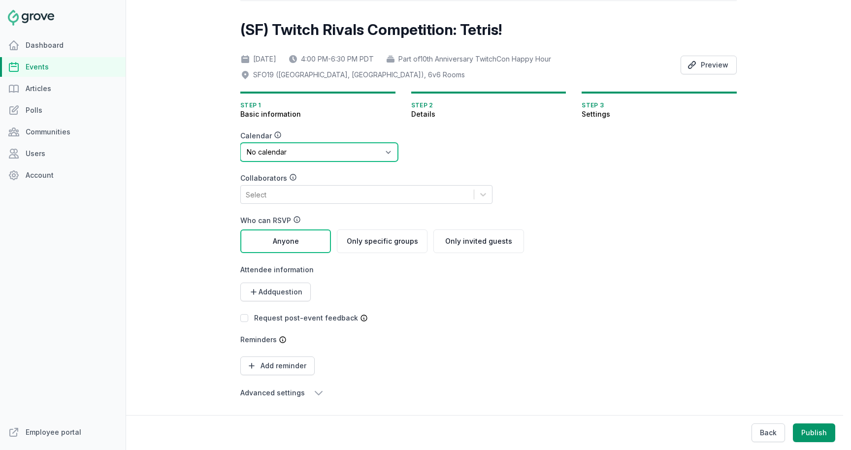
click at [304, 150] on select "No calendar Virtual Events Calendar" at bounding box center [319, 152] width 158 height 19
select select "89"
click at [240, 143] on select "No calendar Virtual Events Calendar" at bounding box center [319, 152] width 158 height 19
click at [590, 425] on button "Publish" at bounding box center [814, 433] width 42 height 19
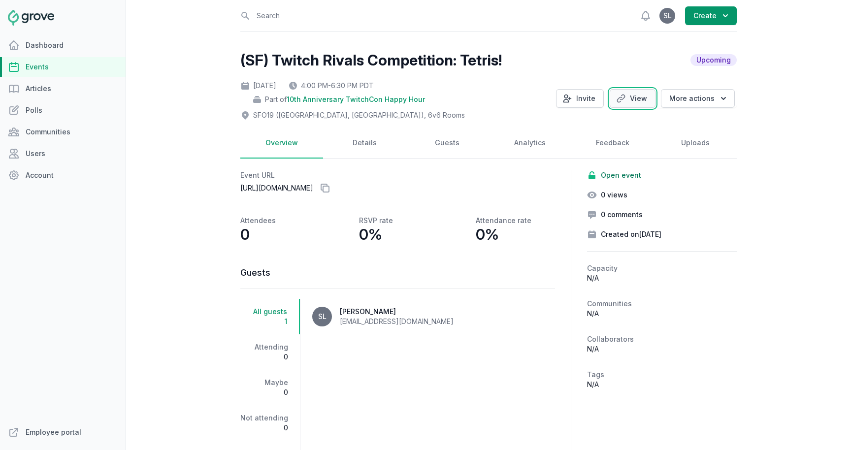
click at [590, 100] on link "View" at bounding box center [633, 98] width 46 height 19
click at [71, 64] on link "Events" at bounding box center [63, 67] width 126 height 20
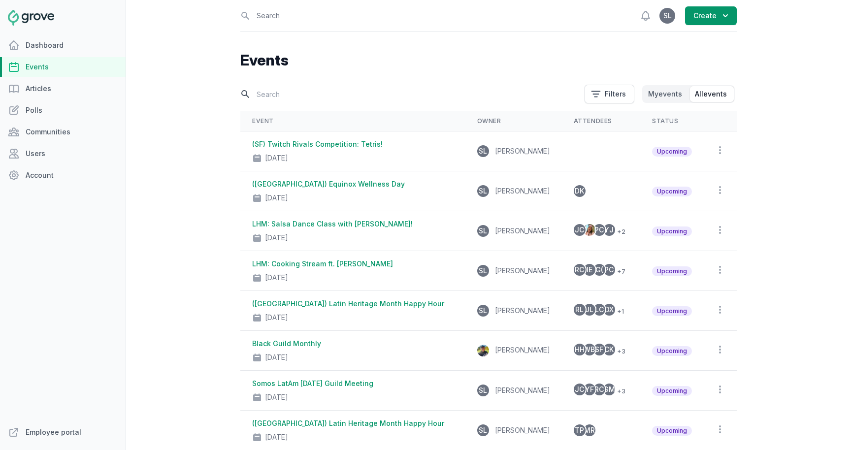
click at [295, 96] on input "text" at bounding box center [409, 94] width 339 height 17
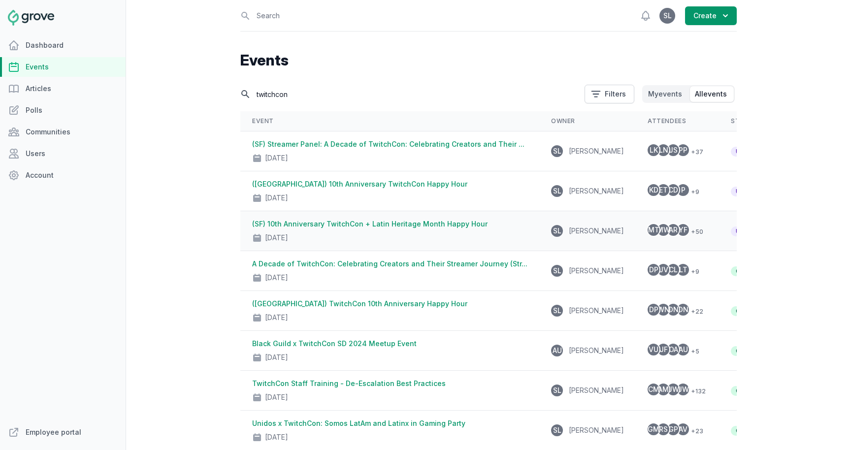
type input "twitchcon"
click at [317, 227] on link "(SF) 10th Anniversary TwitchCon + Latin Heritage Month Happy Hour" at bounding box center [370, 224] width 236 height 8
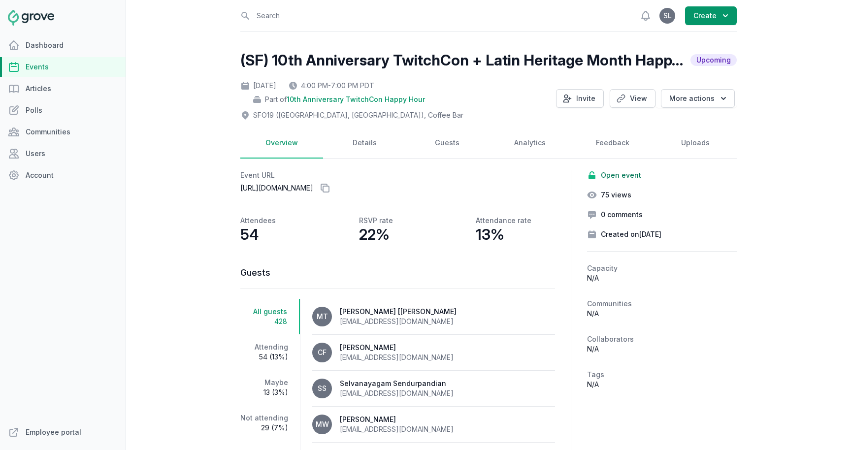
scroll to position [69, 0]
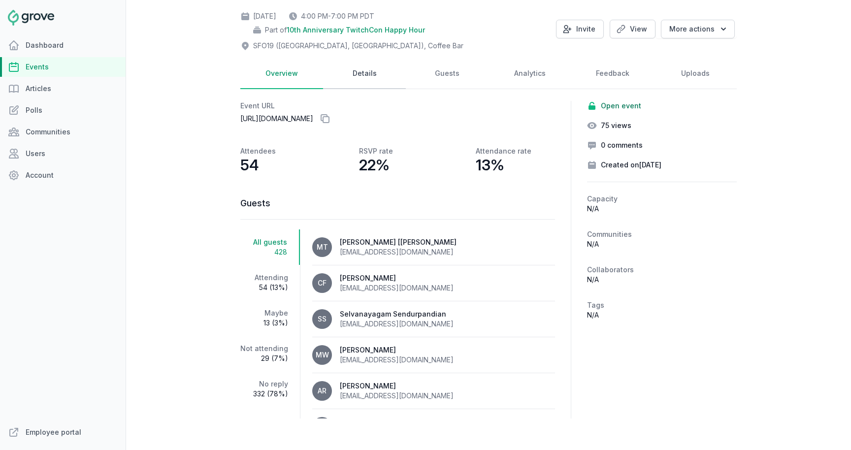
click at [361, 75] on link "Details" at bounding box center [364, 74] width 83 height 31
select select "129"
select select "43"
select select "4:00 PM"
select select "7:00 PM"
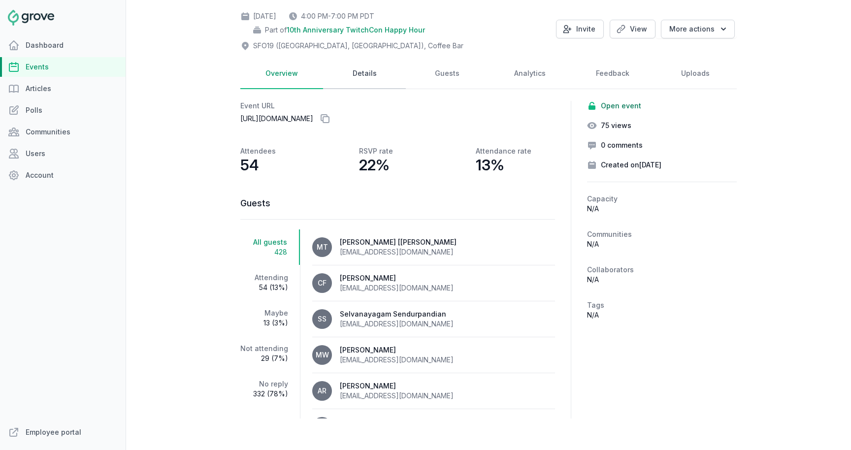
select select "89"
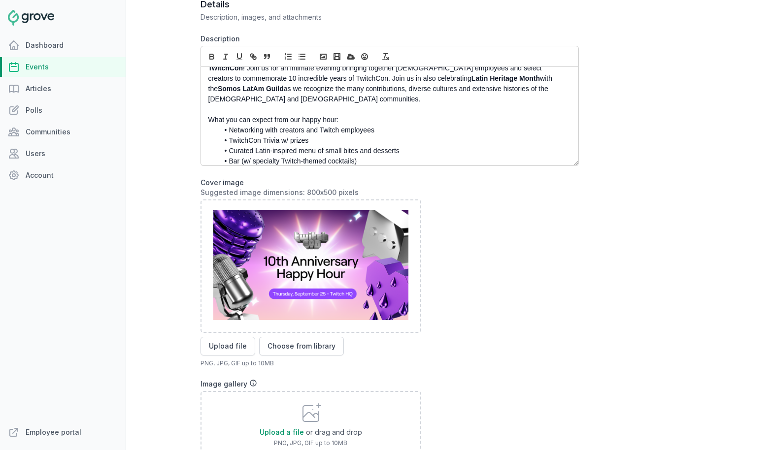
scroll to position [43, 0]
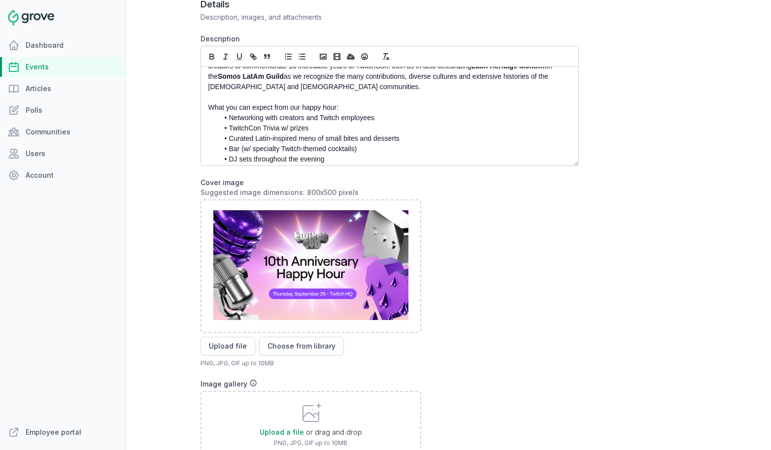
click at [358, 102] on p "What you can expect from our happy hour:" at bounding box center [386, 107] width 357 height 10
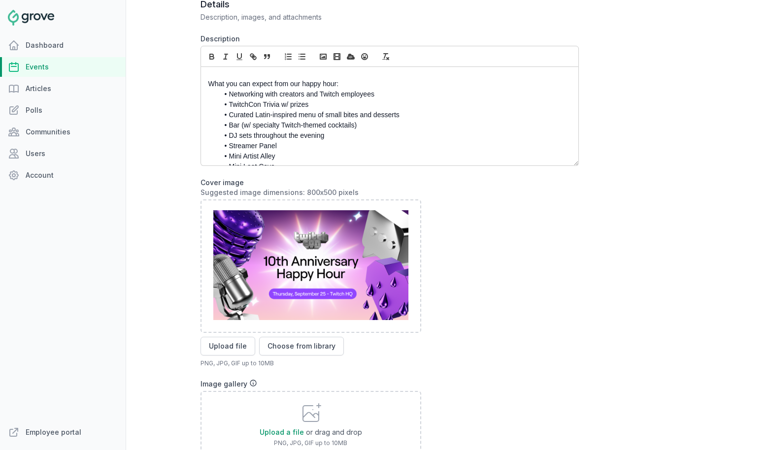
click at [328, 100] on li "TwitchCon Trivia w/ prizes" at bounding box center [392, 105] width 347 height 10
click at [340, 79] on p "What you can expect from our happy hour:" at bounding box center [386, 84] width 357 height 10
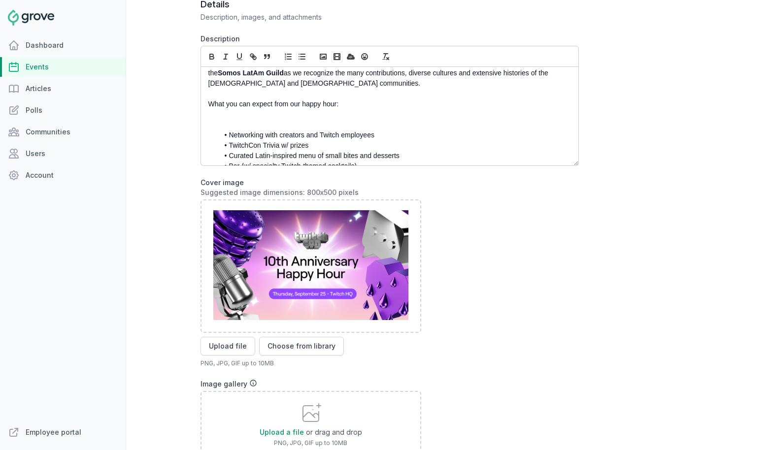
click at [277, 109] on p at bounding box center [386, 114] width 357 height 10
click at [301, 58] on icon "button" at bounding box center [302, 56] width 9 height 9
click at [276, 109] on li "3:00 - 4:00pm: Streamer Panel" at bounding box center [392, 114] width 347 height 10
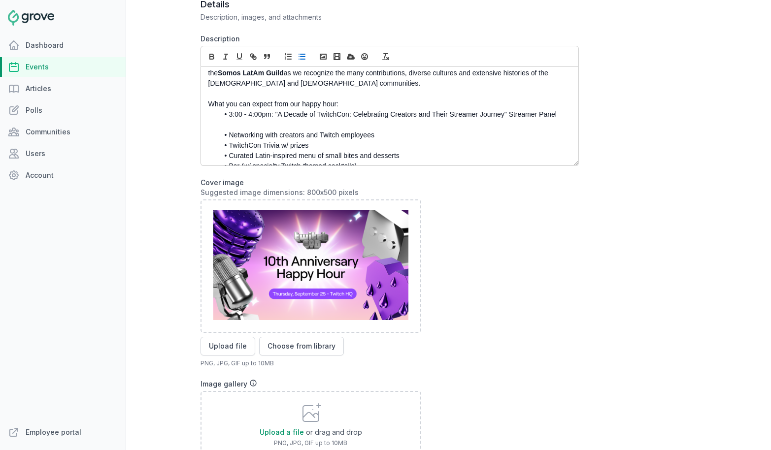
click at [561, 109] on li "3:00 - 4:00pm: "A Decade of TwitchCon: Celebrating Creators and Their Streamer …" at bounding box center [392, 114] width 347 height 10
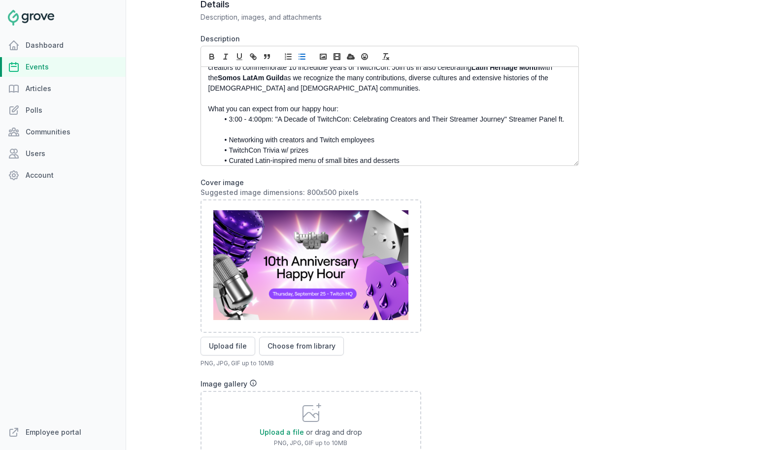
scroll to position [44, 0]
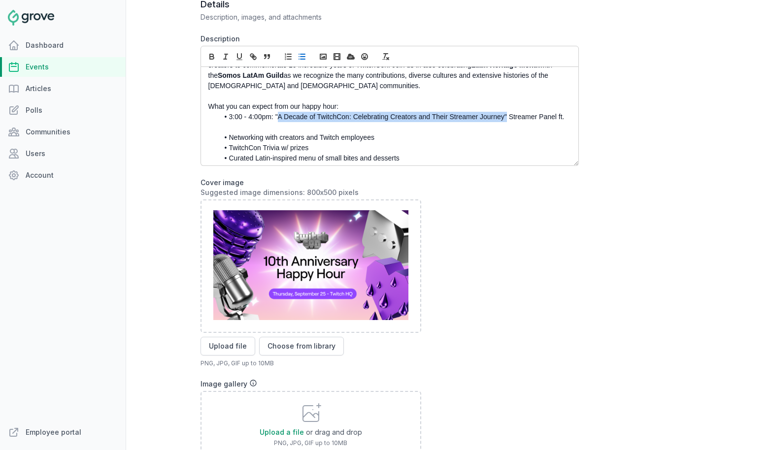
drag, startPoint x: 278, startPoint y: 107, endPoint x: 506, endPoint y: 109, distance: 228.1
click at [507, 112] on li "3:00 - 4:00pm: "A Decade of TwitchCon: Celebrating Creators and Their Streamer …" at bounding box center [392, 117] width 347 height 10
click at [506, 112] on li "3:00 - 4:00pm: "A Decade of TwitchCon: Celebrating Creators and Their Streamer …" at bounding box center [392, 117] width 347 height 10
drag, startPoint x: 505, startPoint y: 107, endPoint x: 278, endPoint y: 108, distance: 226.2
click at [278, 112] on li "3:00 - 4:00pm: "A Decade of TwitchCon: Celebrating Creators and Their Streamer …" at bounding box center [392, 117] width 347 height 10
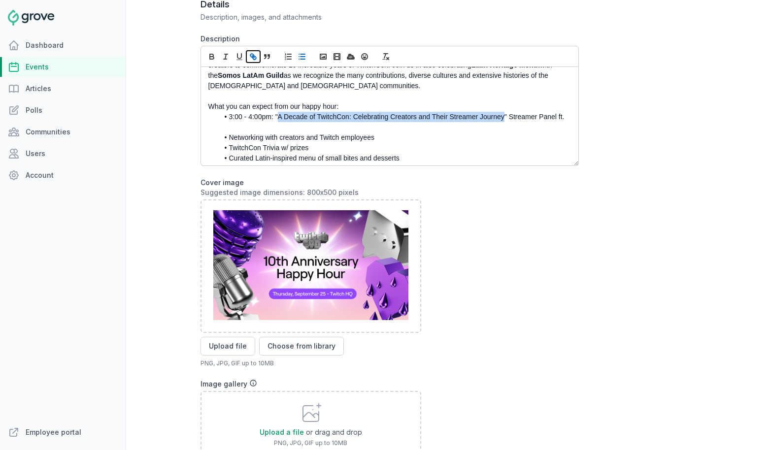
click at [254, 59] on icon "button" at bounding box center [253, 56] width 9 height 9
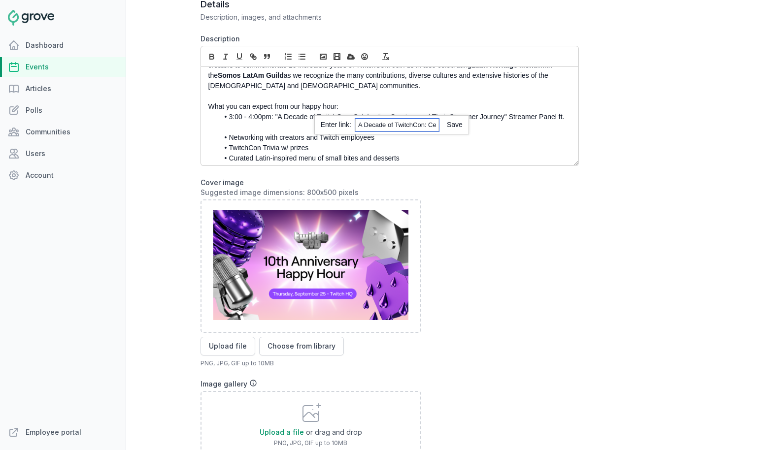
paste input "https://twitch.groveplatform.com/app/events/2617"
click at [455, 124] on link at bounding box center [451, 125] width 24 height 8
click at [358, 113] on link "A Decade of TwitchCon: Celebrating Creators and Their Streamer Journey" at bounding box center [391, 117] width 227 height 8
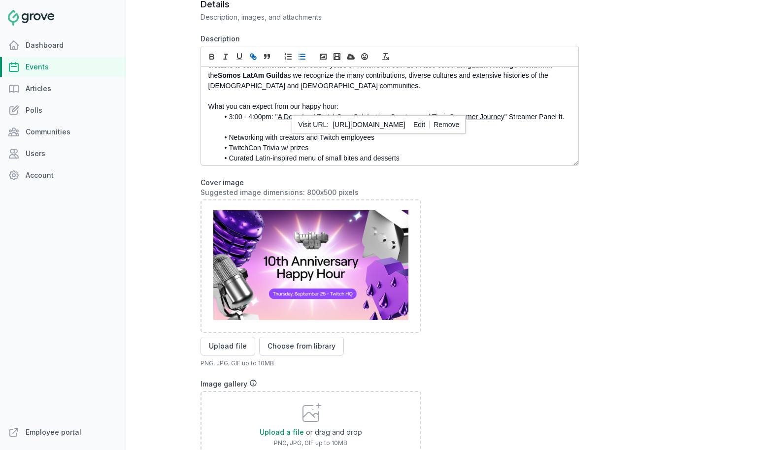
click at [377, 125] on link "https://twitch.groveplatform.com/app/events/2617" at bounding box center [369, 124] width 73 height 13
click at [372, 102] on p "What you can expect from our happy hour:" at bounding box center [386, 107] width 357 height 10
click at [570, 106] on div "As we gear up for TwitchCon North America in San Diego, the Workplace team and …" at bounding box center [389, 116] width 377 height 99
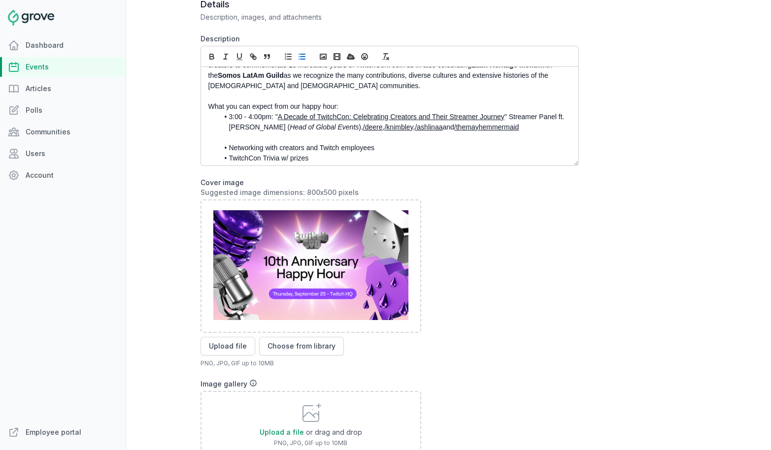
click at [363, 123] on link "/deere" at bounding box center [373, 127] width 20 height 8
click at [529, 119] on li "3:00 - 4:00pm: " A Decade of TwitchCon: Celebrating Creators and Their Streamer…" at bounding box center [392, 122] width 347 height 21
click at [274, 112] on li "3:00 - 4:00pm: " A Decade of TwitchCon: Celebrating Creators and Their Streamer…" at bounding box center [392, 122] width 347 height 21
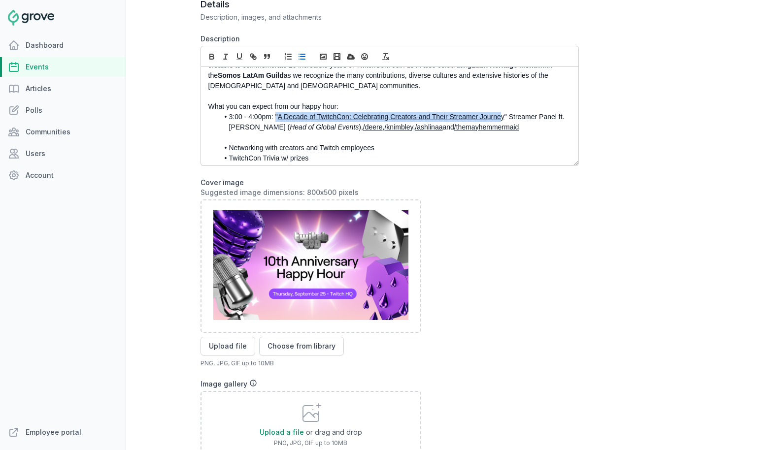
drag, startPoint x: 275, startPoint y: 108, endPoint x: 500, endPoint y: 105, distance: 225.2
click at [500, 112] on li "3:00 - 4:00pm: " A Decade of TwitchCon: Celebrating Creators and Their Streamer…" at bounding box center [392, 122] width 347 height 21
drag, startPoint x: 507, startPoint y: 106, endPoint x: 275, endPoint y: 106, distance: 231.6
click at [275, 112] on li "3:00 - 4:00pm: " A Decade of TwitchCon: Celebrating Creators and Their Streamer…" at bounding box center [392, 122] width 347 height 21
click at [211, 60] on icon "button" at bounding box center [211, 56] width 9 height 9
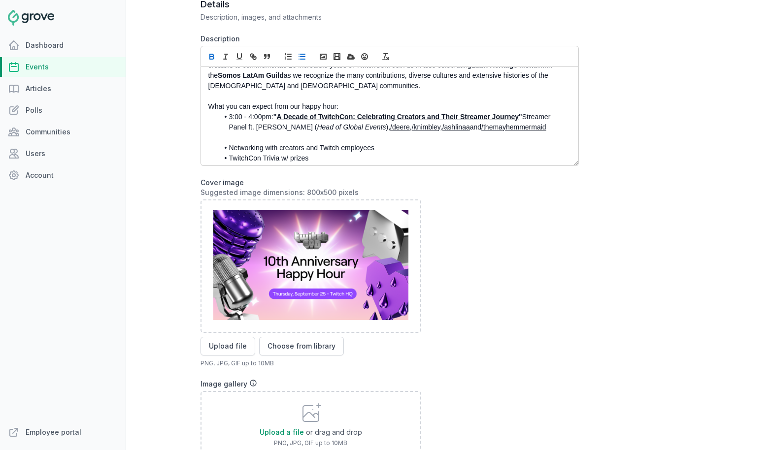
click at [233, 112] on li "3:00 - 4:00pm: " A Decade of TwitchCon: Celebrating Creators and Their Streamer…" at bounding box center [392, 122] width 347 height 21
drag, startPoint x: 274, startPoint y: 107, endPoint x: 221, endPoint y: 107, distance: 53.2
click at [221, 112] on li "3:00 - 4:00pm: " A Decade of TwitchCon: Celebrating Creators and Their Streamer…" at bounding box center [392, 122] width 347 height 21
click at [212, 58] on icon "button" at bounding box center [211, 56] width 9 height 9
click at [237, 57] on icon "button" at bounding box center [239, 56] width 4 height 5
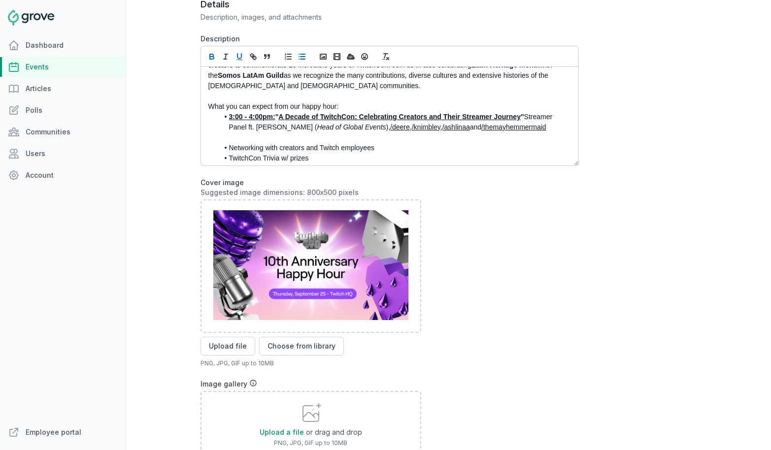
click at [275, 113] on u "3:00 - 4:00pm:" at bounding box center [252, 117] width 46 height 8
click at [274, 113] on strong "3:00 - 4:00pm: "" at bounding box center [254, 117] width 50 height 8
click at [239, 57] on icon "button" at bounding box center [239, 56] width 9 height 9
click at [268, 113] on u "3:00 - 4:00pm:" at bounding box center [252, 117] width 46 height 8
drag, startPoint x: 276, startPoint y: 109, endPoint x: 226, endPoint y: 110, distance: 49.8
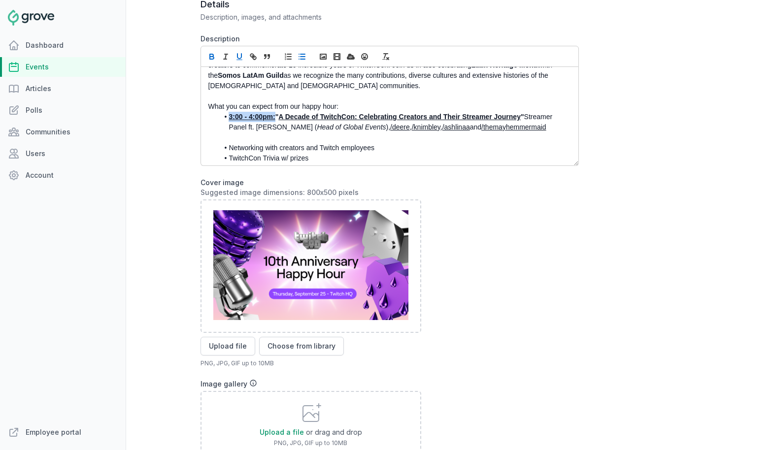
click at [226, 112] on li "3:00 - 4:00pm: " A Decade of TwitchCon: Celebrating Creators and Their Streamer…" at bounding box center [392, 122] width 347 height 21
click at [239, 55] on icon "button" at bounding box center [239, 56] width 9 height 9
click at [546, 120] on li "3:00 - 4:00pm: " A Decade of TwitchCon: Celebrating Creators and Their Streamer…" at bounding box center [392, 122] width 347 height 21
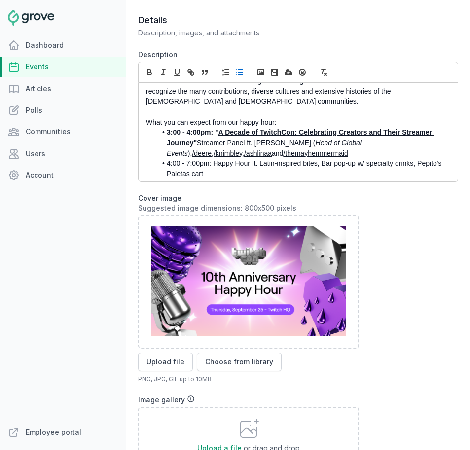
scroll to position [54, 0]
drag, startPoint x: 211, startPoint y: 155, endPoint x: 143, endPoint y: 155, distance: 67.5
click at [143, 155] on div "As we gear up for TwitchCon North America in San Diego, the Workplace team and …" at bounding box center [297, 132] width 319 height 99
click at [149, 74] on icon "button" at bounding box center [149, 72] width 9 height 9
click at [204, 129] on strong "3:00 - 4:00pm: "" at bounding box center [193, 133] width 52 height 8
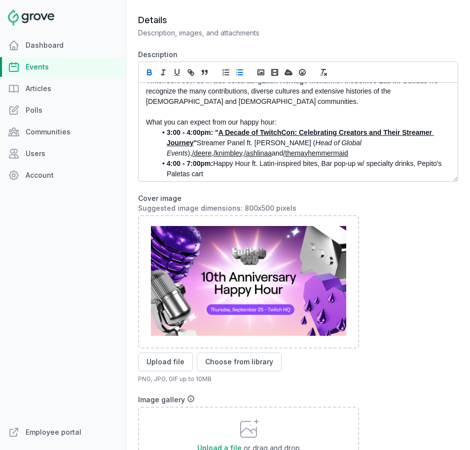
click at [209, 129] on strong "3:00 - 4:00pm: "" at bounding box center [193, 133] width 52 height 8
drag, startPoint x: 215, startPoint y: 124, endPoint x: 167, endPoint y: 123, distance: 48.3
click at [167, 129] on strong "3:00 - 4:00pm: "" at bounding box center [193, 133] width 52 height 8
click at [218, 129] on strong "A Decade of TwitchCon: Celebrating Creators and Their Streamer Journey" at bounding box center [300, 138] width 267 height 18
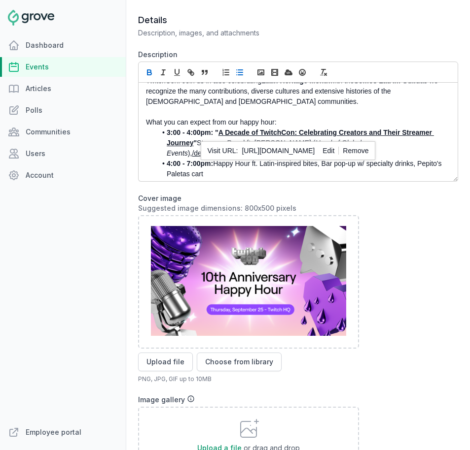
click at [209, 129] on strong "3:00 - 4:00pm: "" at bounding box center [193, 133] width 52 height 8
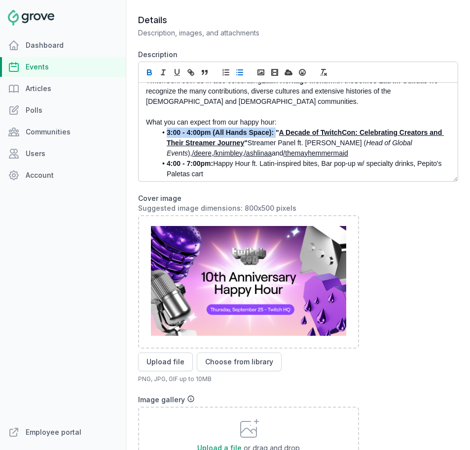
drag, startPoint x: 276, startPoint y: 122, endPoint x: 167, endPoint y: 125, distance: 109.4
click at [167, 129] on strong "3:00 - 4:00pm (All Hands Space): "" at bounding box center [223, 133] width 112 height 8
drag, startPoint x: 271, startPoint y: 124, endPoint x: 212, endPoint y: 124, distance: 58.6
click at [212, 129] on strong "3:00 - 4:00pm (All Hands Space): "" at bounding box center [223, 133] width 112 height 8
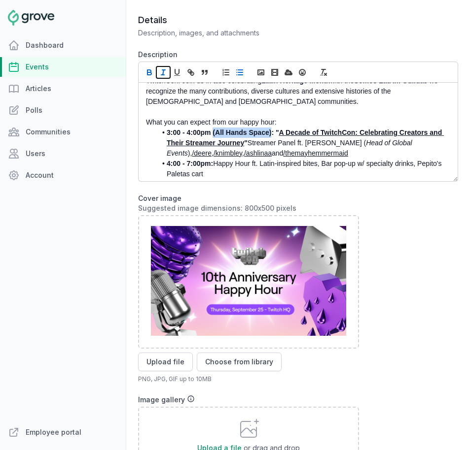
click at [161, 71] on icon "button" at bounding box center [163, 72] width 9 height 9
click at [146, 72] on icon "button" at bounding box center [149, 72] width 9 height 9
click at [210, 133] on strong "A Decade of TwitchCon: Celebrating Creators and Their Streamer Journey" at bounding box center [303, 138] width 272 height 18
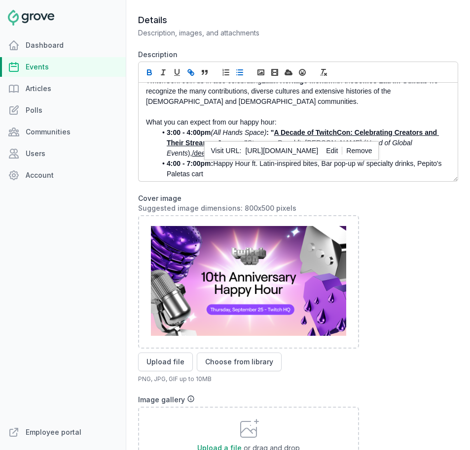
click at [254, 129] on em "(All Hands Space)" at bounding box center [238, 133] width 56 height 8
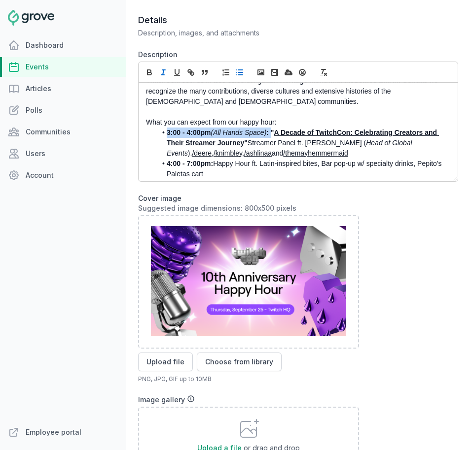
drag, startPoint x: 272, startPoint y: 122, endPoint x: 167, endPoint y: 122, distance: 105.4
click at [167, 128] on li "3:00 - 4:00pm (All Hands Space) : " A Decade of TwitchCon: Celebrating Creators…" at bounding box center [300, 143] width 288 height 31
click at [167, 129] on strong "3:00 - 4:00pm" at bounding box center [189, 133] width 44 height 8
click at [213, 166] on li "4:00 - 7:00pm: Happy Hour ft. Latin-inspired bites, Bar pop-up w/ specialty dri…" at bounding box center [300, 169] width 288 height 21
click at [211, 160] on strong "4:00 - 7:00pm:" at bounding box center [190, 164] width 46 height 8
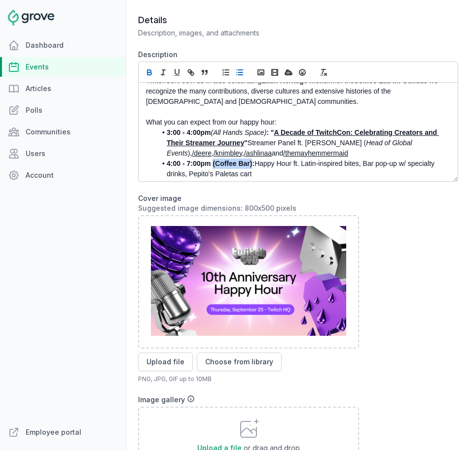
drag, startPoint x: 213, startPoint y: 158, endPoint x: 253, endPoint y: 158, distance: 39.9
click at [253, 159] on li "4:00 - 7:00pm (Coffee Bar): Happy Hour ft. Latin-inspired bites, Bar pop-up w/ …" at bounding box center [300, 169] width 288 height 21
click at [164, 73] on icon "button" at bounding box center [163, 72] width 9 height 9
click at [145, 72] on icon "button" at bounding box center [149, 72] width 9 height 9
click at [271, 164] on li "4:00 - 7:00pm (Coffee Bar) : Happy Hour ft. Latin-inspired bites, Bar pop-up w/…" at bounding box center [300, 169] width 288 height 21
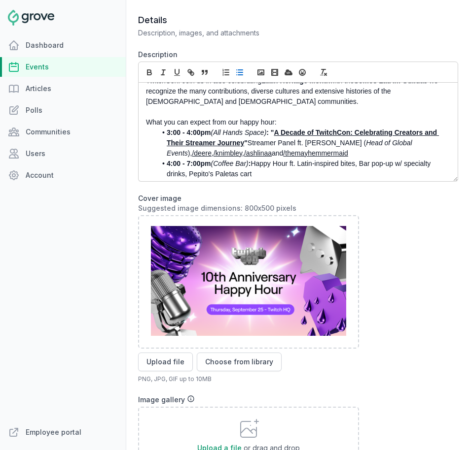
click at [254, 159] on li "4:00 - 7:00pm (Coffee Bar) : Happy Hour ft. Latin-inspired bites, Bar pop-up w/…" at bounding box center [300, 169] width 288 height 21
click at [272, 129] on strong ": "" at bounding box center [269, 133] width 7 height 8
drag, startPoint x: 257, startPoint y: 155, endPoint x: 292, endPoint y: 156, distance: 35.5
click at [292, 159] on li "4:00 - 7:00pm (Coffee Bar) : Happy Hour ft. Latin-inspired bites, Bar pop-up w/…" at bounding box center [300, 169] width 288 height 21
click at [145, 71] on icon "button" at bounding box center [149, 72] width 9 height 9
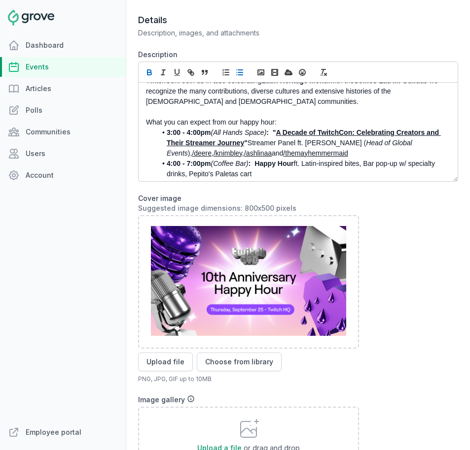
click at [265, 165] on li "4:00 - 7:00pm (Coffee Bar) : Happy Hour ft. Latin-inspired bites, Bar pop-up w/…" at bounding box center [300, 169] width 288 height 21
click at [253, 179] on li "4:00 - 7:00pm (Coffee Bar): DJ sets by / gabrielanddresden & /teknokat222" at bounding box center [300, 184] width 288 height 10
click at [316, 179] on li "4:00 - 7:00pm (Coffee Bar): DJ sets by / gabrielanddresden & /teknokat222" at bounding box center [300, 184] width 288 height 10
click at [292, 179] on li "4:00 - 7:00pm (Coffee Bar): DJ sets by / gabrielanddresden & /teknokat222" at bounding box center [300, 184] width 288 height 10
click at [300, 149] on link "/themayhemmermaid" at bounding box center [315, 153] width 65 height 8
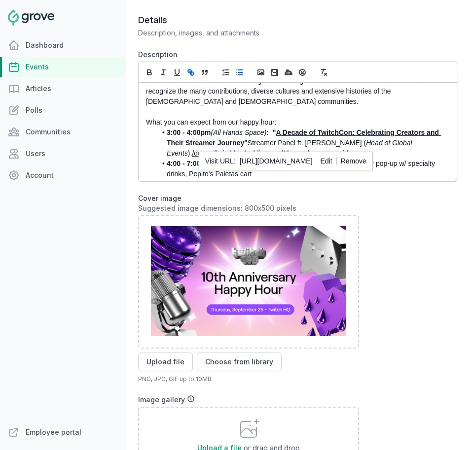
click at [244, 149] on link "/ashlinaa" at bounding box center [258, 153] width 28 height 8
click at [338, 179] on li "4:00 - 7:00pm (Coffee Bar): DJ sets by /gabrielanddresden & /teknokat222" at bounding box center [300, 184] width 288 height 10
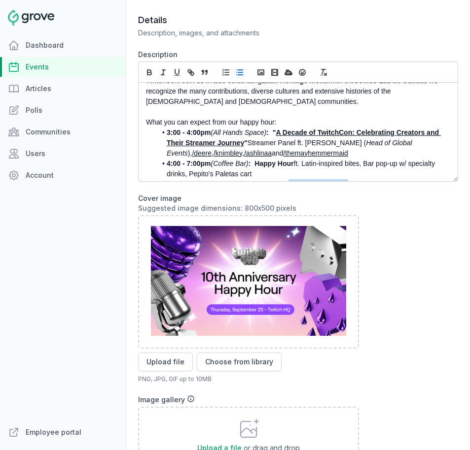
drag, startPoint x: 346, startPoint y: 176, endPoint x: 288, endPoint y: 175, distance: 58.1
click at [288, 179] on li "4:00 - 7:00pm (Coffee Bar): DJ sets by /gabrielanddresden & /teknokat222" at bounding box center [300, 184] width 288 height 10
copy li "/gabrielanddresden"
click at [188, 74] on icon "button" at bounding box center [190, 72] width 9 height 9
paste input "https://www.twitch.tv"
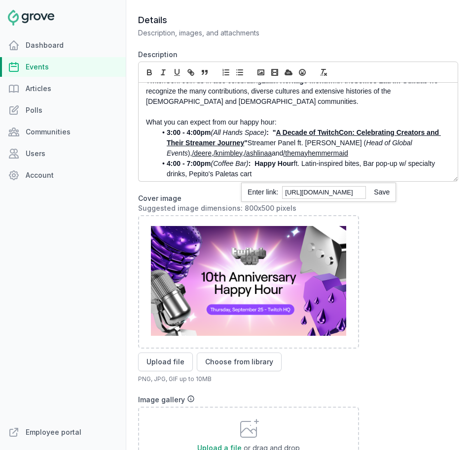
scroll to position [0, 0]
click at [383, 196] on link at bounding box center [378, 192] width 24 height 8
drag, startPoint x: 397, startPoint y: 175, endPoint x: 356, endPoint y: 176, distance: 40.9
click at [356, 179] on li "4:00 - 7:00pm (Coffee Bar): DJ sets by /gabrielanddresden & /teknokat222" at bounding box center [300, 184] width 288 height 10
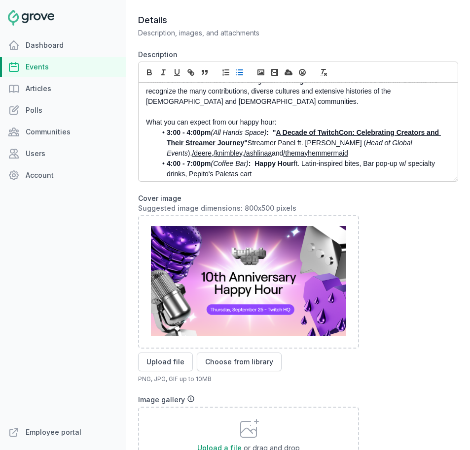
copy li "/teknokat222"
click at [193, 73] on icon "button" at bounding box center [191, 73] width 3 height 3
paste input "https://www.twitch.tv"
click at [440, 192] on link at bounding box center [436, 192] width 24 height 8
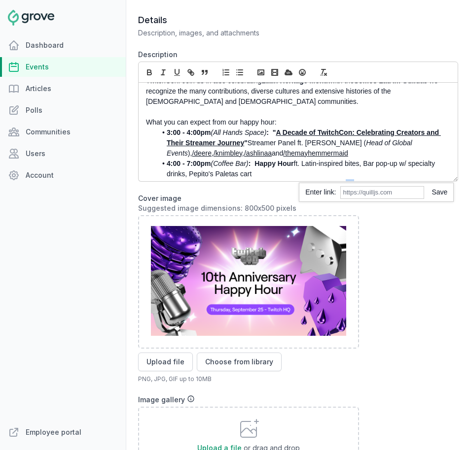
scroll to position [54, 0]
click at [395, 159] on li "4:00 - 7:00pm (Coffee Bar) : Happy Hour ft. Latin-inspired bites, Bar pop-up w/…" at bounding box center [300, 169] width 288 height 21
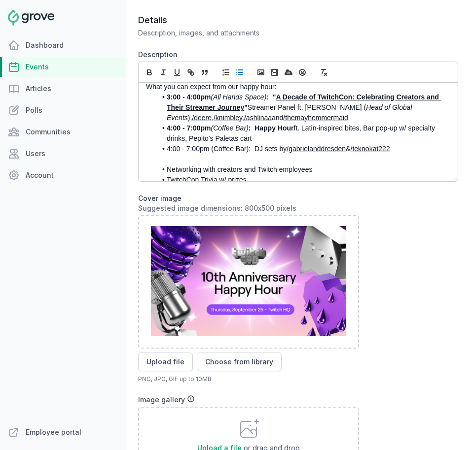
scroll to position [97, 0]
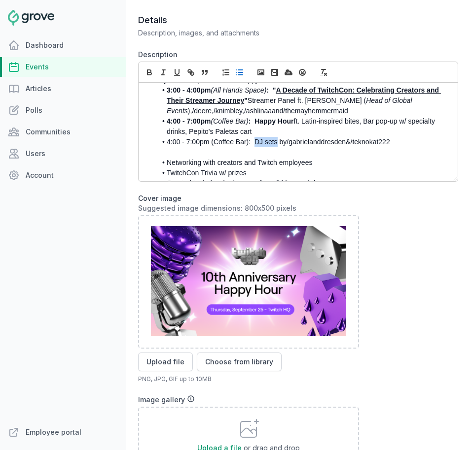
drag, startPoint x: 277, startPoint y: 131, endPoint x: 255, endPoint y: 132, distance: 21.7
click at [255, 137] on li "4:00 - 7:00pm (Coffee Bar): DJ sets by /gabrielanddresden & /teknokat222" at bounding box center [300, 142] width 288 height 10
click at [145, 73] on icon "button" at bounding box center [149, 72] width 9 height 9
click at [263, 138] on strong "DJ sets" at bounding box center [262, 142] width 25 height 8
drag, startPoint x: 211, startPoint y: 133, endPoint x: 248, endPoint y: 133, distance: 37.0
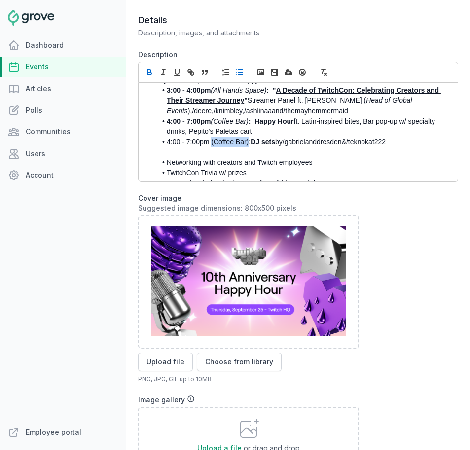
click at [248, 137] on li "4:00 - 7:00pm (Coffee Bar): DJ sets by /gabrielanddresden & /teknokat222" at bounding box center [300, 142] width 288 height 10
click at [163, 74] on line "button" at bounding box center [163, 72] width 1 height 5
drag, startPoint x: 207, startPoint y: 134, endPoint x: 167, endPoint y: 134, distance: 40.9
click at [167, 137] on li "4:00 - 7:00pm (Coffee Bar) : DJ sets by /gabrielanddresden & /teknokat222" at bounding box center [300, 142] width 288 height 10
click at [147, 71] on icon "button" at bounding box center [148, 71] width 3 height 2
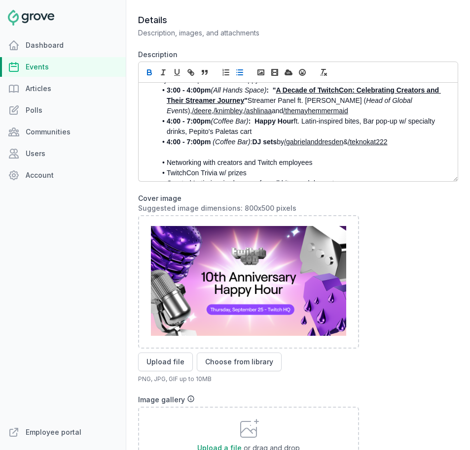
click at [251, 116] on li "4:00 - 7:00pm (Coffee Bar) : Happy Hour ft. Latin-inspired bites, Bar pop-up w/…" at bounding box center [300, 126] width 288 height 21
click at [252, 116] on li "4:00 - 7:00pm (Coffee Bar) : Happy Hour ft. Latin-inspired bites, Bar pop-up w/…" at bounding box center [300, 126] width 288 height 21
click at [148, 71] on icon "button" at bounding box center [149, 72] width 9 height 9
click at [277, 117] on strong "Happy Hour" at bounding box center [269, 121] width 39 height 8
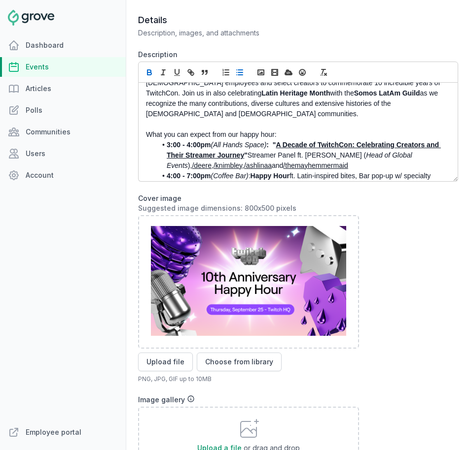
scroll to position [39, 0]
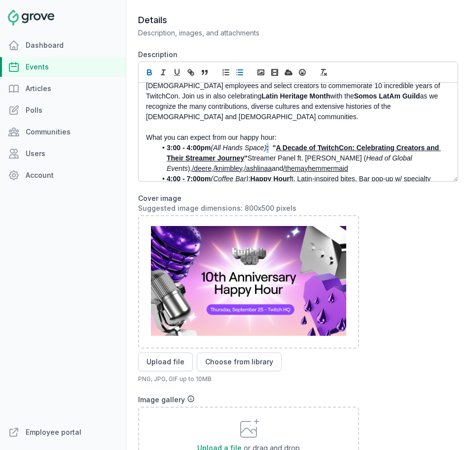
click at [269, 144] on strong ": "" at bounding box center [270, 148] width 9 height 8
click at [148, 72] on icon "button" at bounding box center [149, 72] width 9 height 9
click at [252, 144] on em "(All Hands Space)" at bounding box center [238, 148] width 56 height 8
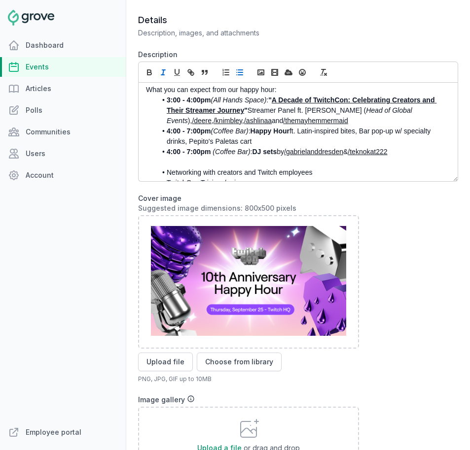
scroll to position [91, 0]
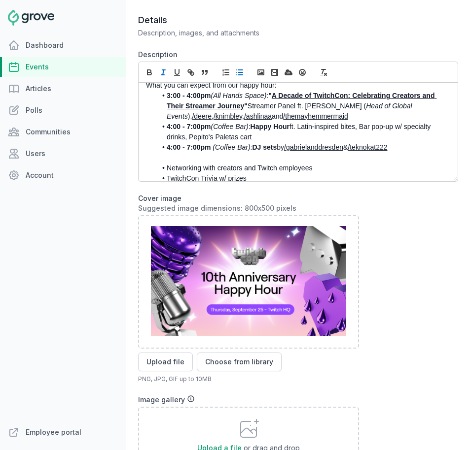
click at [419, 142] on li "4:00 - 7:00pm (Coffee Bar) : DJ sets by /gabrielanddresden & /teknokat222" at bounding box center [300, 147] width 288 height 10
click at [213, 143] on em "(Coffee Bar)" at bounding box center [230, 147] width 37 height 8
click at [222, 153] on li "4:00 - 6:30pm (" at bounding box center [300, 158] width 288 height 10
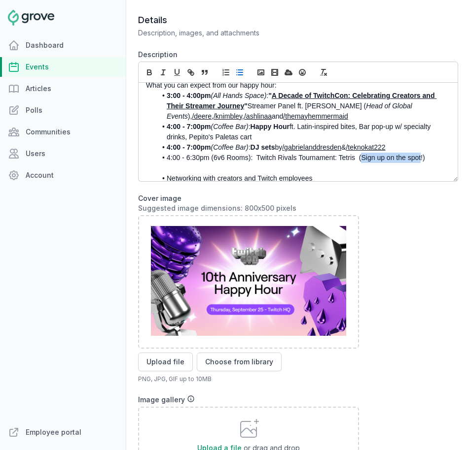
drag, startPoint x: 420, startPoint y: 148, endPoint x: 362, endPoint y: 149, distance: 58.6
click at [362, 153] on li "4:00 - 6:30pm (6v6 Rooms): Twitch Rivals Tournament: Tetris (Sign up on the spo…" at bounding box center [300, 158] width 288 height 10
click at [437, 153] on li "4:00 - 6:30pm (6v6 Rooms): Twitch Rivals Tournament: Tetris (Sign up on the spo…" at bounding box center [300, 158] width 288 height 10
drag, startPoint x: 361, startPoint y: 149, endPoint x: 422, endPoint y: 148, distance: 61.1
click at [422, 153] on li "4:00 - 6:30pm (6v6 Rooms): Twitch Rivals Tournament: Tetris (Sign up on the spo…" at bounding box center [300, 158] width 288 height 10
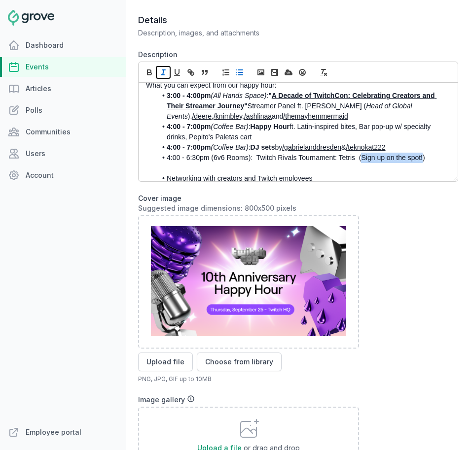
click at [163, 72] on line "button" at bounding box center [163, 72] width 1 height 5
click at [327, 153] on li "4:00 - 6:30pm (6v6 Rooms): Twitch Rivals Tournament: Tetris ( Sign up on the sp…" at bounding box center [300, 158] width 288 height 10
drag, startPoint x: 256, startPoint y: 148, endPoint x: 355, endPoint y: 147, distance: 99.0
click at [355, 153] on li "4:00 - 6:30pm (6v6 Rooms): Twitch Rivals Tournament: Tetris ( Sign up on the sp…" at bounding box center [300, 158] width 288 height 10
click at [153, 71] on icon "button" at bounding box center [149, 72] width 9 height 9
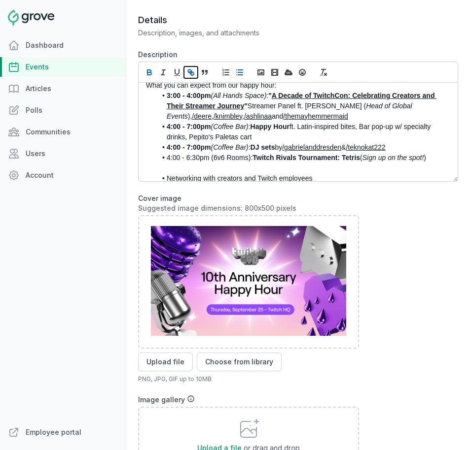
click at [190, 71] on line "button" at bounding box center [191, 72] width 2 height 2
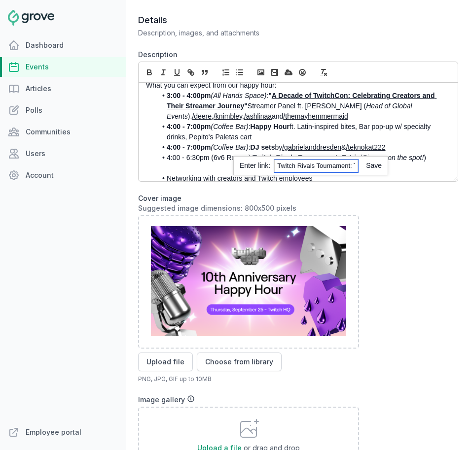
paste input "https://twitch.groveplatform.com/app/events/2634"
type input "https://twitch.groveplatform.com/app/events/2634"
click at [373, 169] on link at bounding box center [370, 166] width 24 height 8
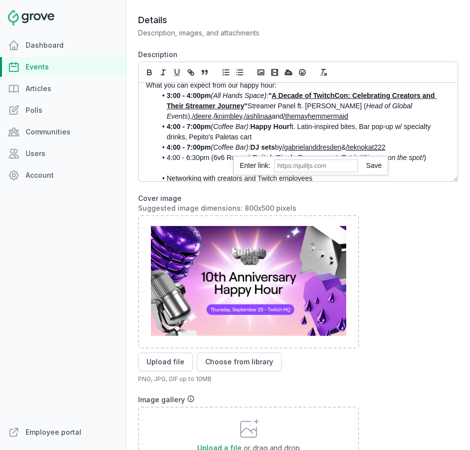
scroll to position [91, 0]
click at [435, 153] on li "4:00 - 6:30pm (6v6 Rooms): Twitch Rivals Tournament: Tetris ( Sign up on the sp…" at bounding box center [300, 158] width 288 height 10
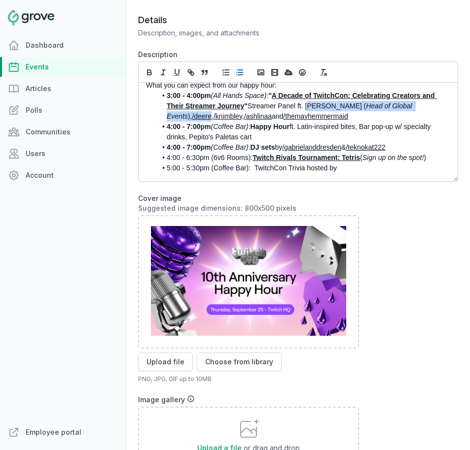
drag, startPoint x: 307, startPoint y: 97, endPoint x: 185, endPoint y: 106, distance: 122.0
click at [185, 106] on li "3:00 - 4:00pm (All Hands Space) : " A Decade of TwitchCon: Celebrating Creators…" at bounding box center [300, 106] width 288 height 31
copy li "Krystal Herring ( Head of Global Events ), /deere"
click at [348, 163] on li "5:00 - 5:30pm (Coffee Bar): TwitchCon Trivia hosted by" at bounding box center [300, 168] width 288 height 10
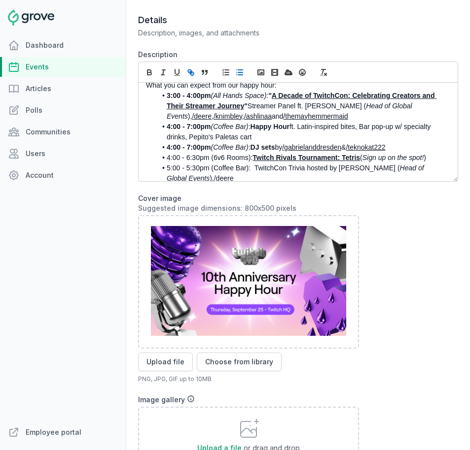
click at [190, 172] on li "5:00 - 5:30pm (Coffee Bar): TwitchCon Trivia hosted by Krystal Herring ( Head o…" at bounding box center [300, 173] width 288 height 21
click at [191, 171] on li "5:00 - 5:30pm (Coffee Bar): TwitchCon Trivia hosted by Krystal Herring ( Head o…" at bounding box center [300, 173] width 288 height 21
click at [218, 174] on link "/deere" at bounding box center [228, 178] width 20 height 8
click at [225, 170] on li "5:00 - 5:30pm (Coffee Bar): TwitchCon Trivia hosted by Krystal Herring ( Head o…" at bounding box center [300, 173] width 288 height 21
click at [218, 174] on link "/Deere" at bounding box center [228, 178] width 21 height 8
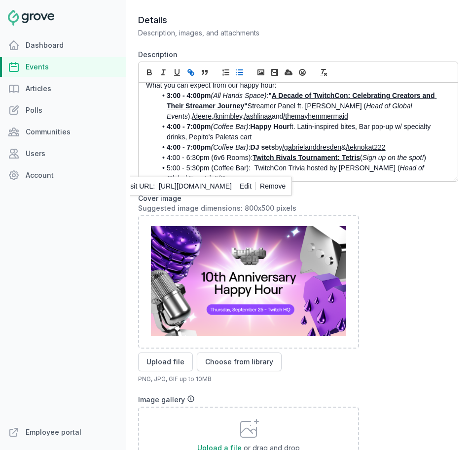
click at [234, 169] on li "5:00 - 5:30pm (Coffee Bar): TwitchCon Trivia hosted by Krystal Herring ( Head o…" at bounding box center [300, 173] width 288 height 21
drag, startPoint x: 221, startPoint y: 168, endPoint x: 199, endPoint y: 168, distance: 22.2
click at [199, 168] on li "5:00 - 5:30pm (Coffee Bar): TwitchCon Trivia hosted by Krystal Herring ( Head o…" at bounding box center [300, 173] width 288 height 21
click at [289, 163] on li "5:00 - 5:30pm (Coffee Bar): TwitchCon Trivia hosted by Krystal Herring ( Head o…" at bounding box center [300, 173] width 288 height 21
drag, startPoint x: 255, startPoint y: 160, endPoint x: 305, endPoint y: 160, distance: 49.8
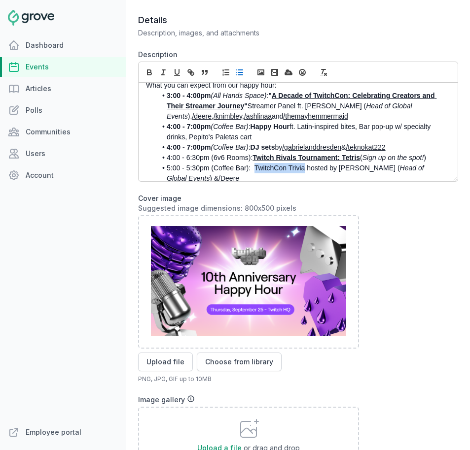
click at [305, 163] on li "5:00 - 5:30pm (Coffee Bar): TwitchCon Trivia hosted by Krystal Herring ( Head o…" at bounding box center [300, 173] width 288 height 21
click at [148, 71] on icon "button" at bounding box center [149, 72] width 9 height 9
click at [360, 163] on li "5:00 - 5:30pm (Coffee Bar): TwitchCon Trivia hosted by Krystal Herring ( Head o…" at bounding box center [300, 173] width 288 height 21
click at [192, 112] on link "/deere" at bounding box center [202, 116] width 20 height 8
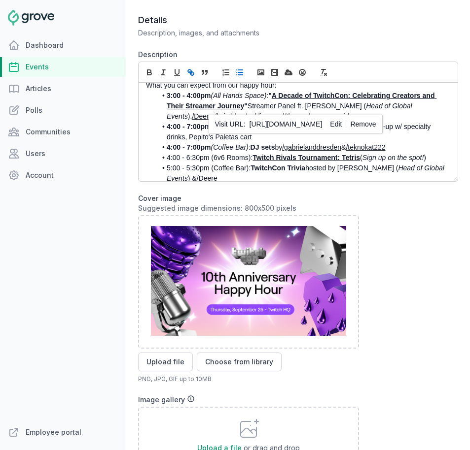
click at [214, 112] on link "/knimbley" at bounding box center [228, 116] width 29 height 8
click at [246, 112] on link "/ashlinaa" at bounding box center [260, 116] width 28 height 8
click at [286, 112] on link "/themayhemmermaid" at bounding box center [318, 116] width 65 height 8
click at [279, 166] on li "5:00 - 5:30pm (Coffee Bar): TwitchCon Trivia hosted by Krystal Herring ( Head o…" at bounding box center [300, 173] width 288 height 21
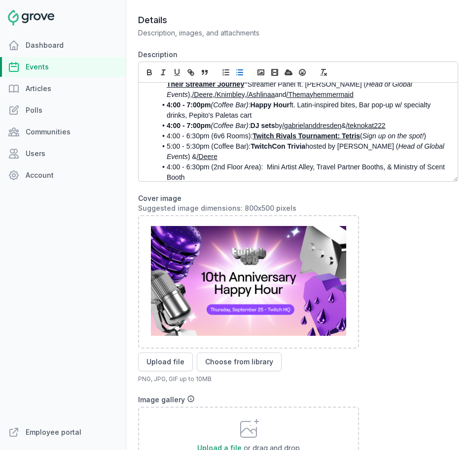
scroll to position [123, 0]
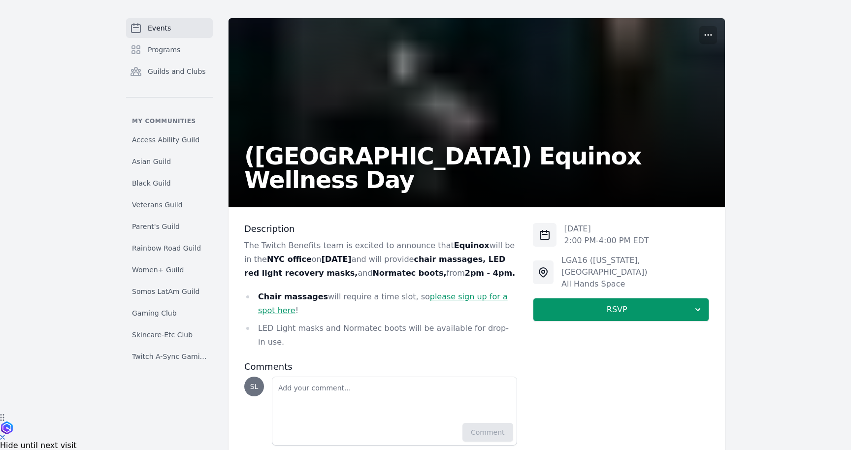
scroll to position [38, 0]
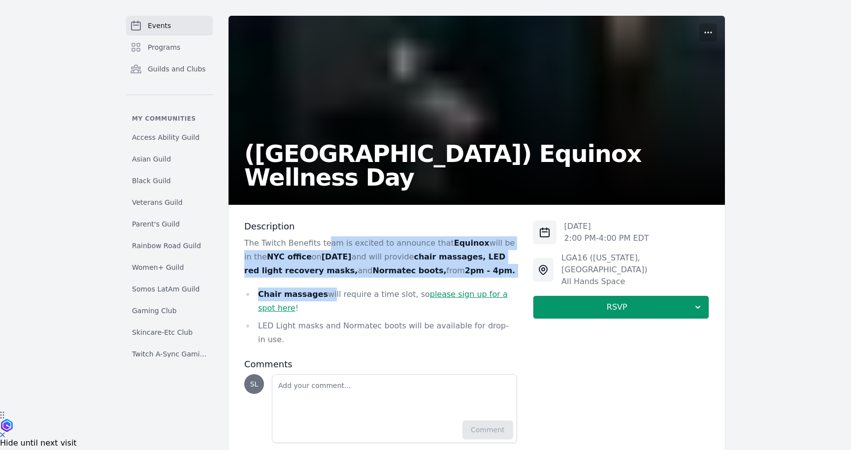
drag, startPoint x: 324, startPoint y: 247, endPoint x: 324, endPoint y: 290, distance: 42.9
click at [324, 290] on div "The Twitch Benefits team is excited to announce that Equinox will be in the [GE…" at bounding box center [380, 292] width 273 height 110
click at [324, 290] on li "Chair massages will require a time slot, so please sign up for a spot here !" at bounding box center [380, 302] width 273 height 28
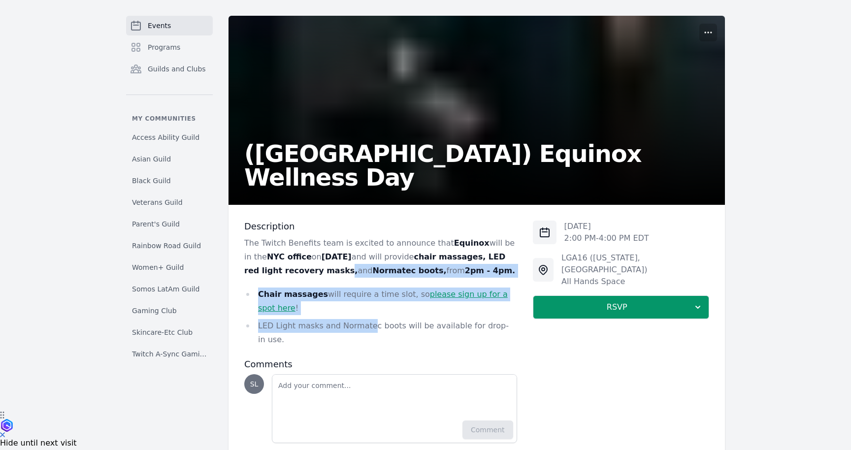
drag, startPoint x: 364, startPoint y: 333, endPoint x: 349, endPoint y: 264, distance: 70.5
click at [349, 264] on div "The Twitch Benefits team is excited to announce that Equinox will be in the NYC…" at bounding box center [380, 292] width 273 height 110
click at [349, 264] on p "The Twitch Benefits team is excited to announce that Equinox will be in the NYC…" at bounding box center [380, 257] width 273 height 41
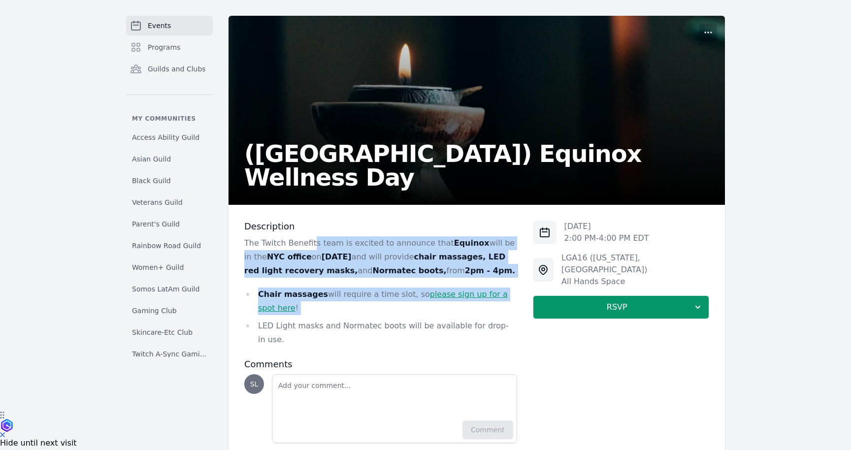
drag, startPoint x: 310, startPoint y: 260, endPoint x: 317, endPoint y: 318, distance: 58.0
click at [317, 318] on div "The Twitch Benefits team is excited to announce that Equinox will be in the NYC…" at bounding box center [380, 292] width 273 height 110
click at [317, 318] on ul "Chair massages will require a time slot, so please sign up for a spot here ! LE…" at bounding box center [380, 317] width 273 height 59
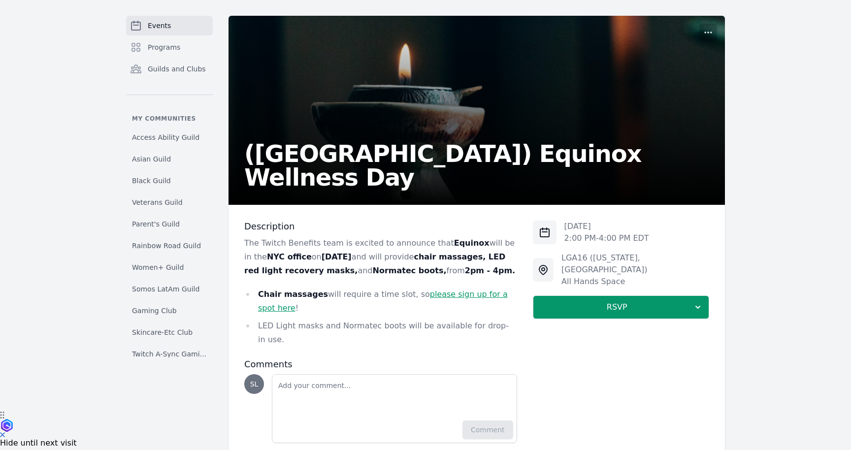
click at [429, 295] on link "please sign up for a spot here" at bounding box center [383, 301] width 250 height 23
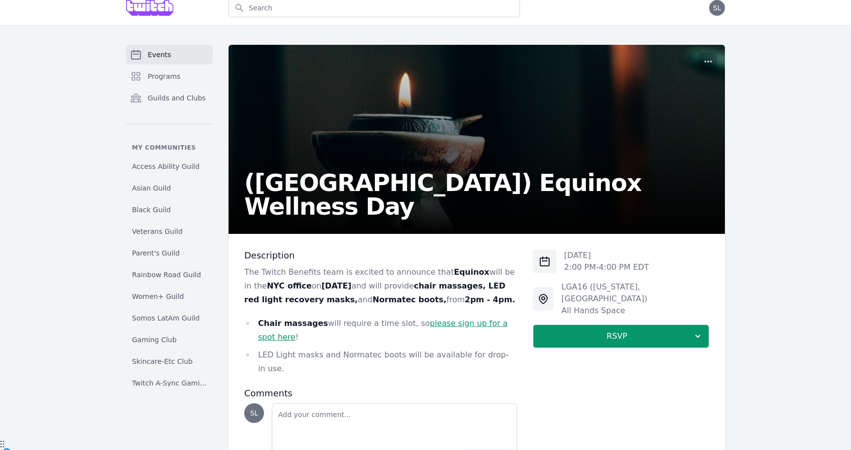
scroll to position [8, 0]
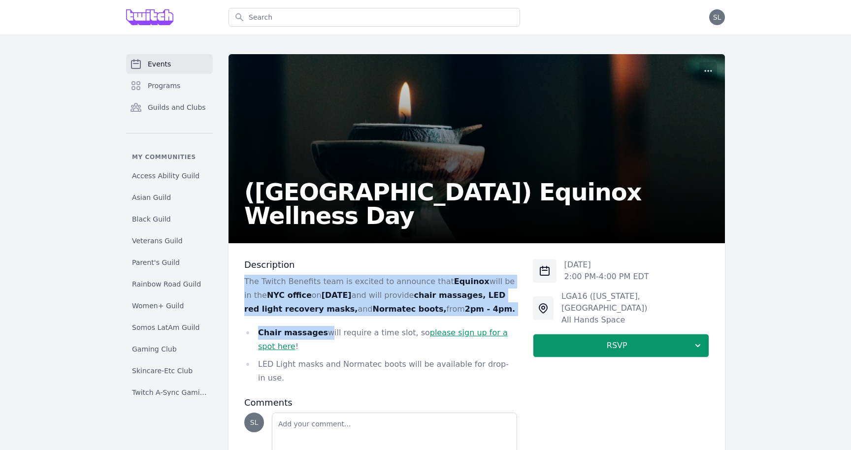
drag, startPoint x: 320, startPoint y: 271, endPoint x: 319, endPoint y: 340, distance: 70.0
click at [320, 340] on div "Description The Twitch Benefits team is excited to announce that Equinox will b…" at bounding box center [380, 322] width 273 height 126
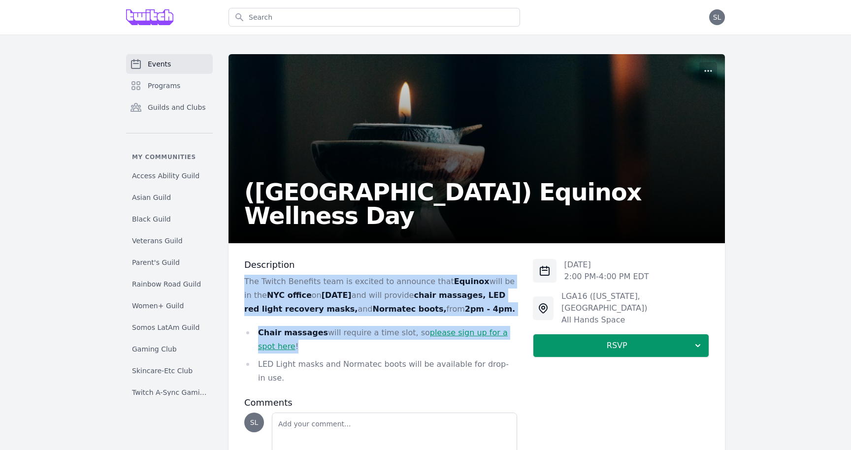
click at [319, 340] on li "Chair massages will require a time slot, so please sign up for a spot here !" at bounding box center [380, 340] width 273 height 28
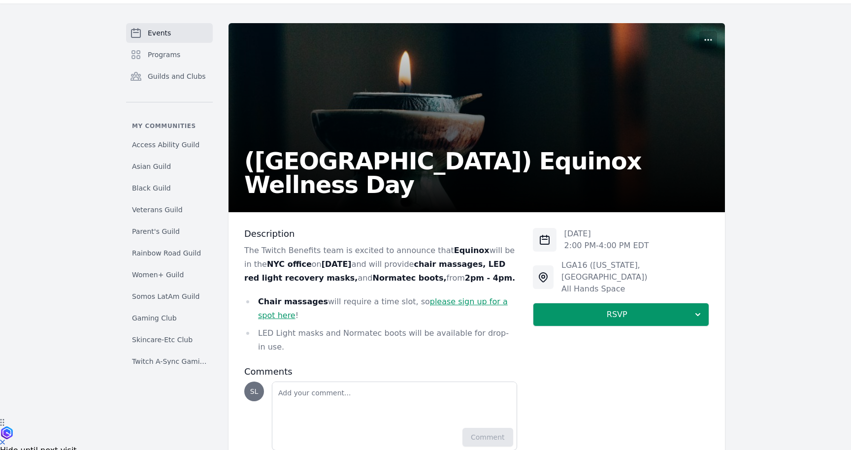
scroll to position [32, 0]
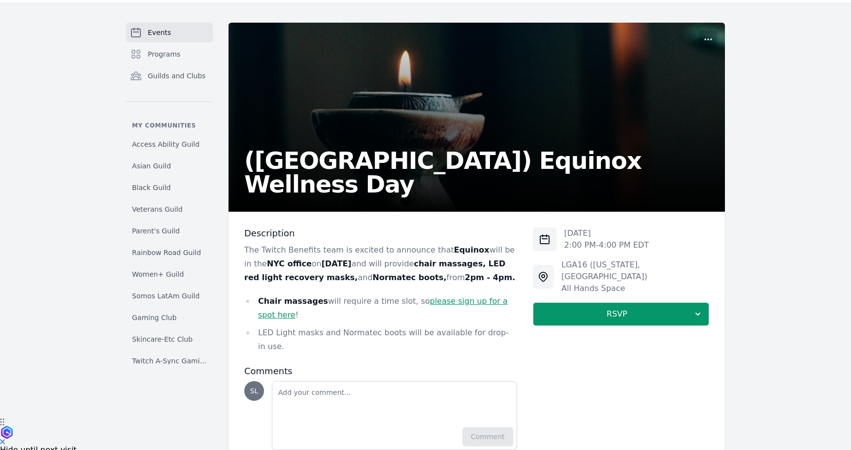
click at [173, 34] on link "Events" at bounding box center [169, 33] width 87 height 20
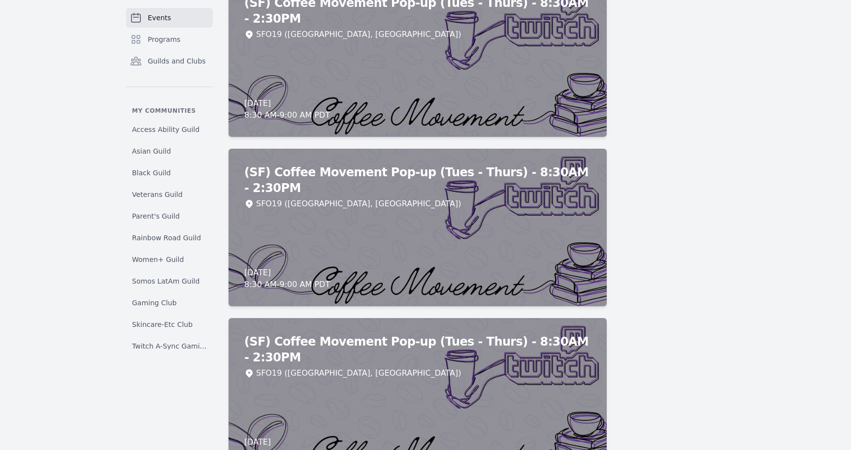
scroll to position [5998, 0]
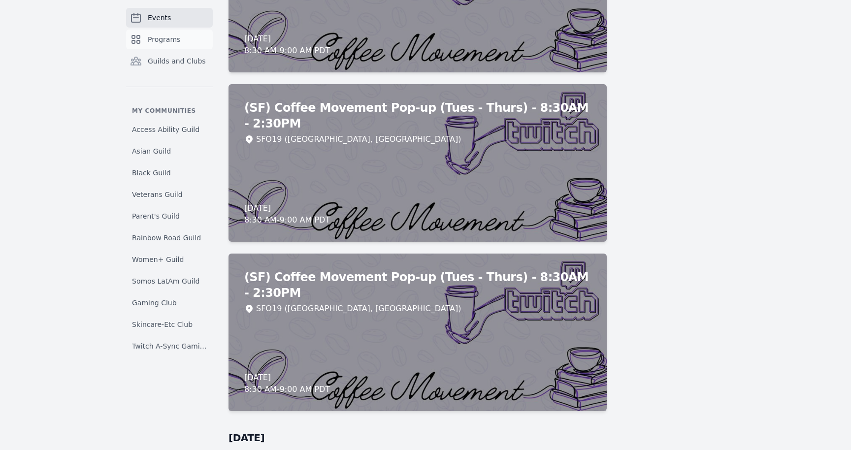
click at [195, 36] on link "Programs" at bounding box center [169, 40] width 87 height 20
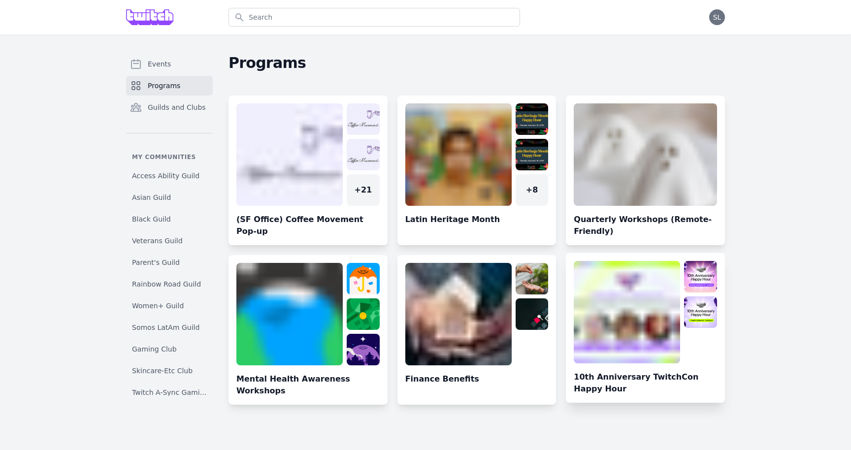
click at [606, 300] on link at bounding box center [645, 332] width 159 height 142
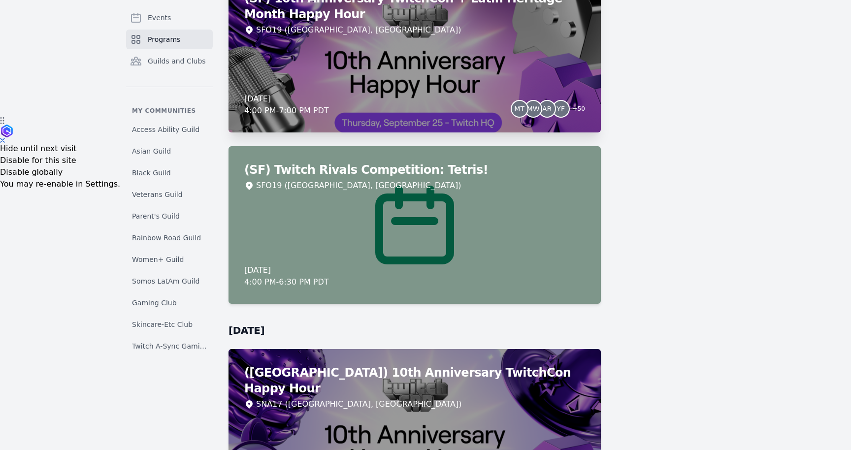
scroll to position [275, 0]
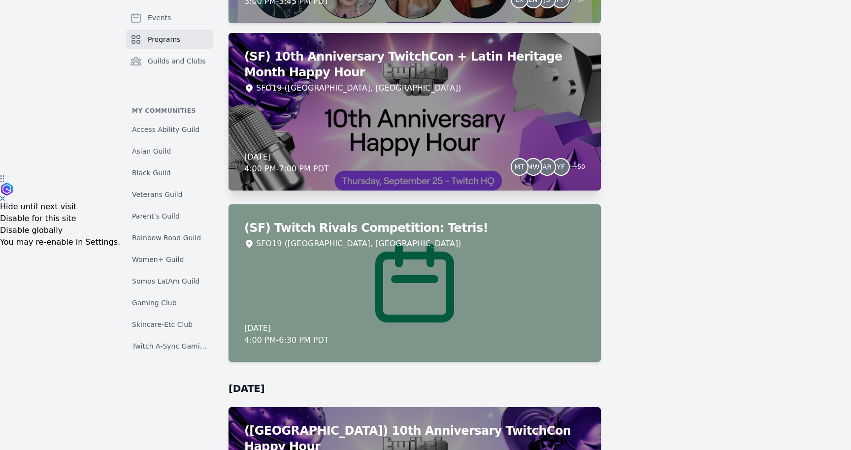
click at [389, 103] on div "(SF) 10th Anniversary TwitchCon + Latin Heritage Month Happy Hour SFO19 (San Fr…" at bounding box center [415, 112] width 373 height 158
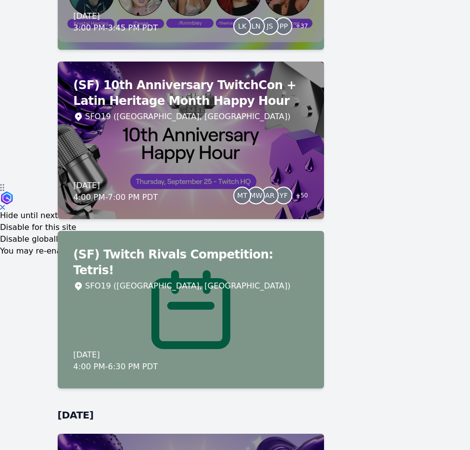
scroll to position [265, 0]
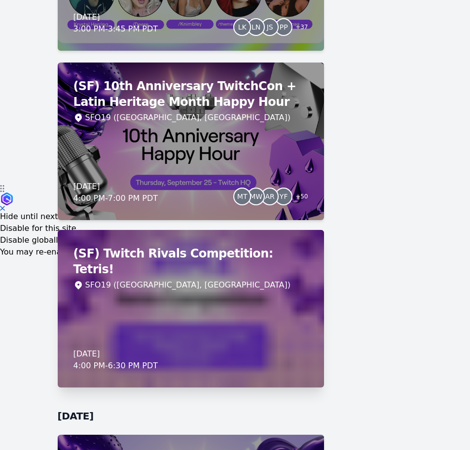
click at [193, 311] on div "(SF) Twitch Rivals Competition: Tetris! SFO19 (San Francisco, CA) Thursday, Sep…" at bounding box center [191, 309] width 266 height 158
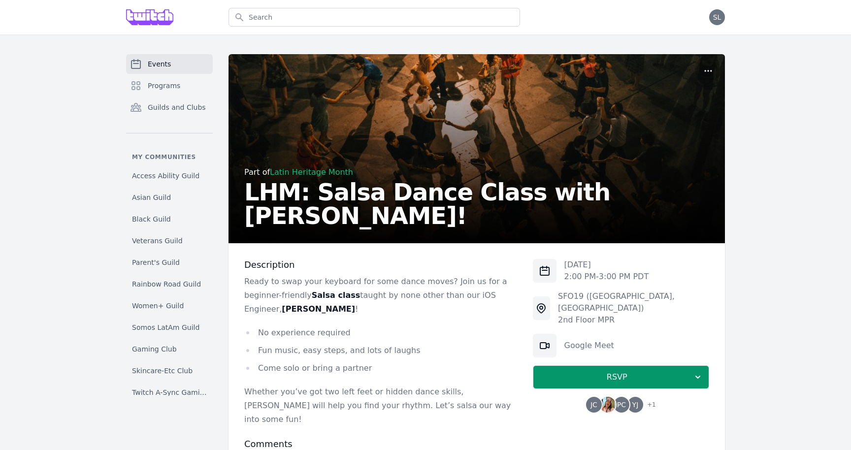
scroll to position [95, 0]
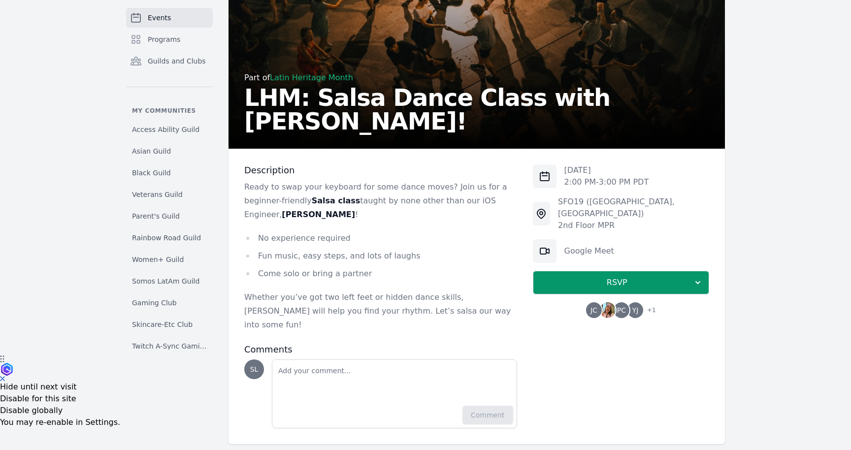
click at [626, 307] on span "PC" at bounding box center [621, 310] width 9 height 7
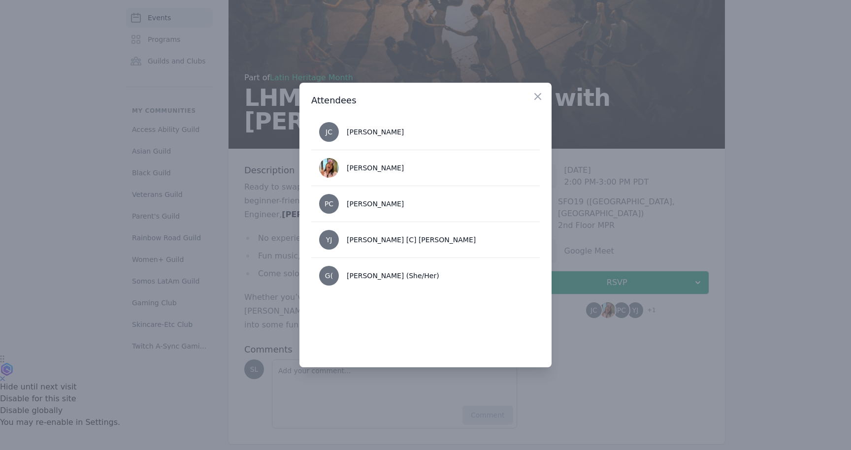
click at [647, 359] on div at bounding box center [425, 225] width 851 height 450
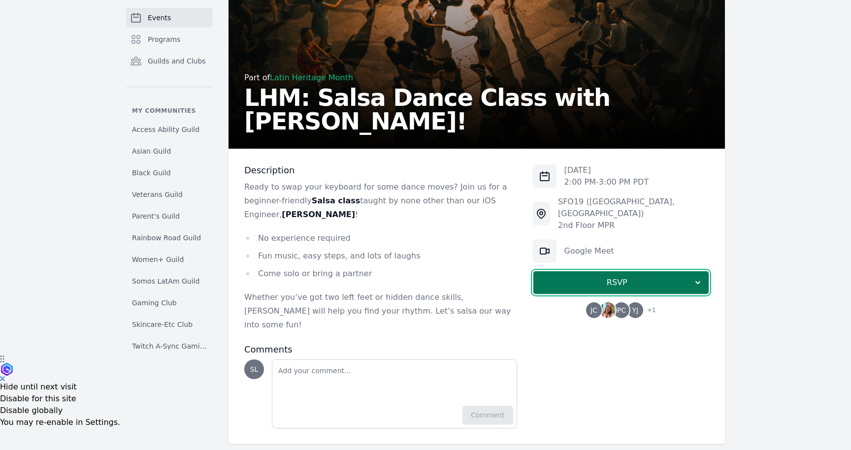
click at [669, 277] on span "RSVP" at bounding box center [618, 283] width 152 height 12
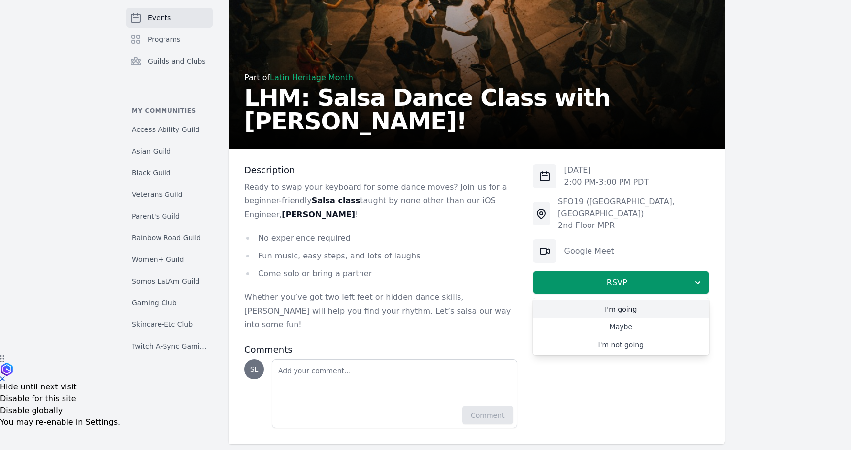
click at [646, 301] on link "I'm going" at bounding box center [621, 310] width 176 height 18
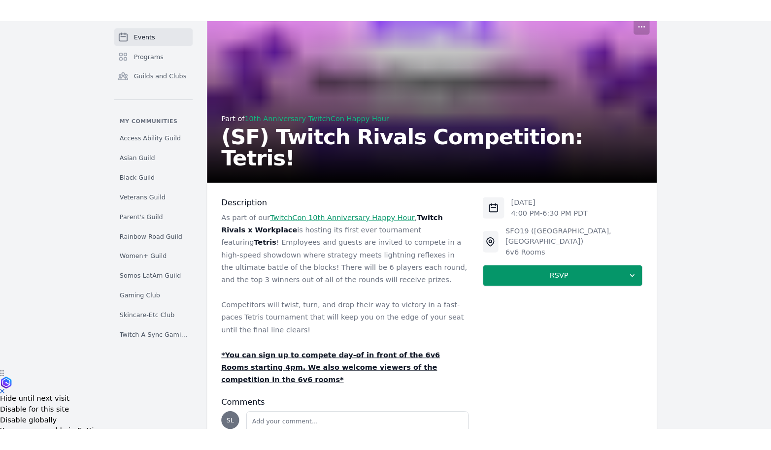
scroll to position [136, 0]
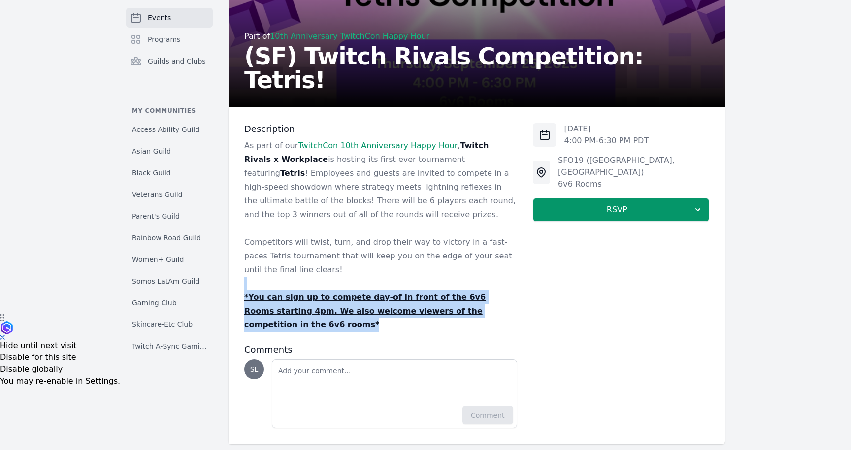
drag, startPoint x: 509, startPoint y: 310, endPoint x: 487, endPoint y: 265, distance: 50.5
click at [487, 265] on div "As part of our TwitchCon 10th Anniversary Happy Hour , Twitch Rivals x Workplac…" at bounding box center [380, 235] width 273 height 193
click at [487, 265] on p "Competitors will twist, turn, and drop their way to victory in a fast-paces Tet…" at bounding box center [380, 256] width 273 height 41
drag, startPoint x: 436, startPoint y: 274, endPoint x: 505, endPoint y: 321, distance: 83.5
click at [505, 321] on div "Description As part of our TwitchCon 10th Anniversary Happy Hour , Twitch Rival…" at bounding box center [380, 275] width 273 height 305
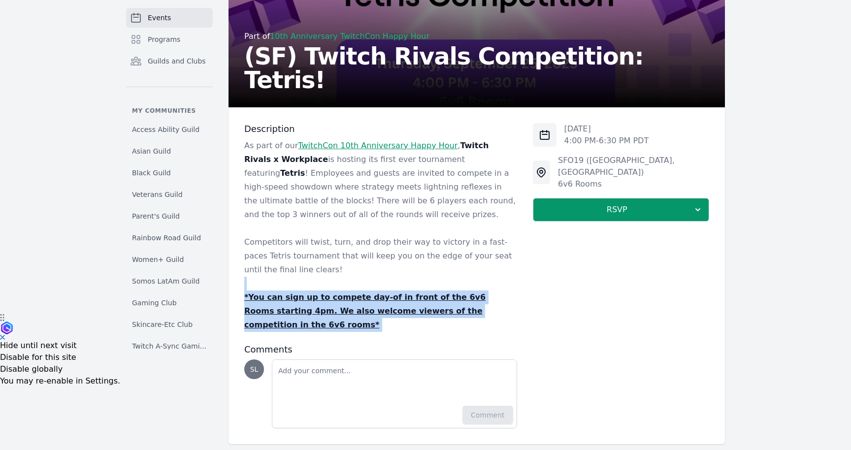
click at [505, 321] on div "Description As part of our TwitchCon 10th Anniversary Happy Hour , Twitch Rival…" at bounding box center [380, 275] width 273 height 305
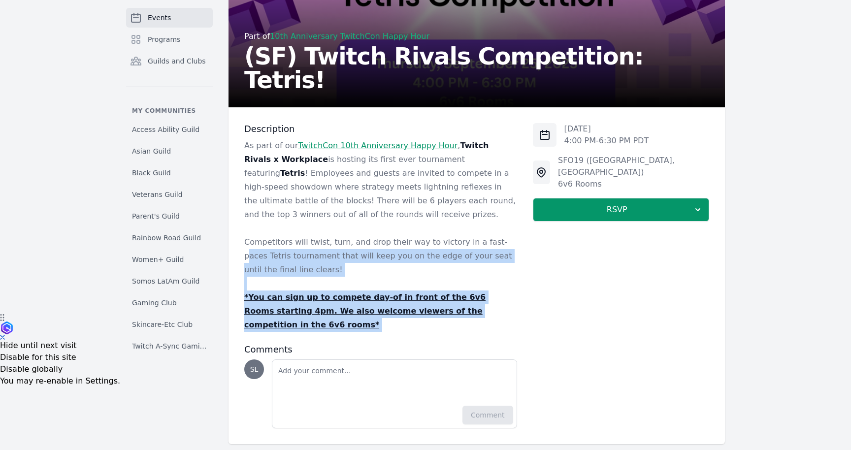
drag, startPoint x: 515, startPoint y: 323, endPoint x: 482, endPoint y: 244, distance: 86.1
click at [482, 244] on div "Description As part of our TwitchCon 10th Anniversary Happy Hour , Twitch Rival…" at bounding box center [380, 275] width 273 height 305
click at [482, 244] on p "Competitors will twist, turn, and drop their way to victory in a fast-paces Tet…" at bounding box center [380, 256] width 273 height 41
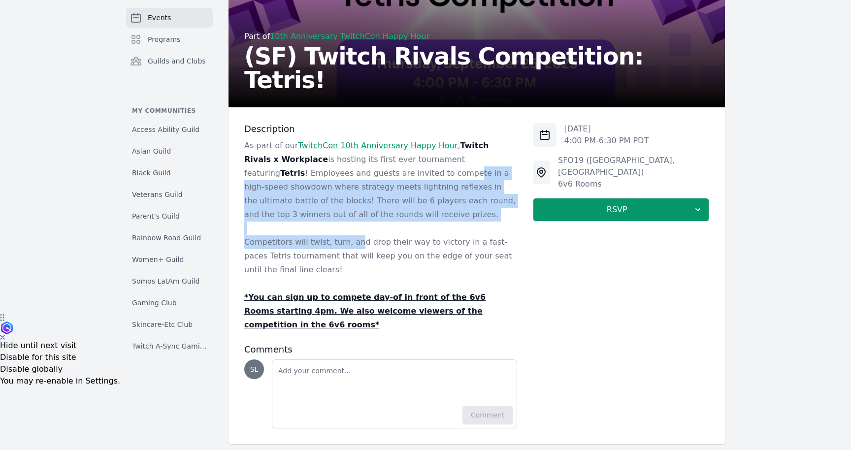
drag, startPoint x: 359, startPoint y: 175, endPoint x: 353, endPoint y: 238, distance: 62.9
click at [353, 238] on div "As part of our TwitchCon 10th Anniversary Happy Hour , Twitch Rivals x Workplac…" at bounding box center [380, 235] width 273 height 193
click at [353, 238] on p "Competitors will twist, turn, and drop their way to victory in a fast-paces Tet…" at bounding box center [380, 256] width 273 height 41
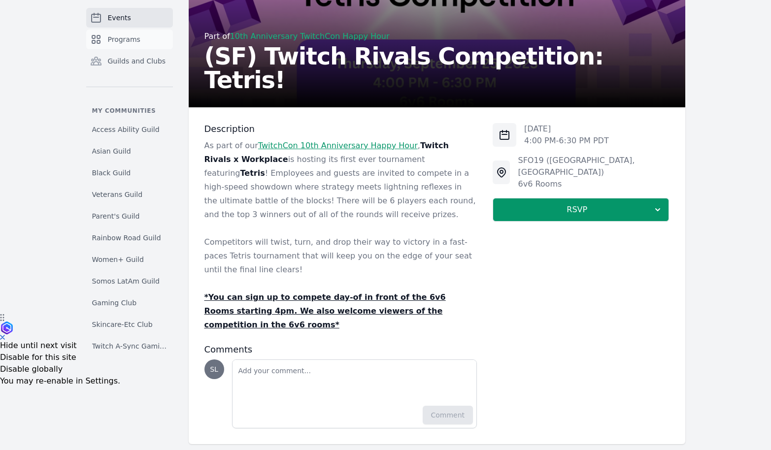
click at [116, 32] on link "Programs" at bounding box center [129, 40] width 87 height 20
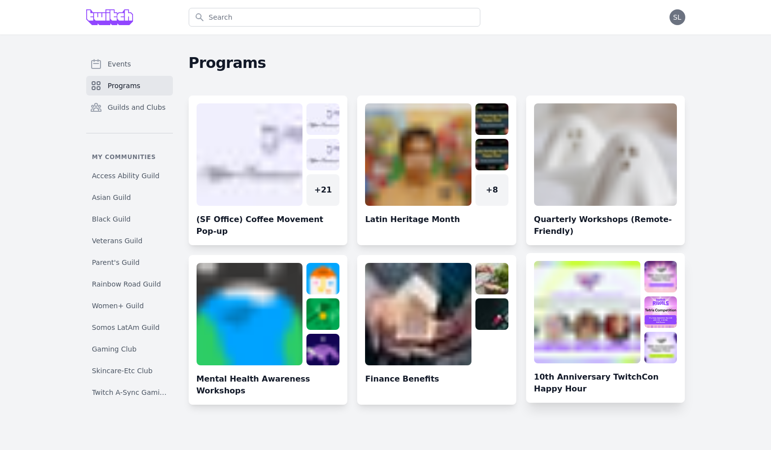
click at [587, 317] on link at bounding box center [605, 332] width 159 height 142
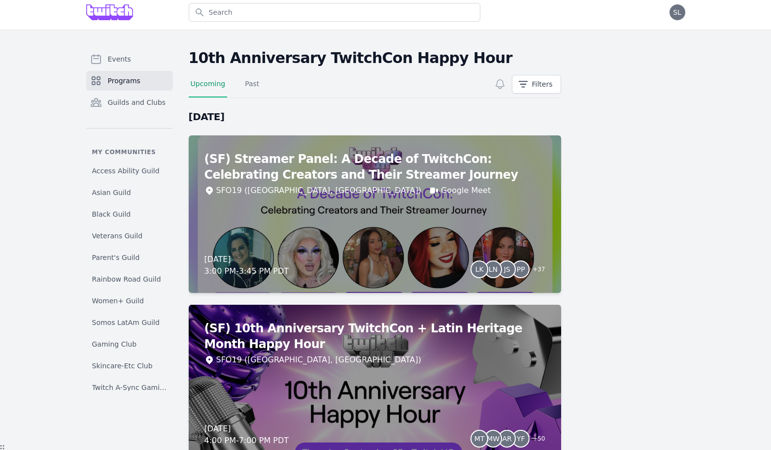
scroll to position [0, 0]
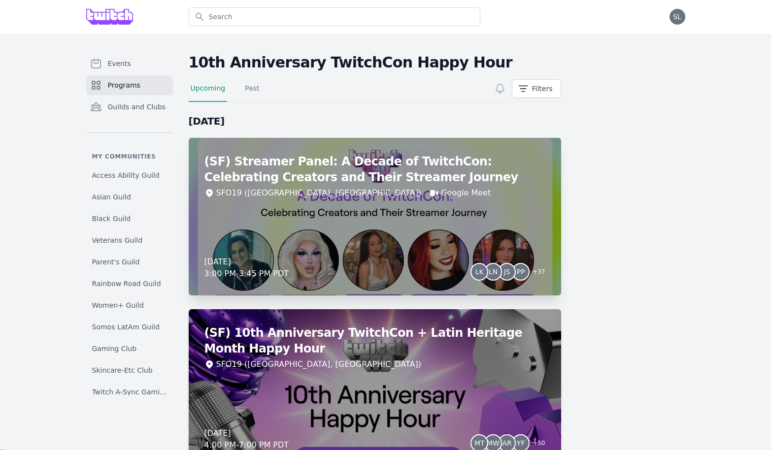
click at [368, 232] on div "(SF) Streamer Panel: A Decade of TwitchCon: Celebrating Creators and Their Stre…" at bounding box center [375, 217] width 373 height 158
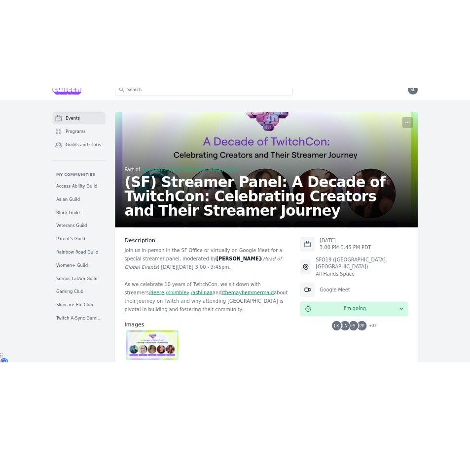
scroll to position [20, 0]
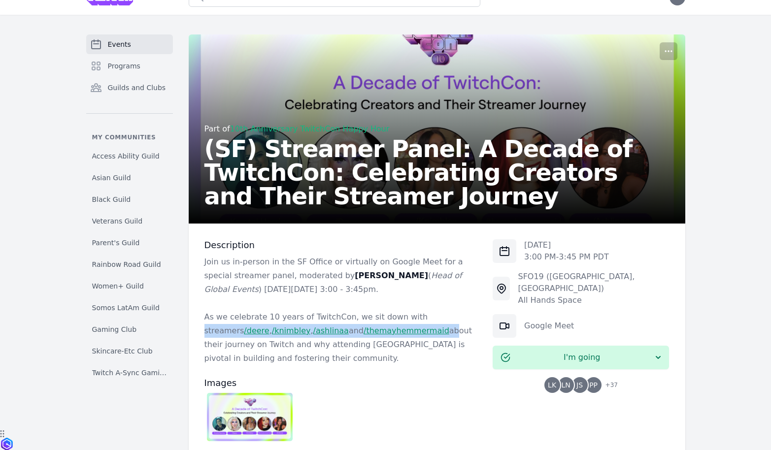
drag, startPoint x: 409, startPoint y: 319, endPoint x: 377, endPoint y: 330, distance: 33.3
click at [377, 330] on p "As we celebrate 10 years of TwitchCon, we sit down with streamers /deere , /kni…" at bounding box center [340, 337] width 273 height 55
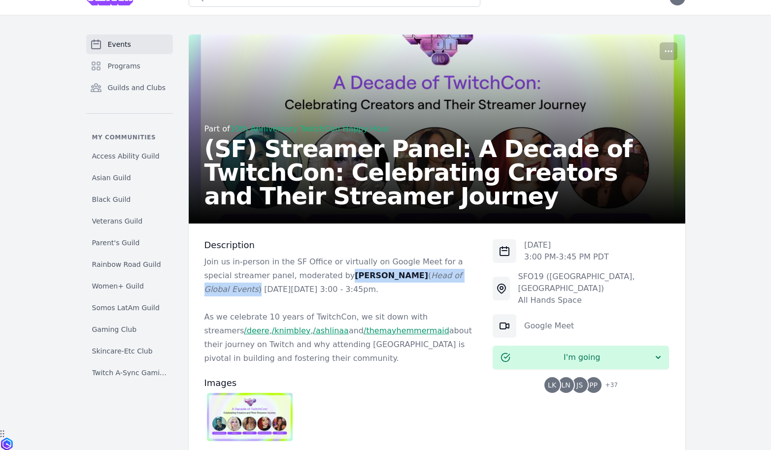
drag, startPoint x: 314, startPoint y: 277, endPoint x: 457, endPoint y: 275, distance: 142.9
click at [457, 275] on p "Join us in-person in the SF Office or virtually on Google Meet for a special st…" at bounding box center [340, 275] width 273 height 41
copy p "Krystal Herring ( Head of Global Events )"
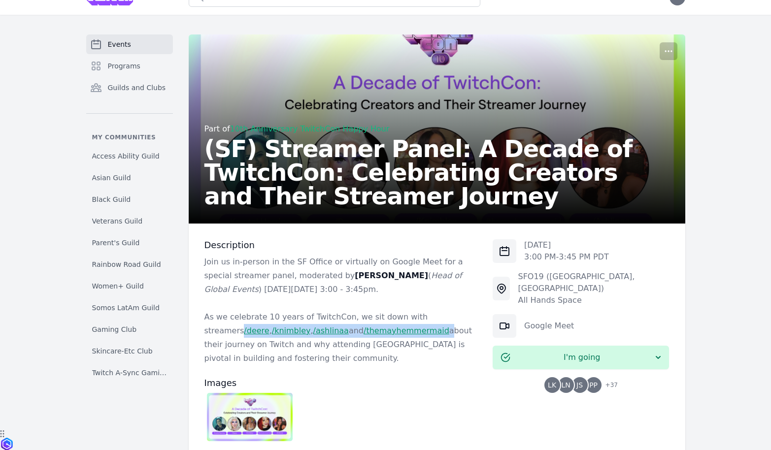
drag, startPoint x: 444, startPoint y: 319, endPoint x: 372, endPoint y: 332, distance: 73.6
click at [372, 332] on p "As we celebrate 10 years of TwitchCon, we sit down with streamers /deere , /kni…" at bounding box center [340, 337] width 273 height 55
copy p "/deere , /knimbley , /ashlinaa and /themayhemmermaid"
